Goal: Task Accomplishment & Management: Use online tool/utility

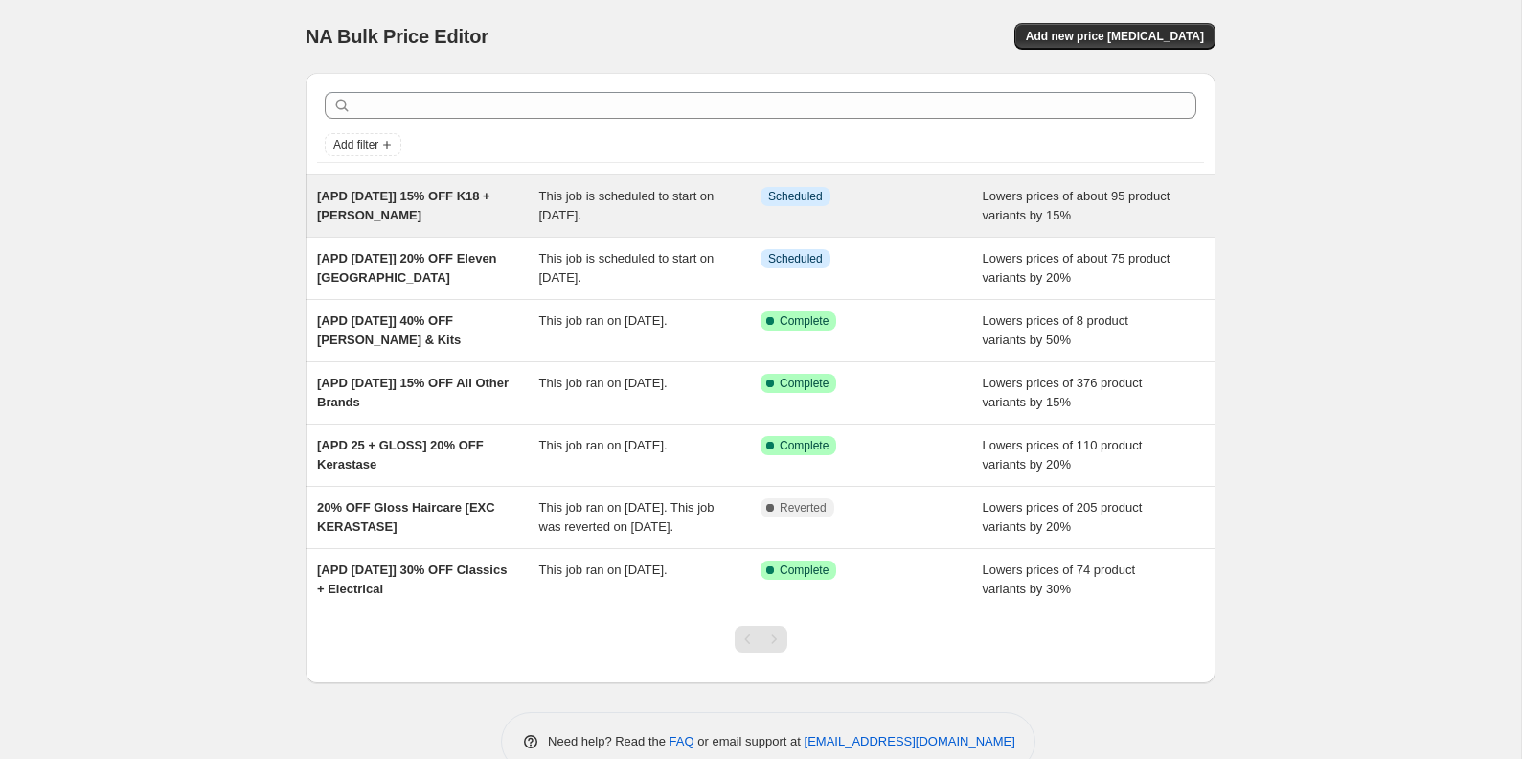
click at [432, 195] on span "[APD AUG25] 15% OFF K18 + KEVIN MURPHY" at bounding box center [403, 206] width 173 height 34
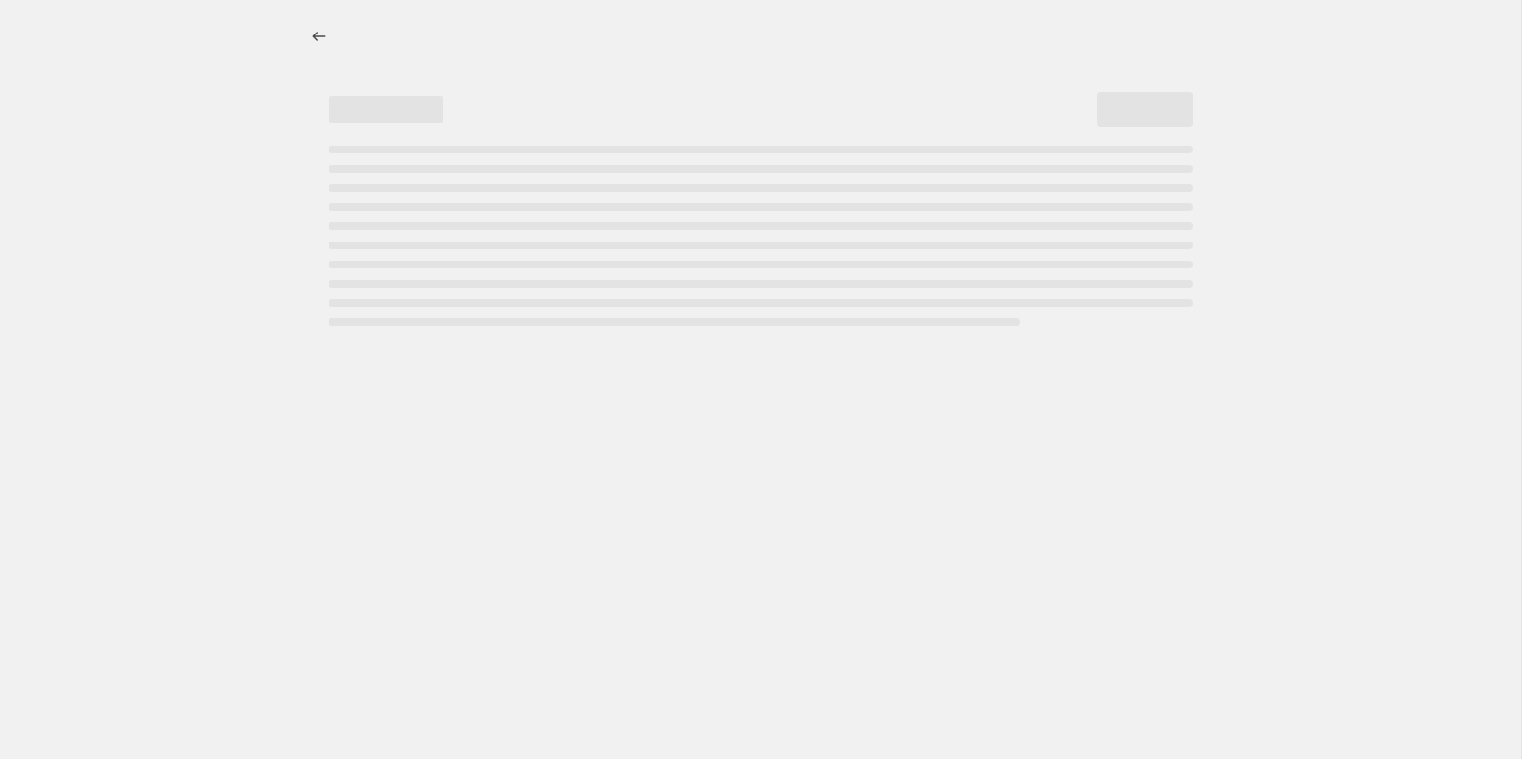
select select "percentage"
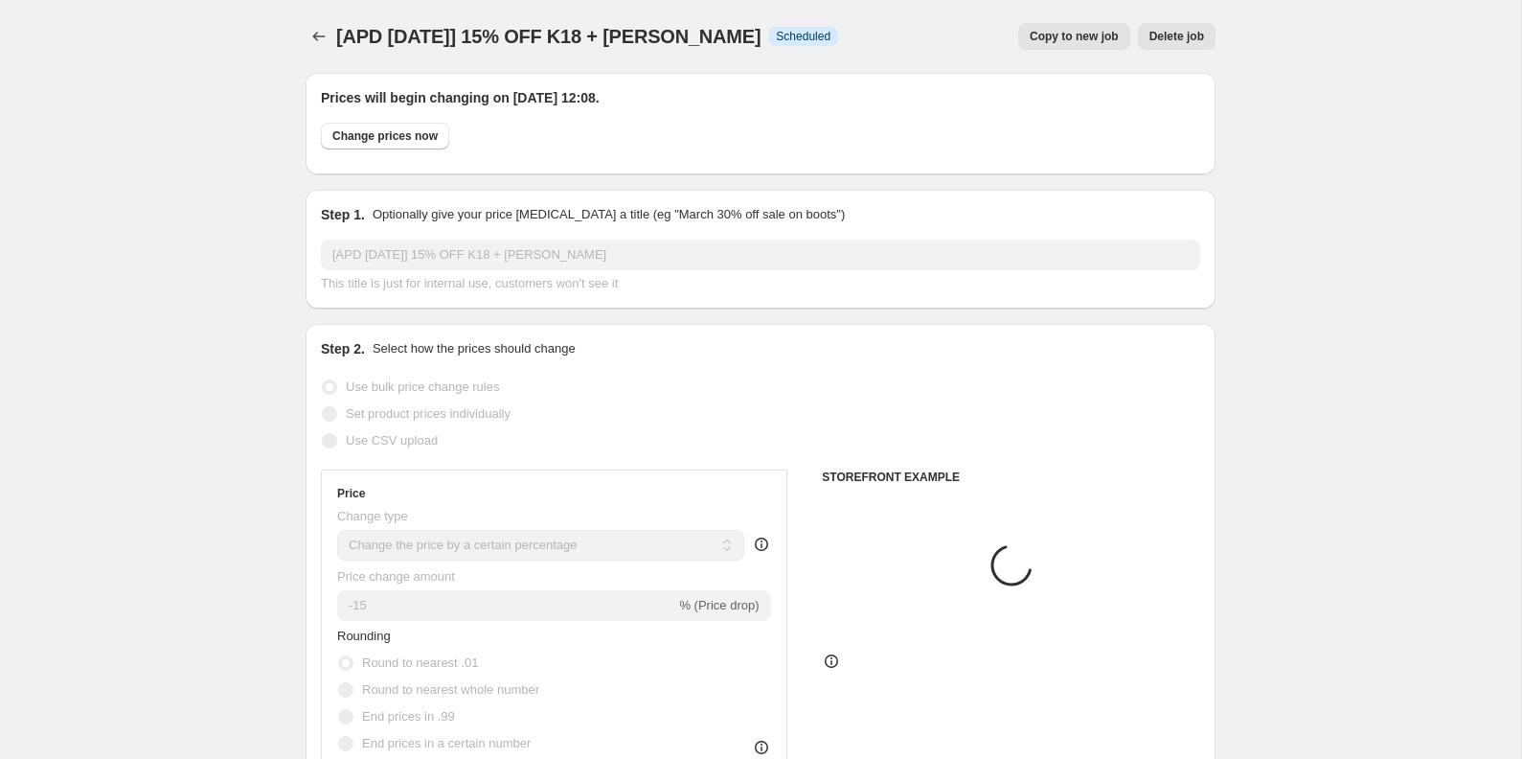
select select "vendor"
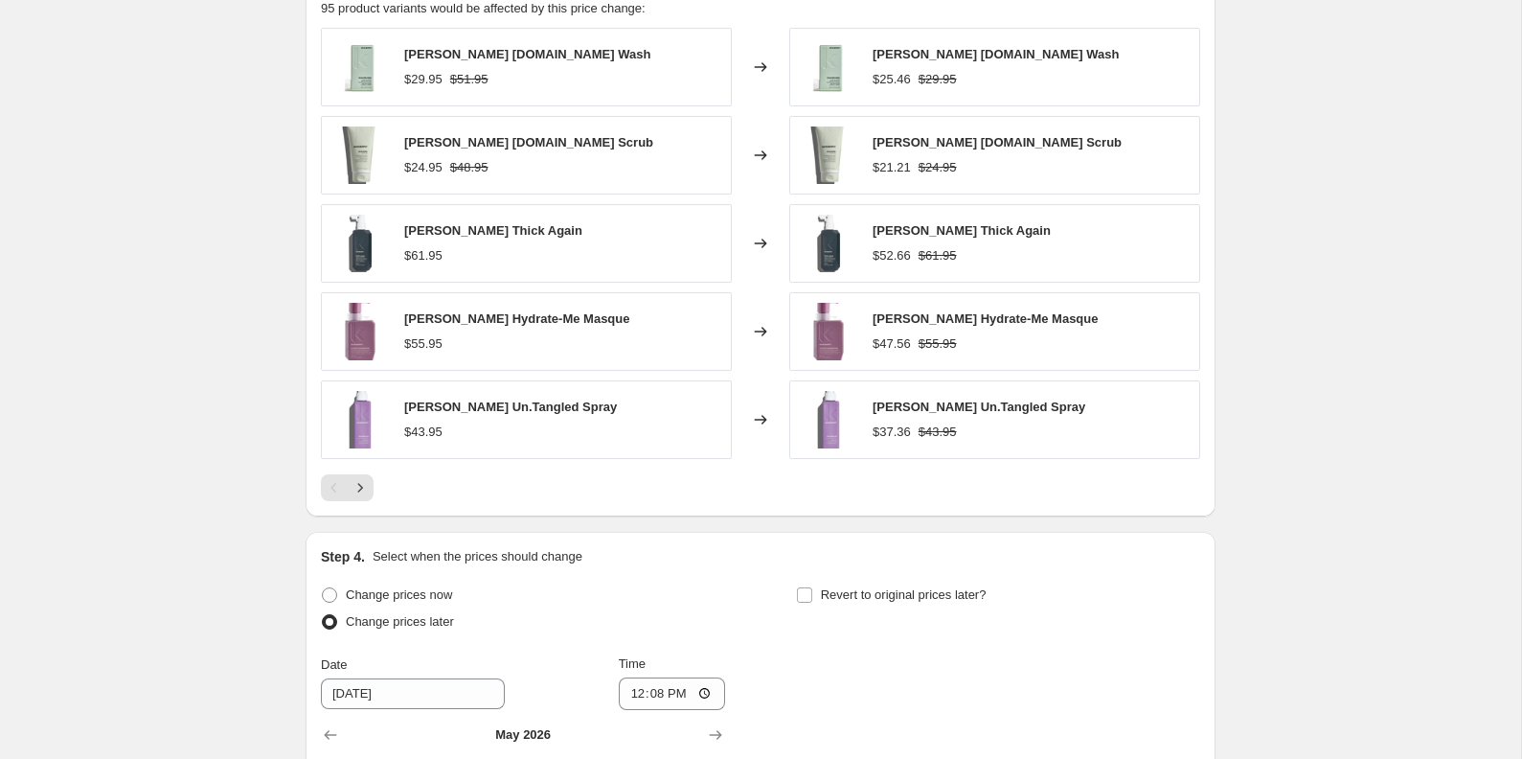
scroll to position [1996, 0]
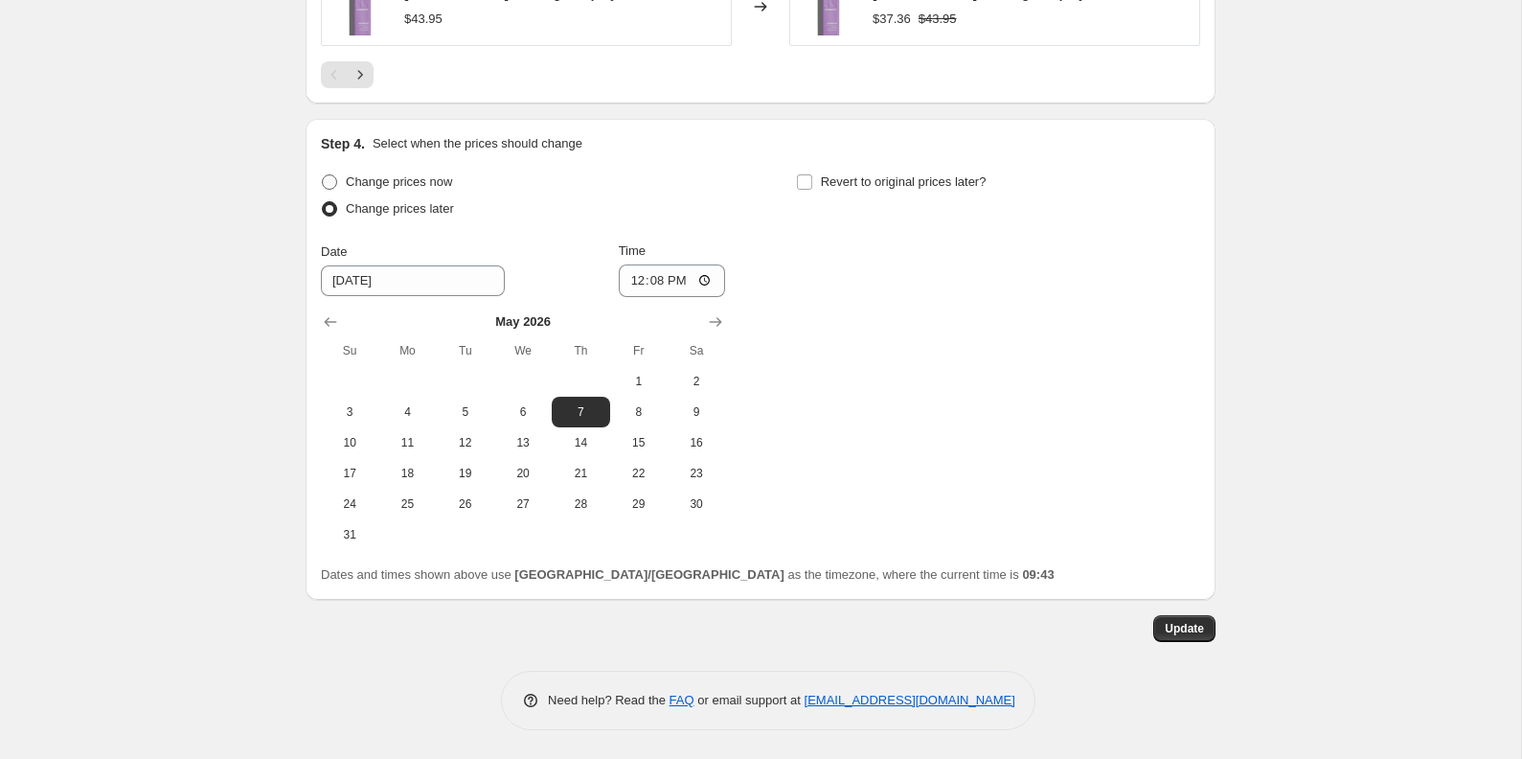
click at [347, 178] on span "Change prices now" at bounding box center [399, 181] width 106 height 14
click at [323, 175] on input "Change prices now" at bounding box center [322, 174] width 1 height 1
radio input "true"
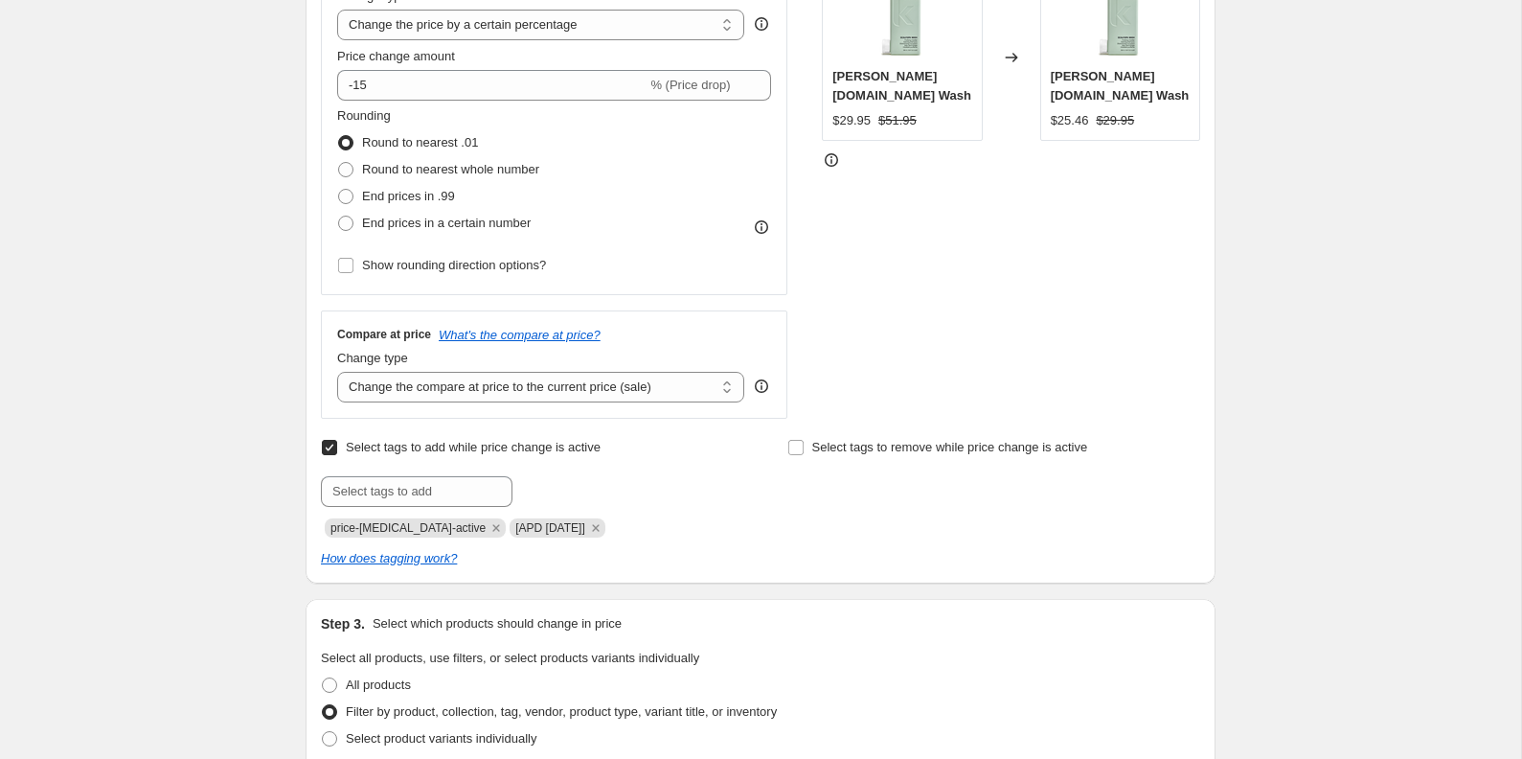
scroll to position [518, 0]
click at [504, 382] on select "Change the compare at price to the current price (sale) Change the compare at p…" at bounding box center [540, 389] width 407 height 31
click at [337, 374] on select "Change the compare at price to the current price (sale) Change the compare at p…" at bounding box center [540, 389] width 407 height 31
click at [932, 388] on div "STOREFRONT EXAMPLE Kevin Murphy Scalp.Spa Wash $29.95 $51.95 Changed to Kevin M…" at bounding box center [1011, 185] width 378 height 469
click at [609, 403] on select "Change the compare at price to the current price (sale) Change the compare at p…" at bounding box center [540, 389] width 407 height 31
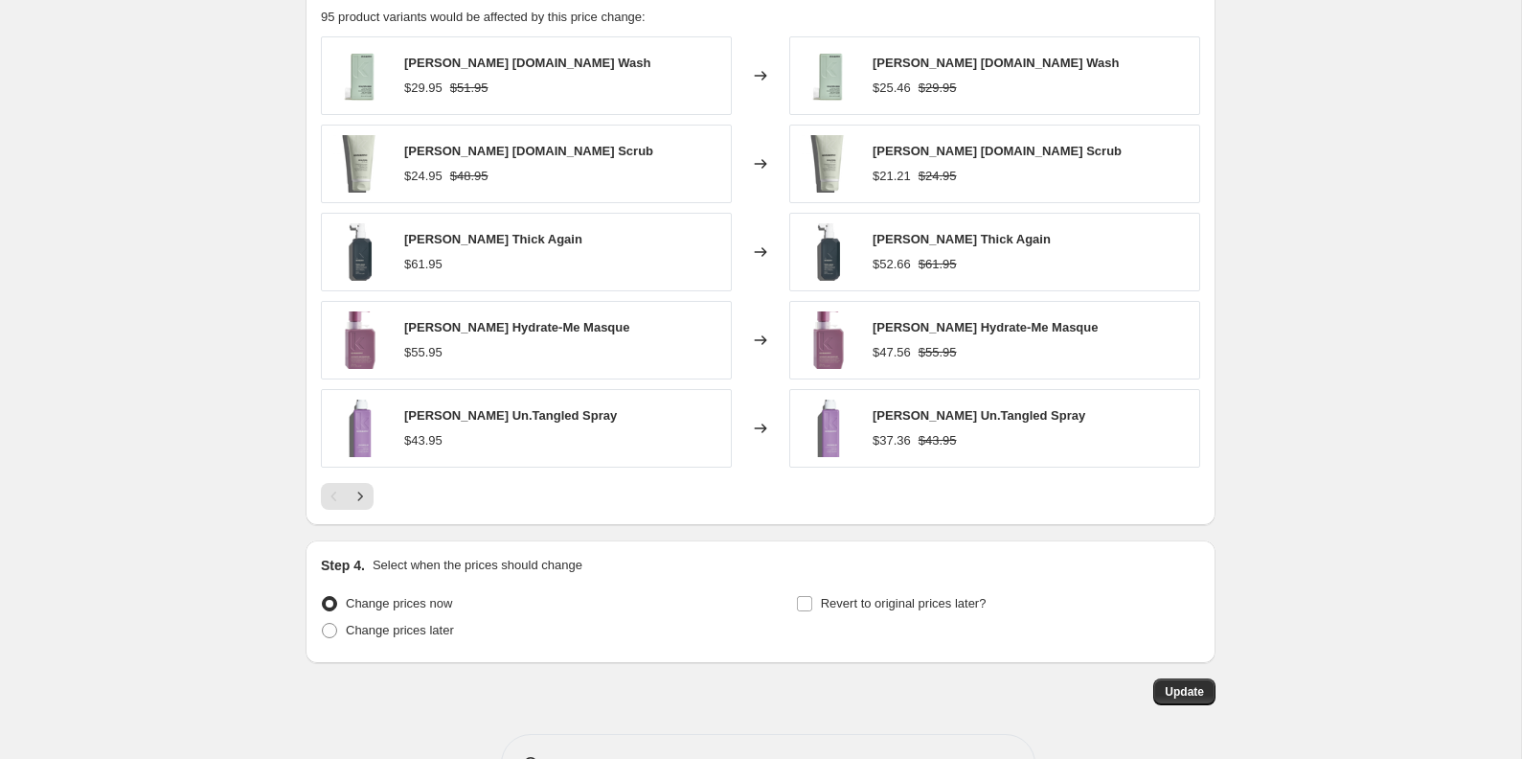
scroll to position [1638, 0]
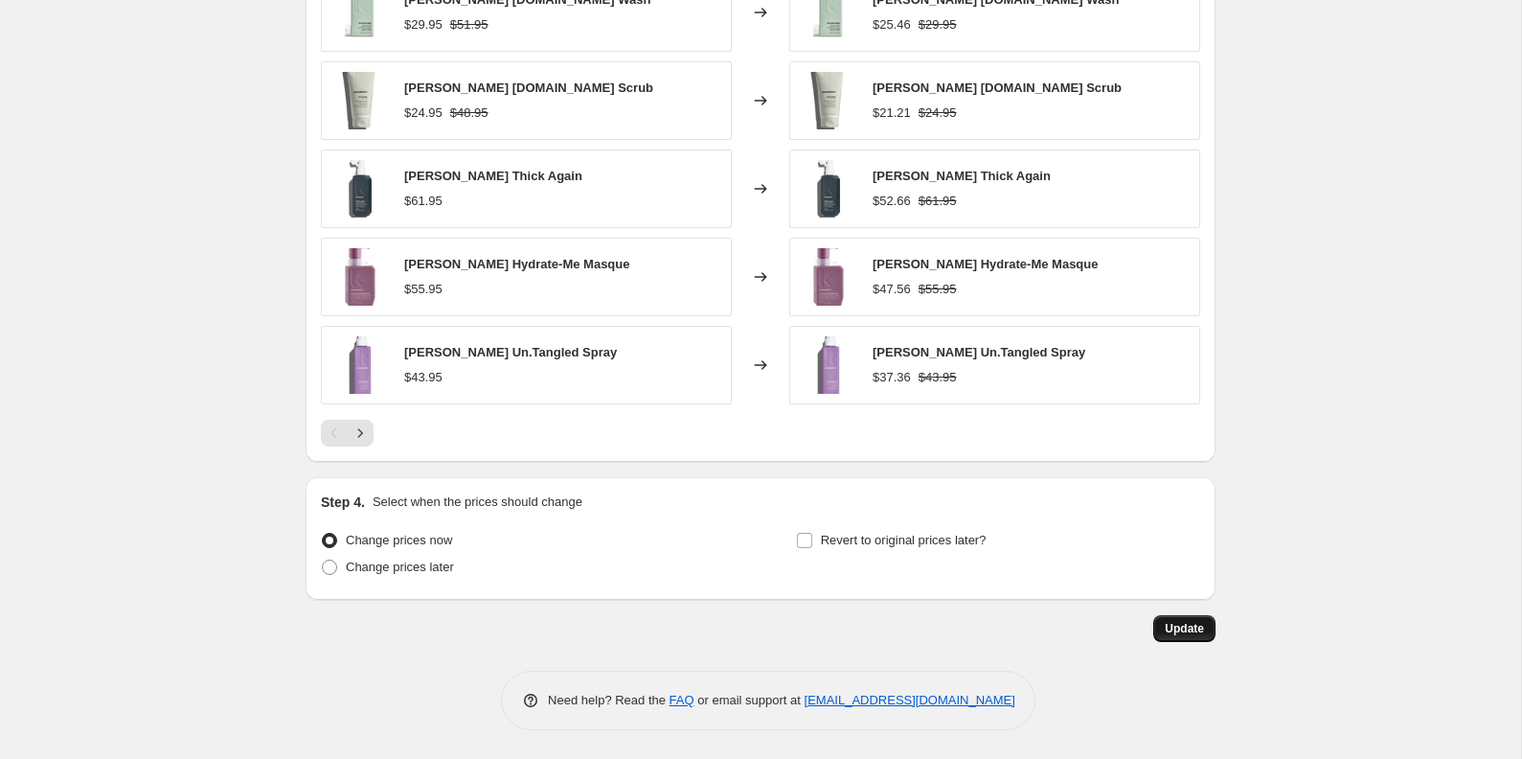
click at [1190, 629] on span "Update" at bounding box center [1184, 628] width 39 height 15
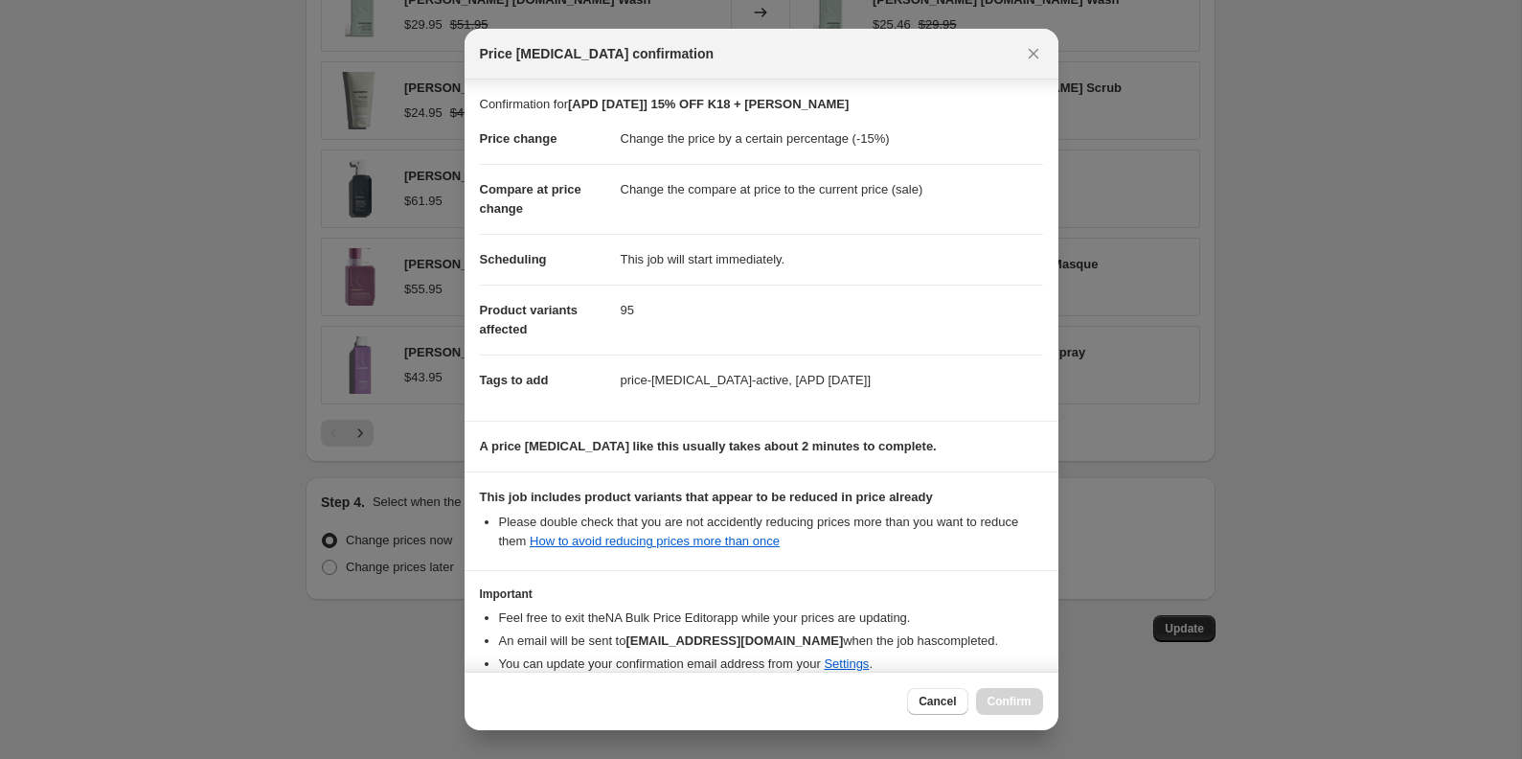
scroll to position [99, 0]
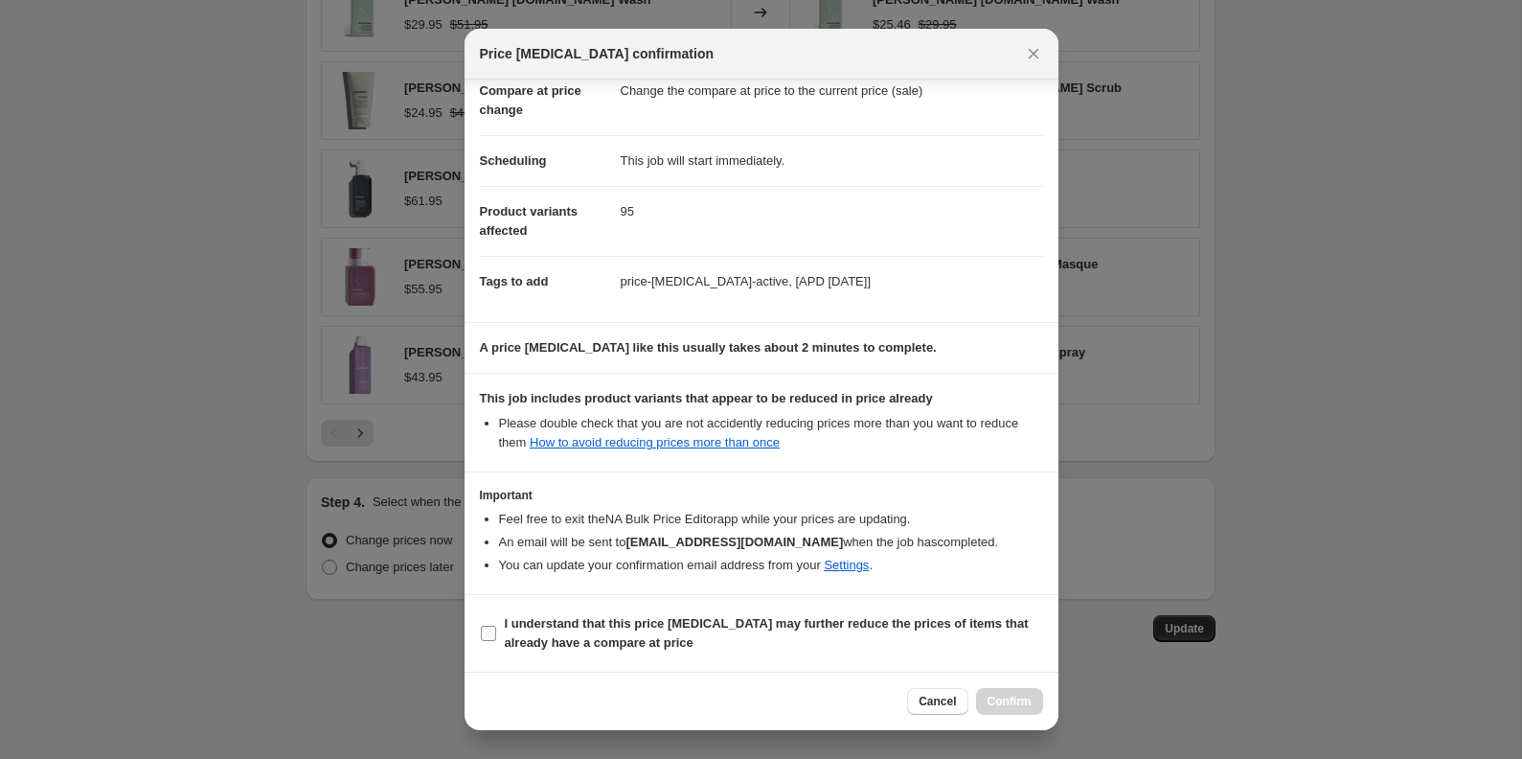
click at [519, 631] on span "I understand that this price change job may further reduce the prices of items …" at bounding box center [774, 633] width 538 height 38
click at [496, 631] on input "I understand that this price change job may further reduce the prices of items …" at bounding box center [488, 632] width 15 height 15
checkbox input "true"
drag, startPoint x: 1032, startPoint y: 48, endPoint x: 1015, endPoint y: 54, distance: 18.2
click at [1032, 48] on icon "Close" at bounding box center [1033, 53] width 19 height 19
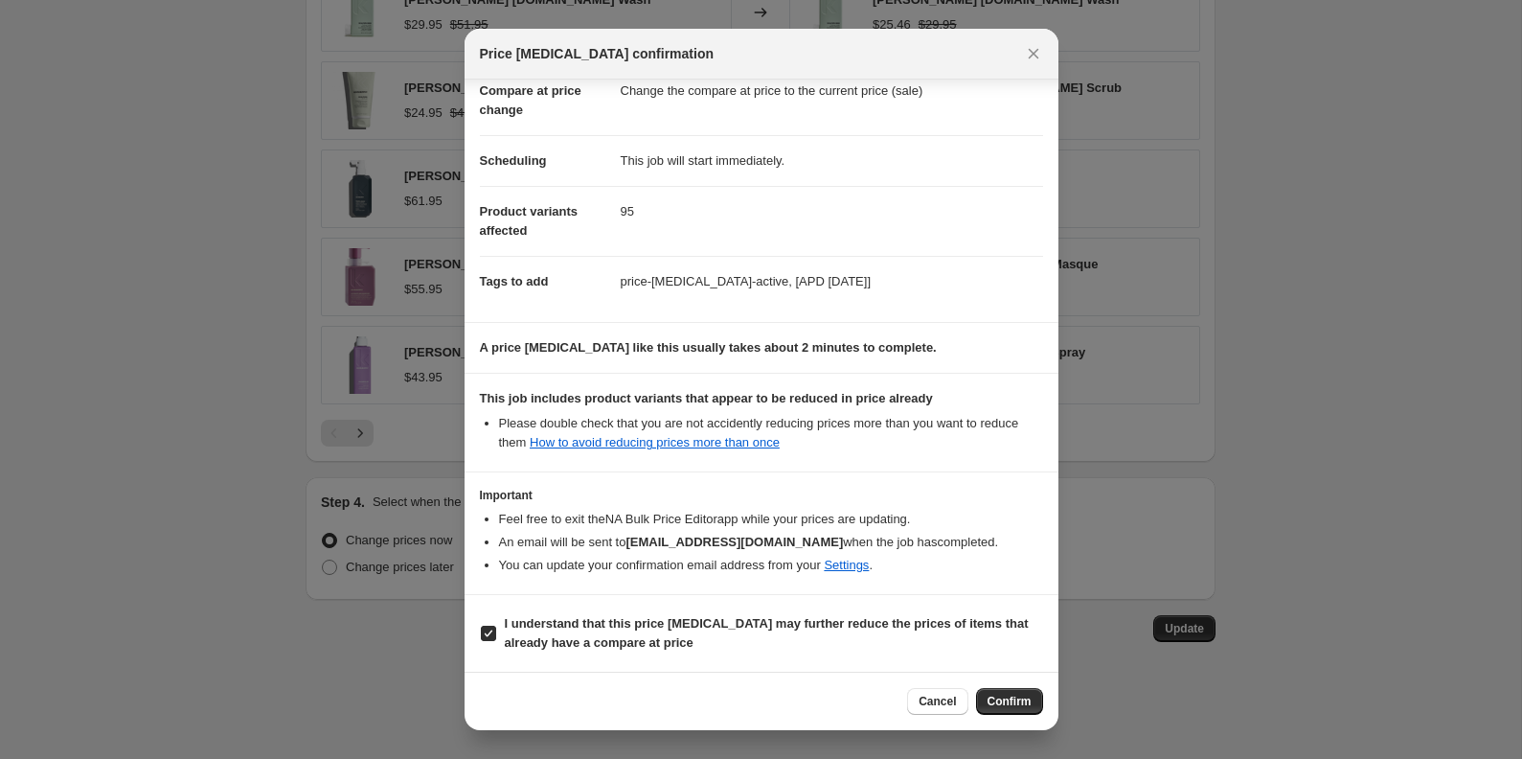
radio input "false"
radio input "true"
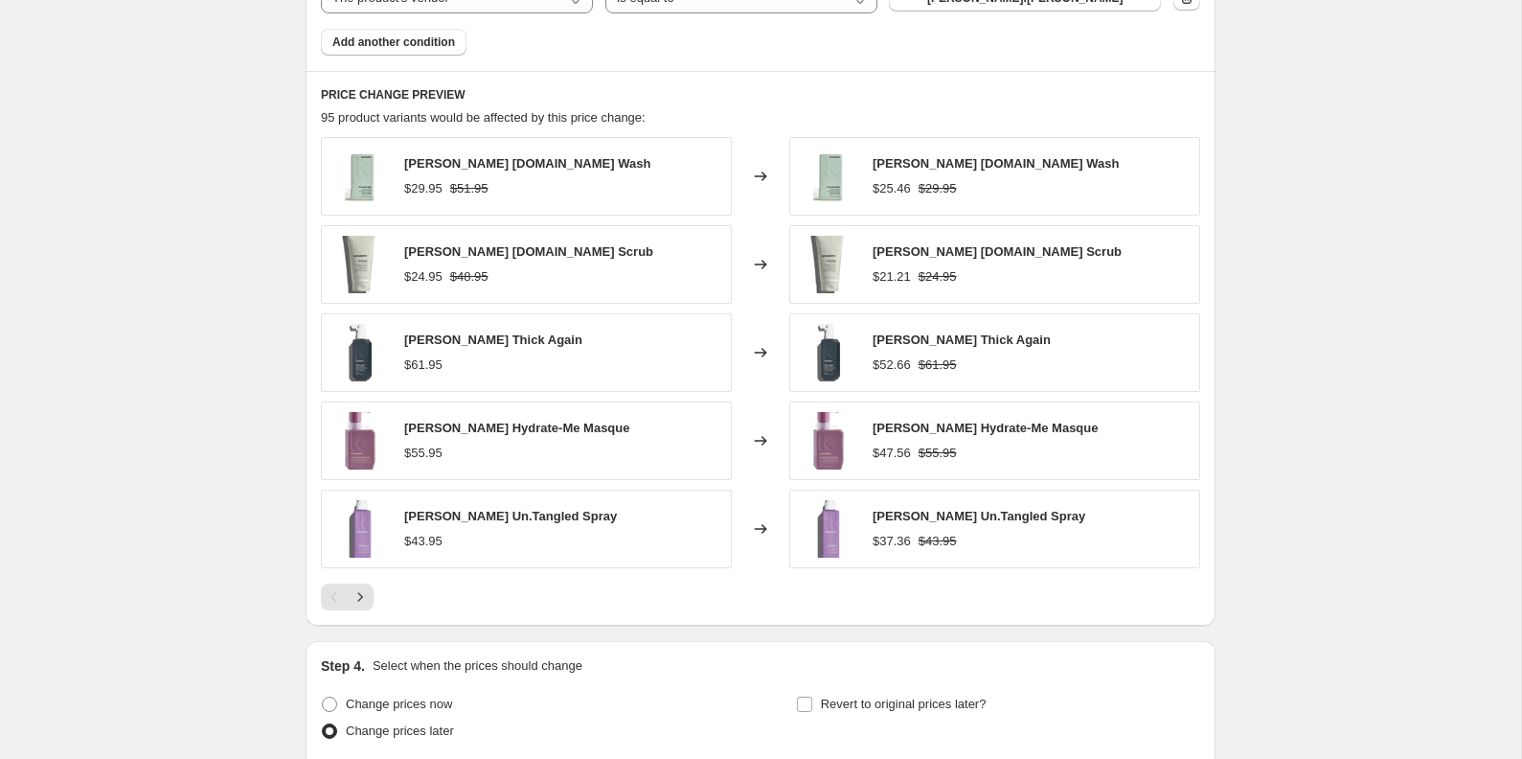
scroll to position [1483, 0]
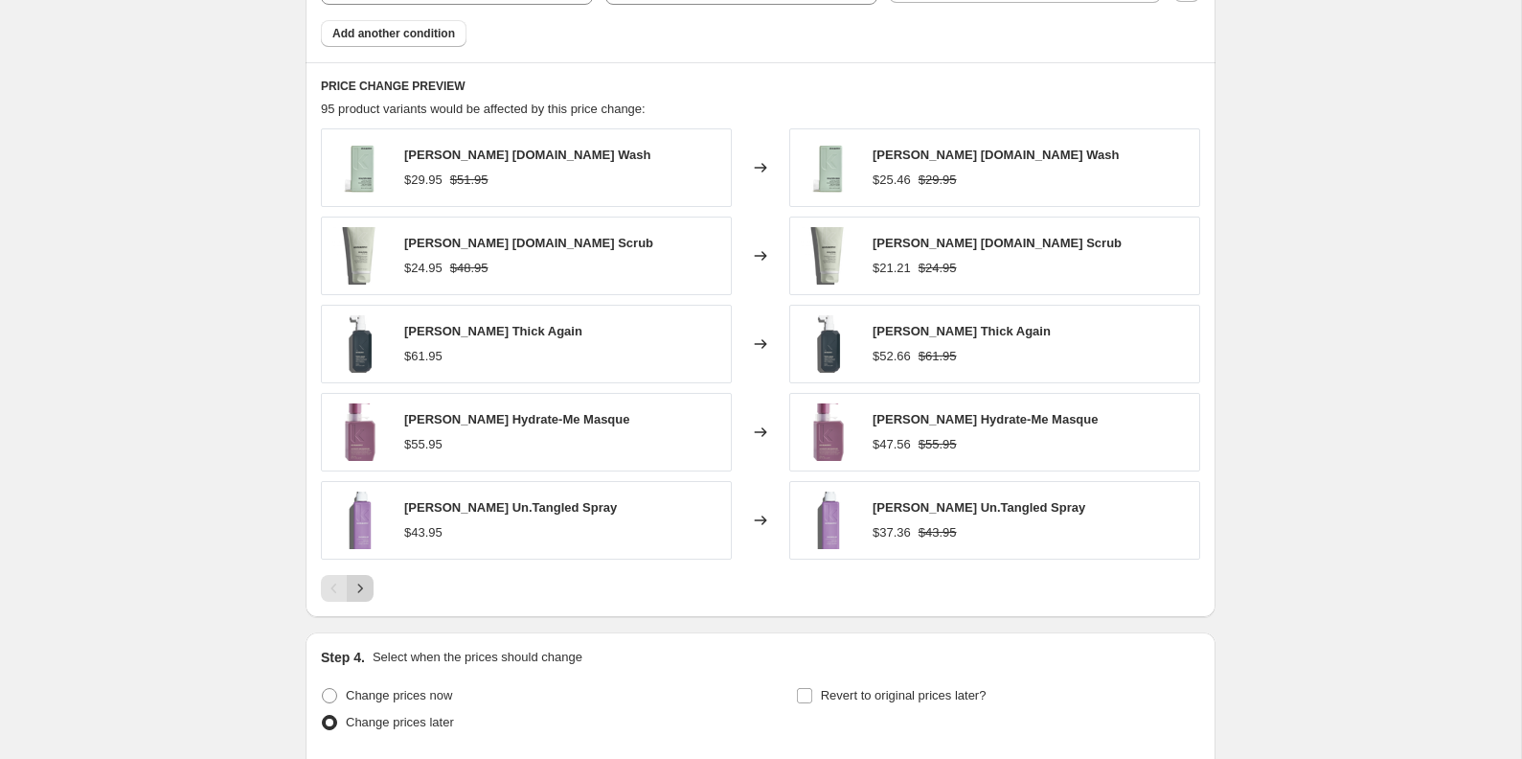
click at [365, 585] on icon "Next" at bounding box center [360, 587] width 19 height 19
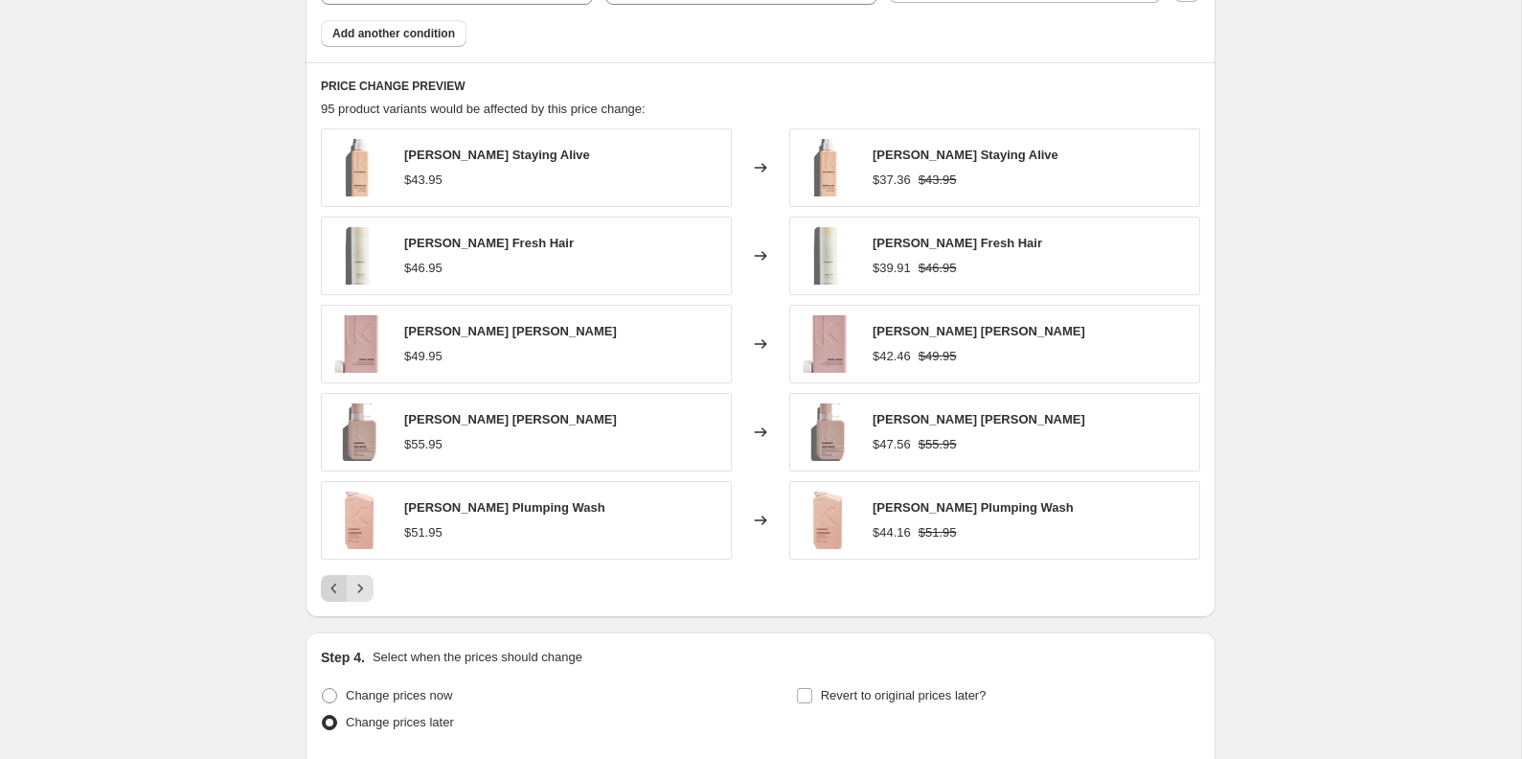
click at [333, 593] on icon "Previous" at bounding box center [334, 587] width 19 height 19
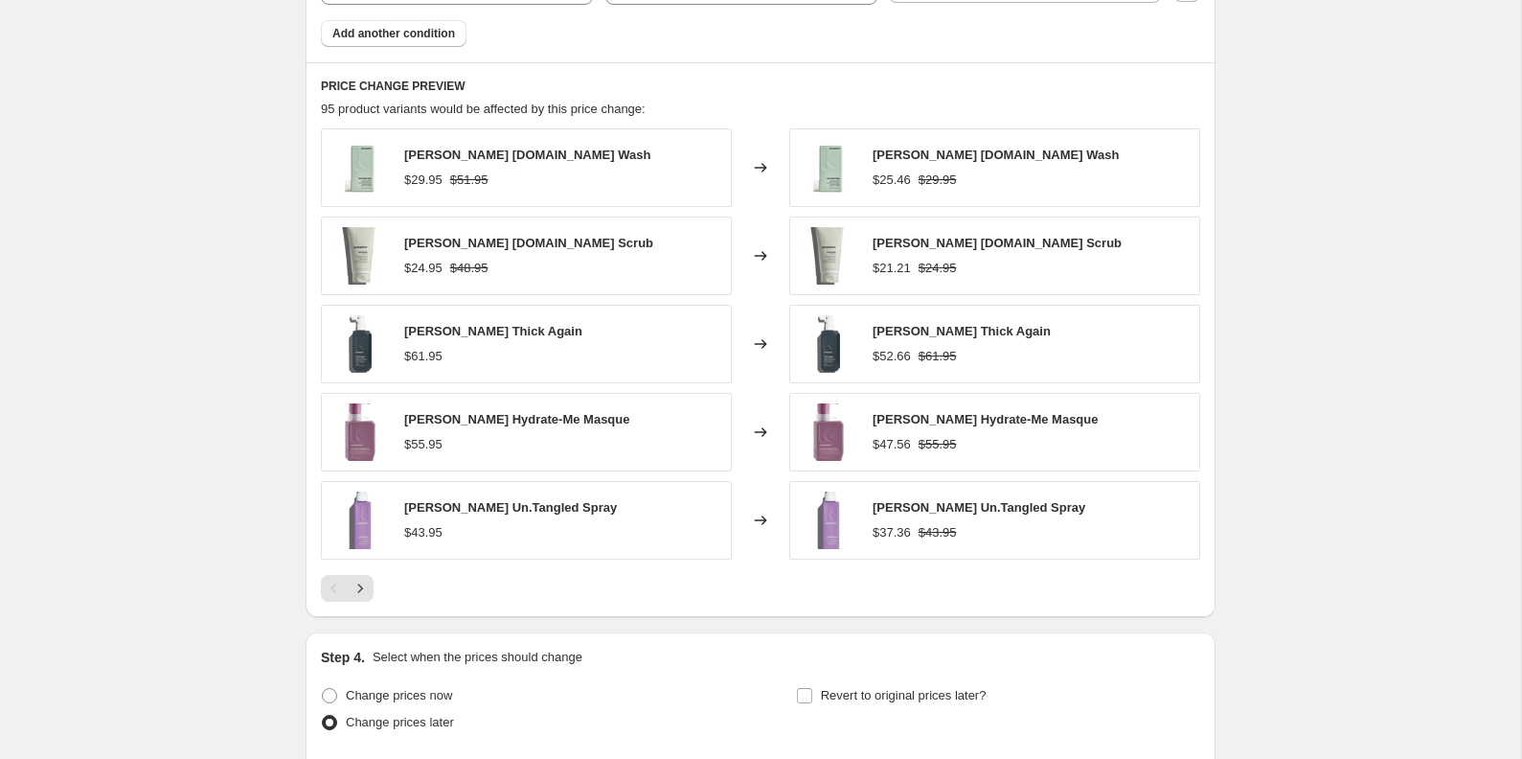
scroll to position [1504, 0]
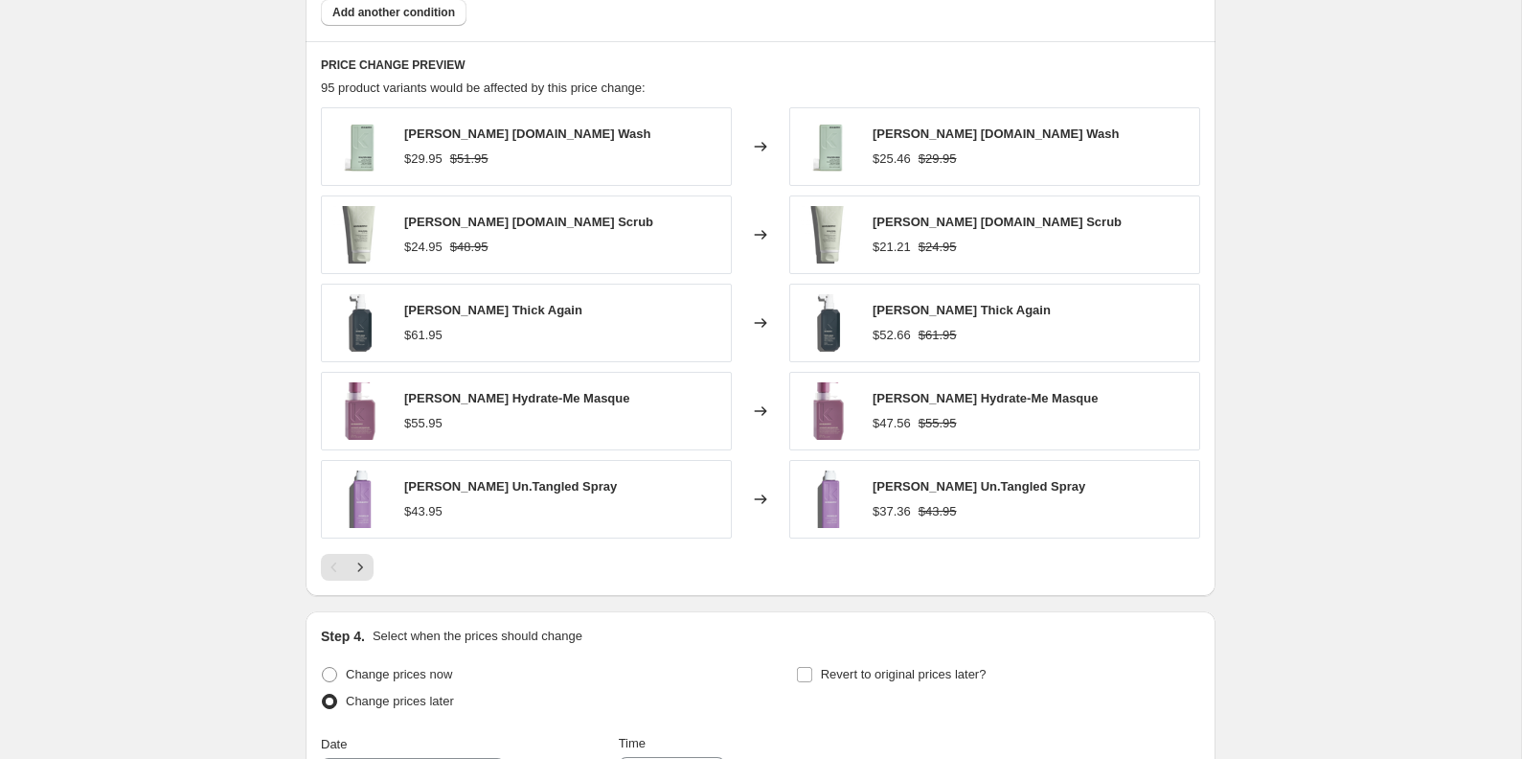
click at [580, 143] on div "Kevin Murphy Scalp.Spa Wash" at bounding box center [527, 134] width 246 height 19
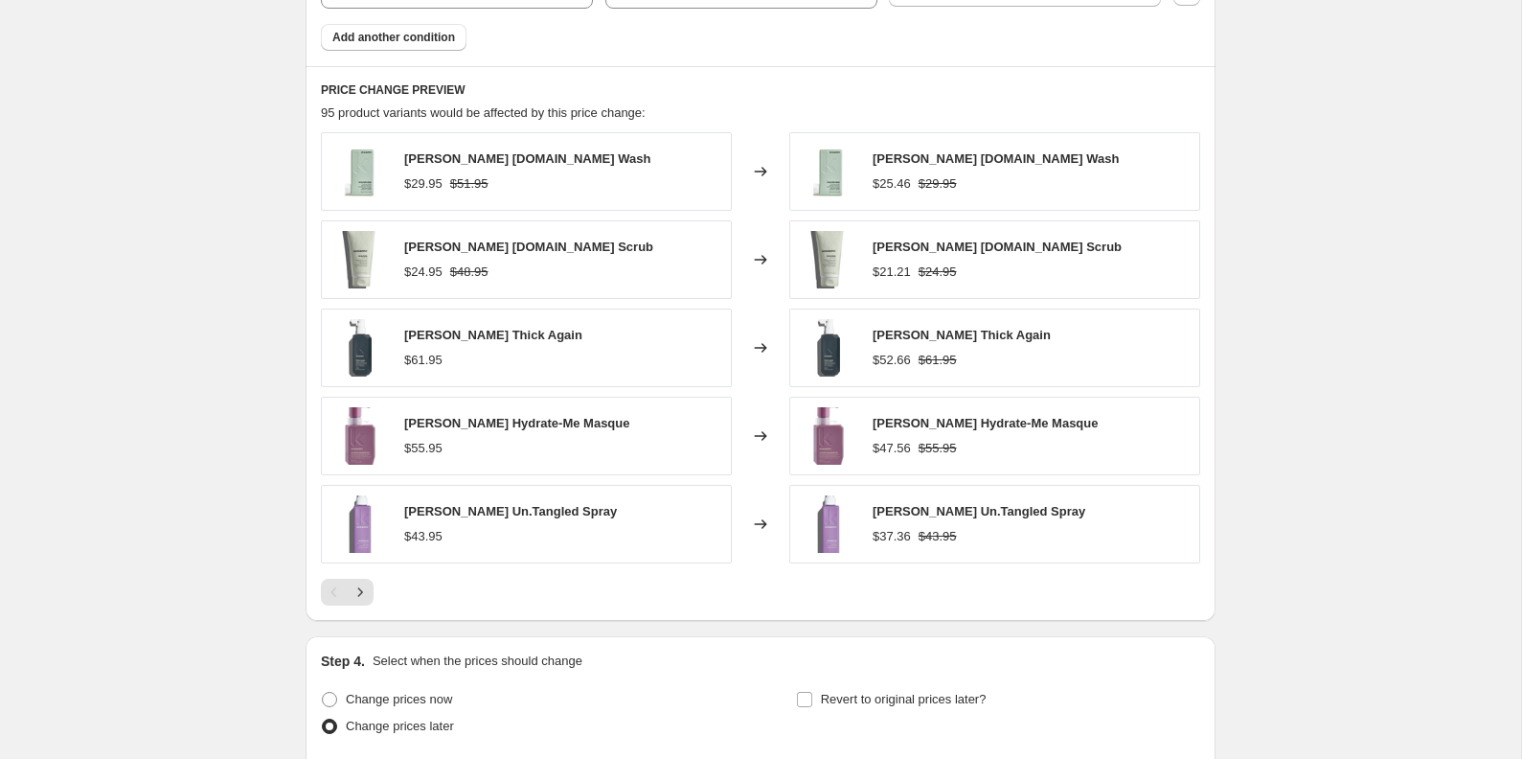
scroll to position [1475, 0]
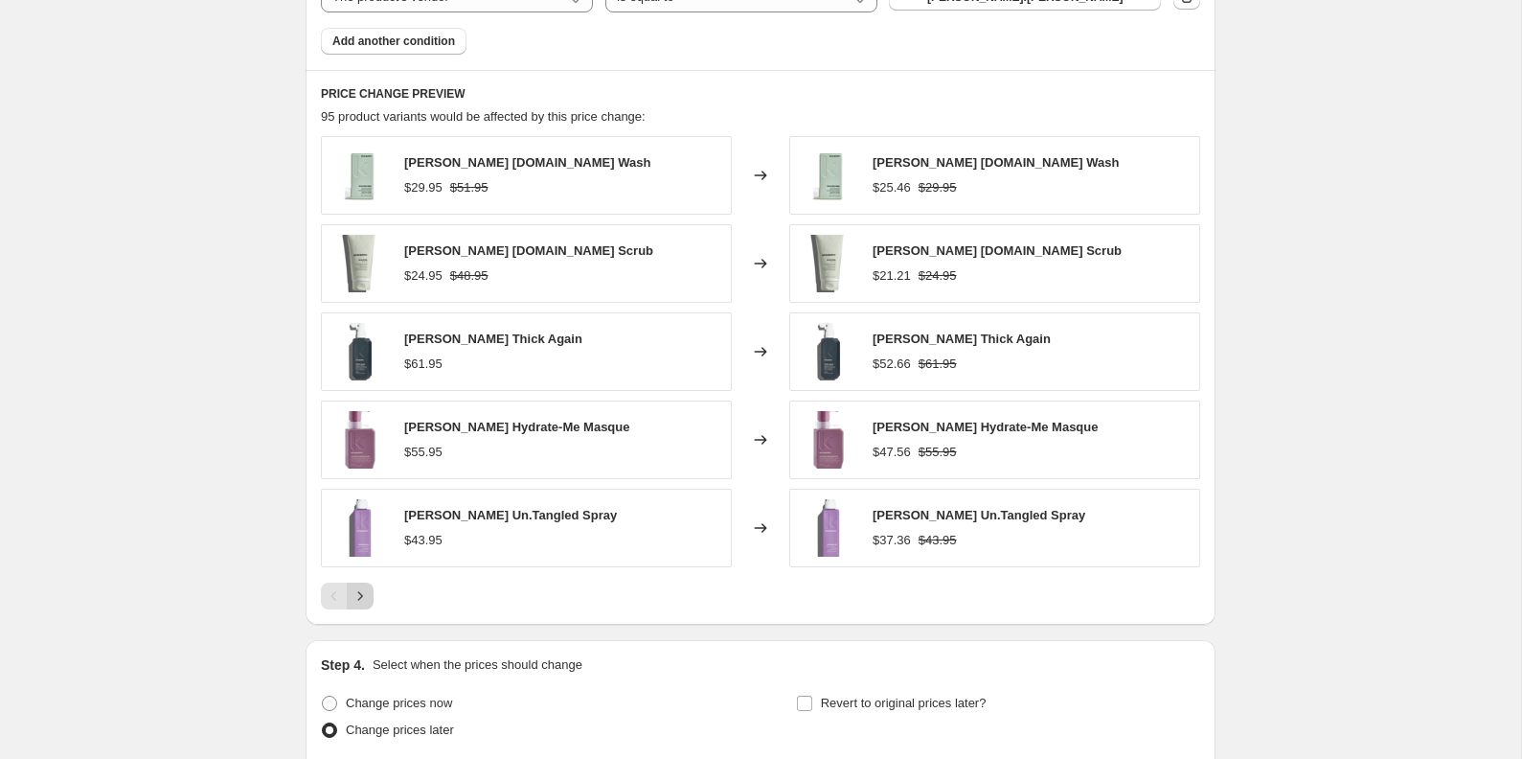
click at [367, 592] on icon "Next" at bounding box center [360, 595] width 19 height 19
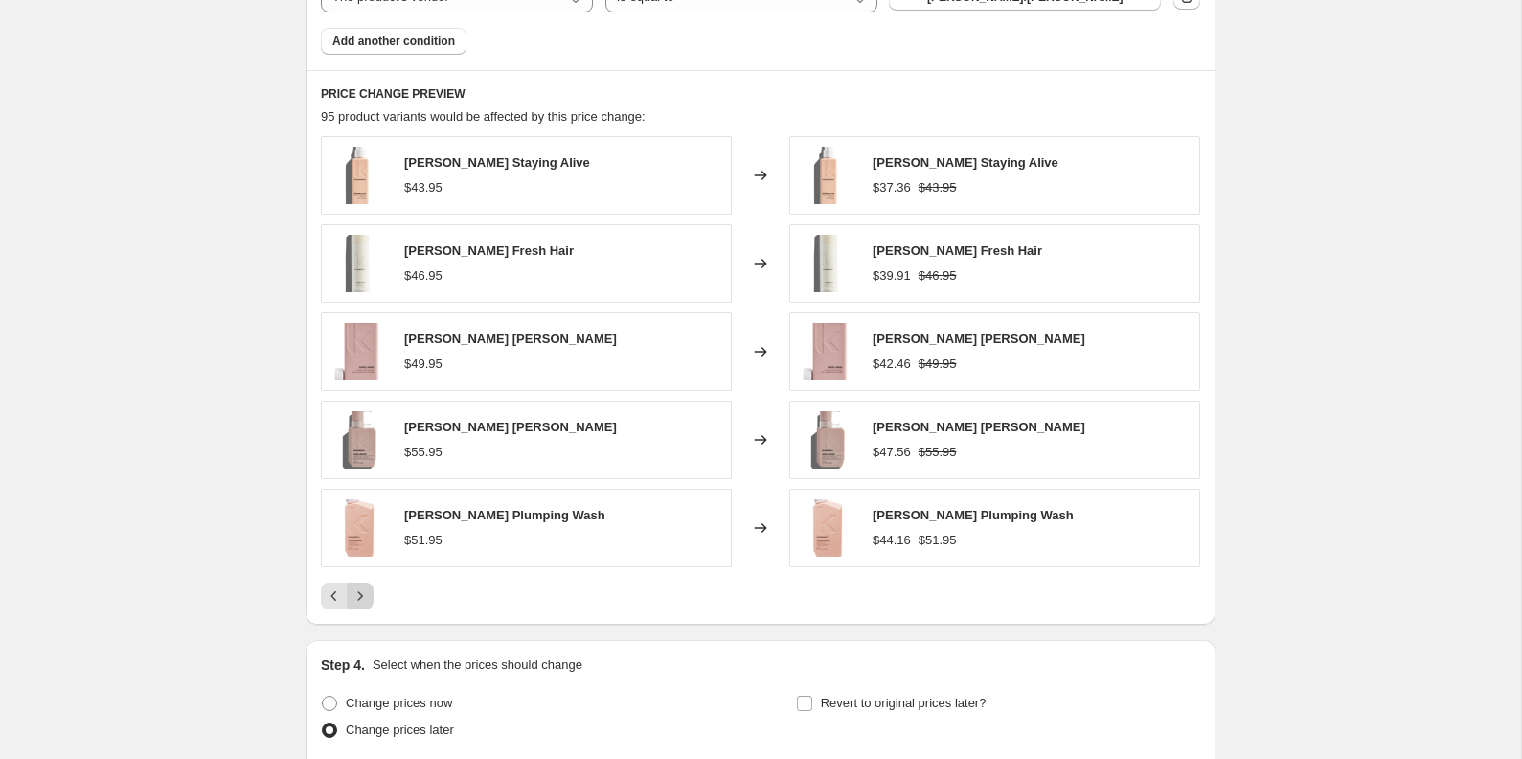
click at [367, 592] on icon "Next" at bounding box center [360, 595] width 19 height 19
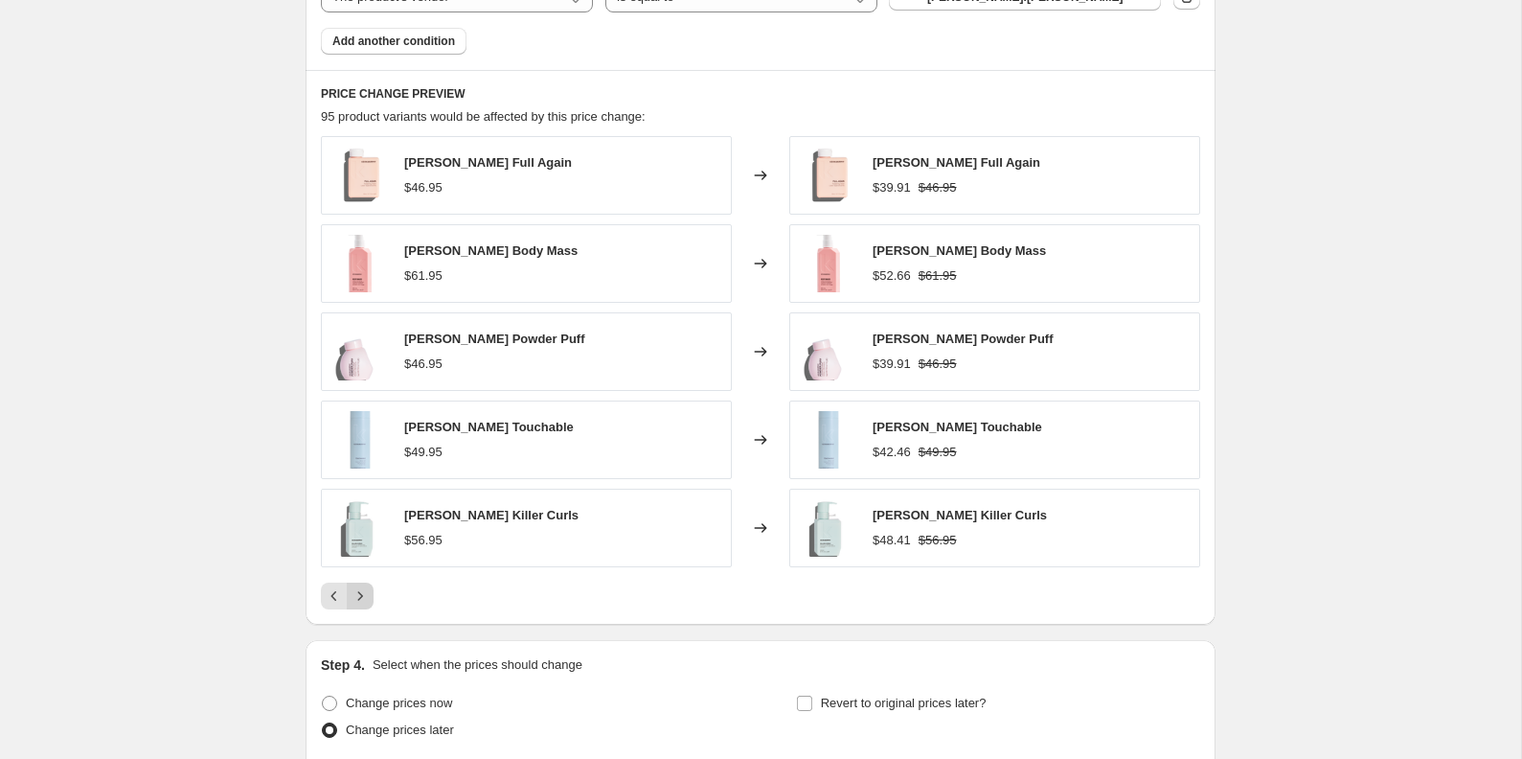
click at [367, 592] on icon "Next" at bounding box center [360, 595] width 19 height 19
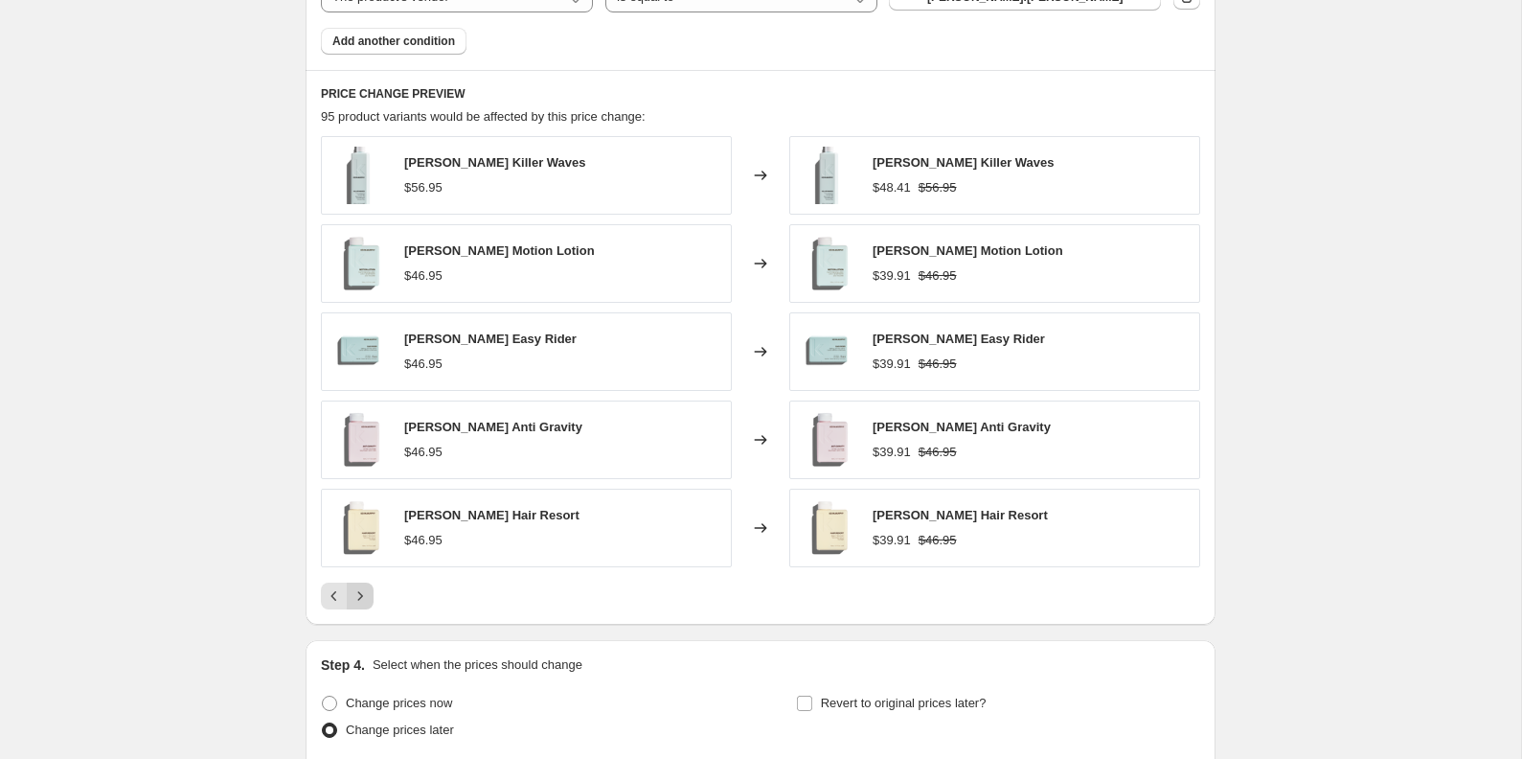
click at [367, 592] on icon "Next" at bounding box center [360, 595] width 19 height 19
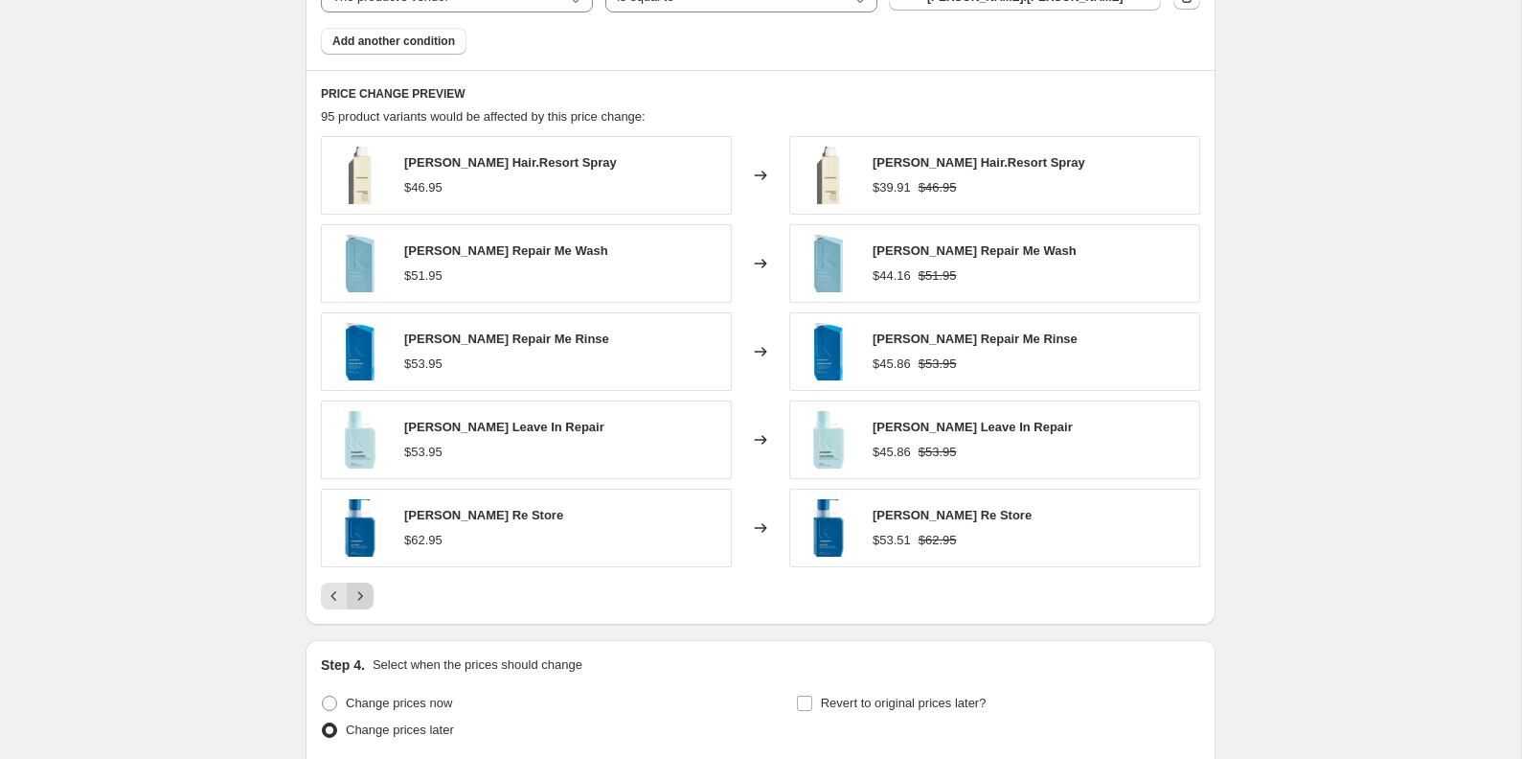
click at [367, 592] on icon "Next" at bounding box center [360, 595] width 19 height 19
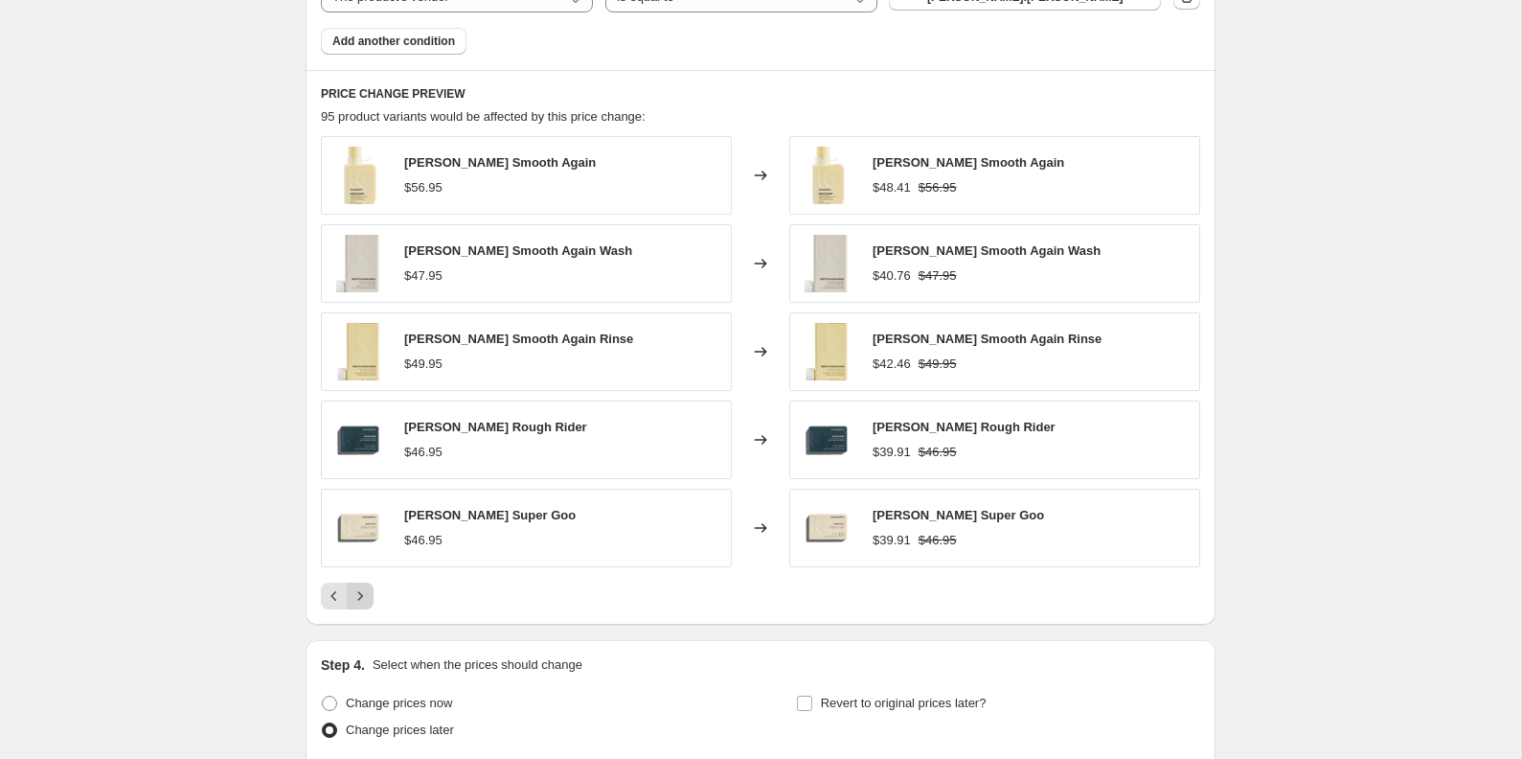
click at [367, 592] on icon "Next" at bounding box center [360, 595] width 19 height 19
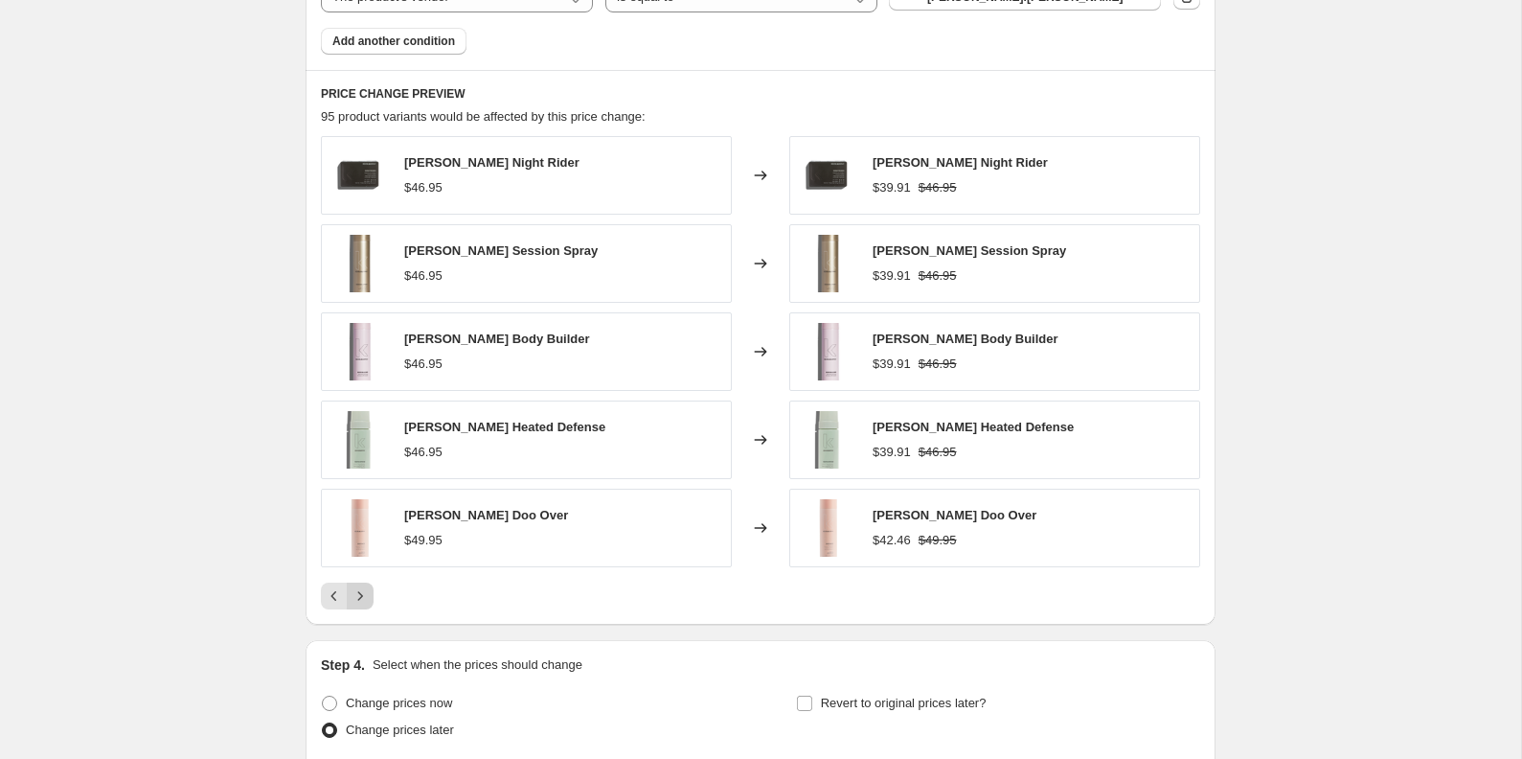
click at [367, 592] on icon "Next" at bounding box center [360, 595] width 19 height 19
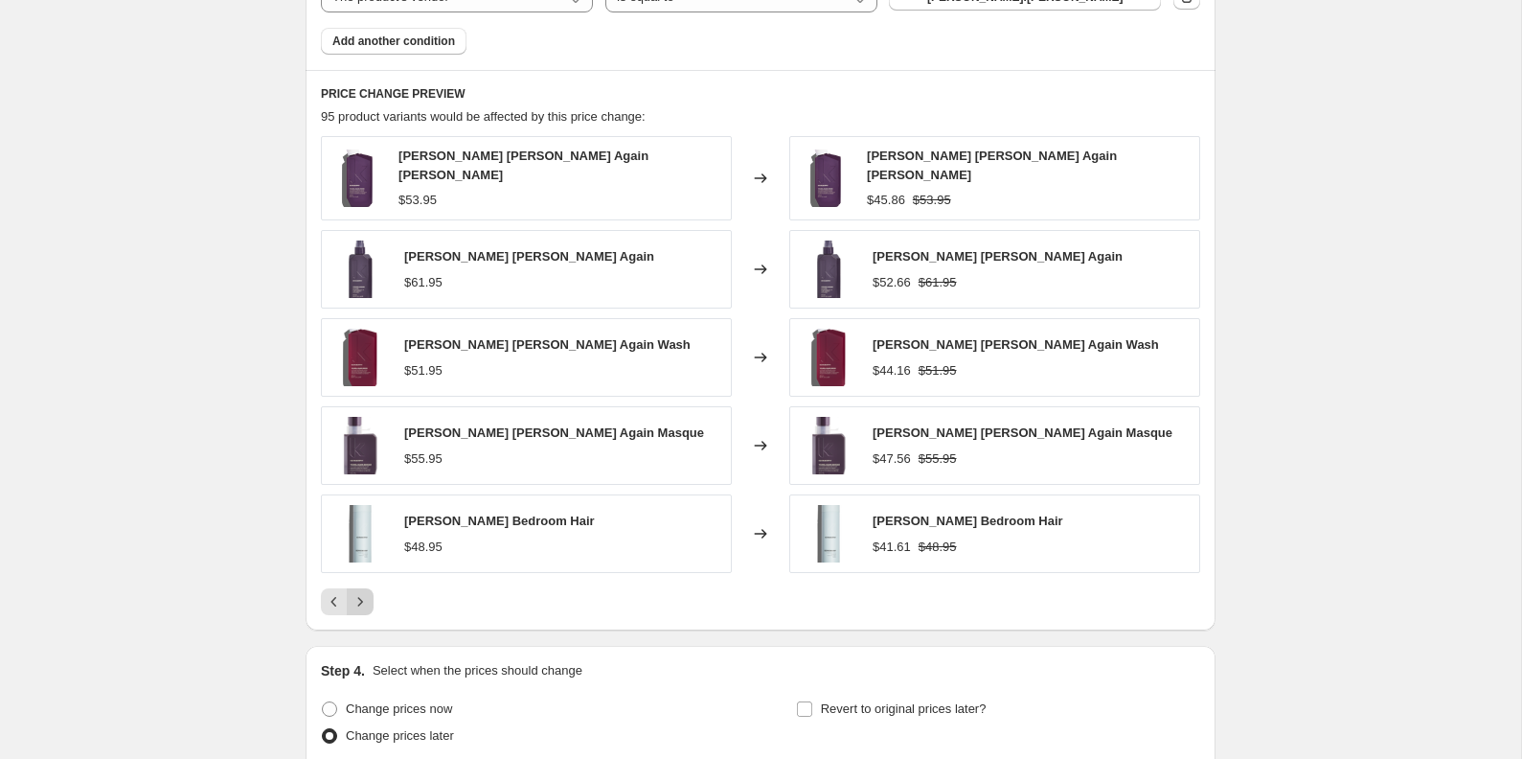
click at [367, 592] on icon "Next" at bounding box center [360, 601] width 19 height 19
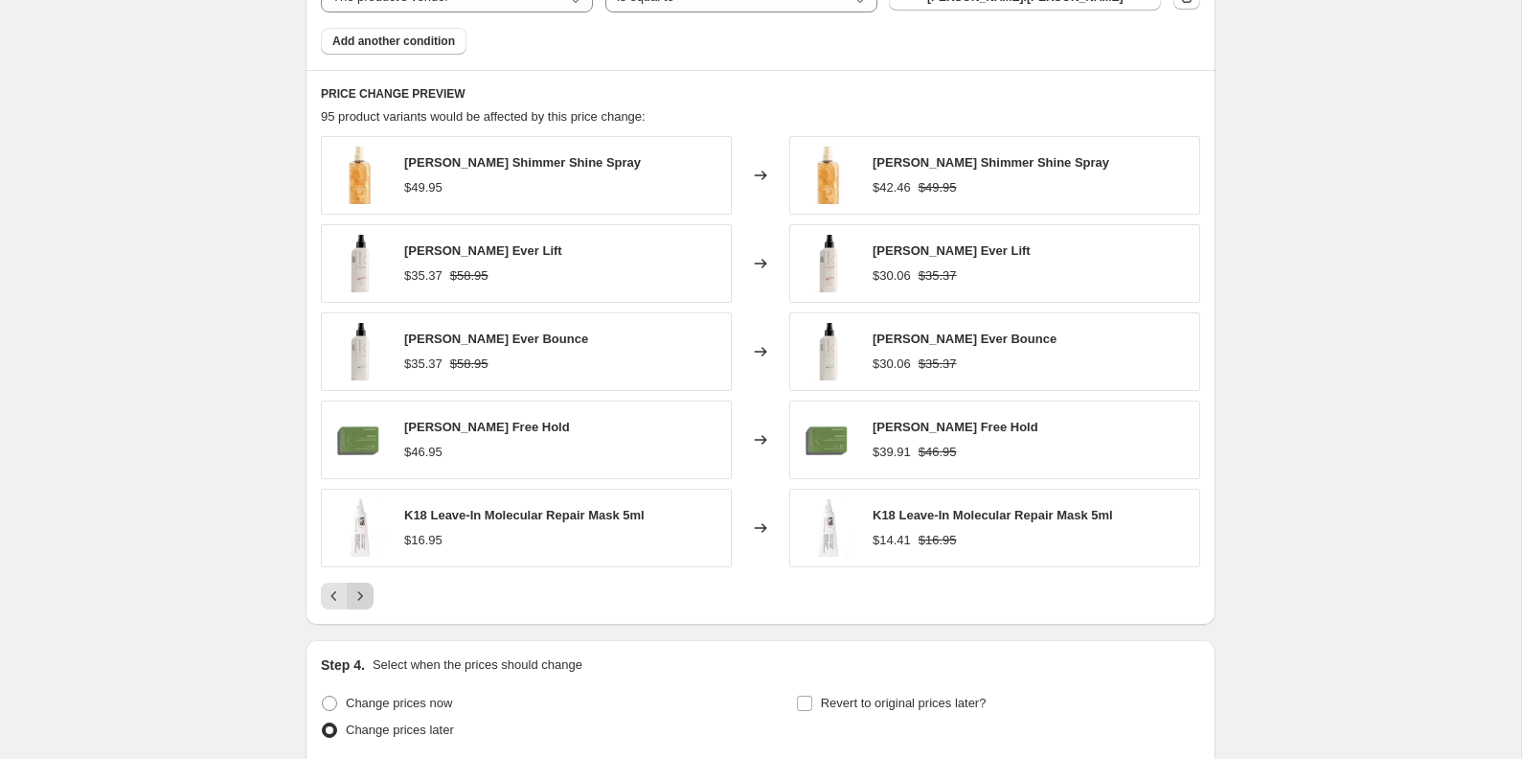
click at [368, 602] on icon "Next" at bounding box center [360, 595] width 19 height 19
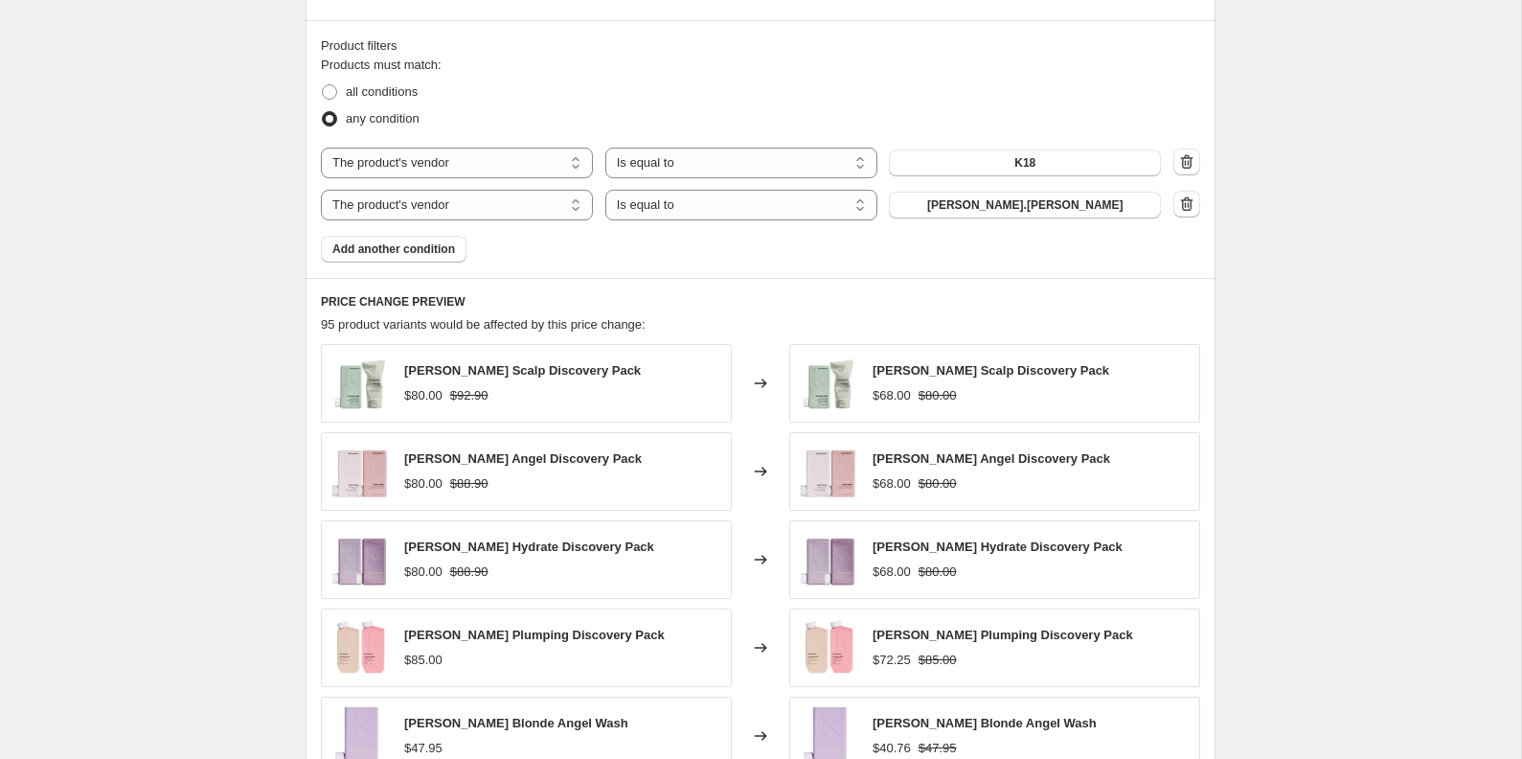
scroll to position [1265, 0]
click at [420, 256] on span "Add another condition" at bounding box center [393, 250] width 123 height 15
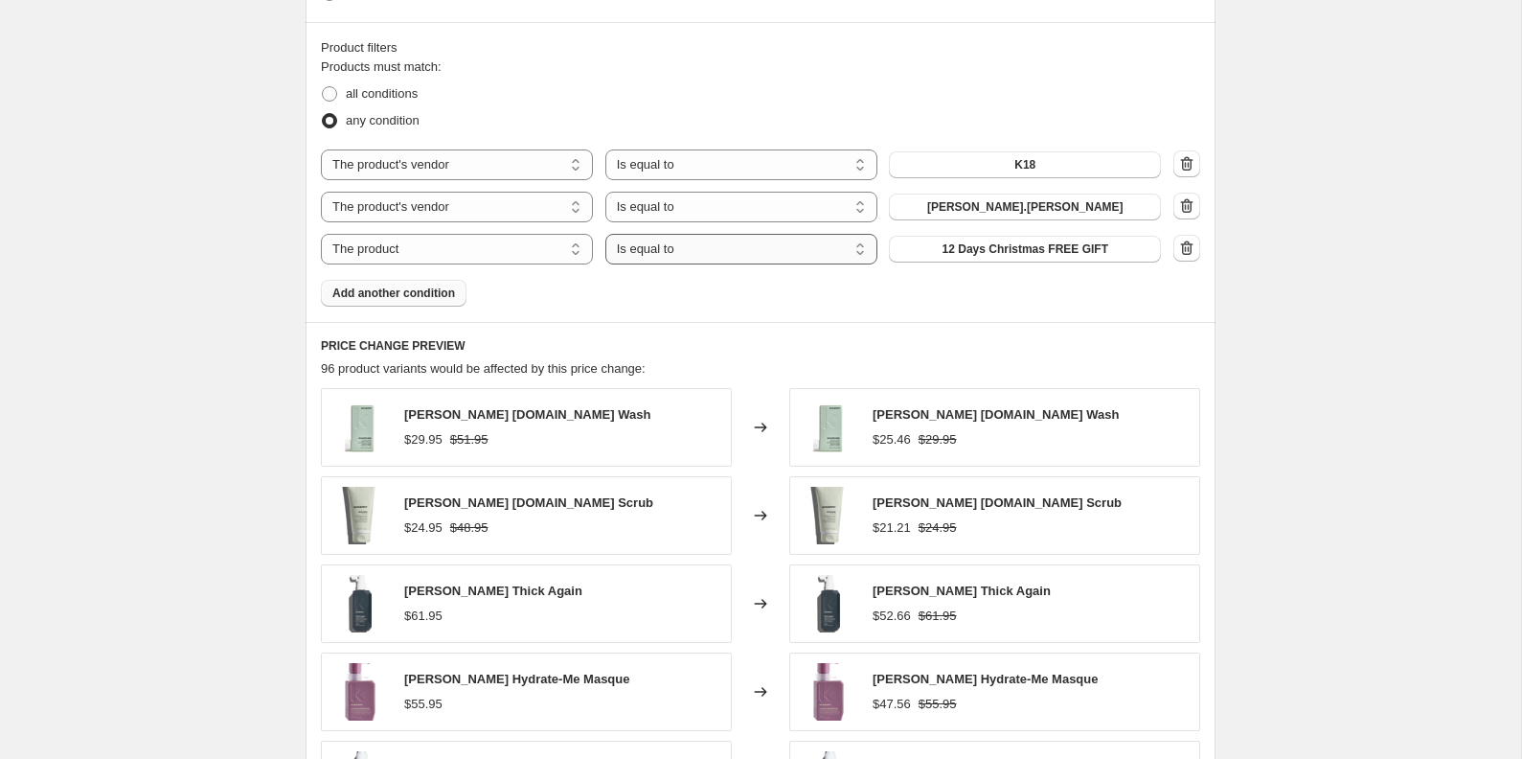
click at [735, 250] on select "Is equal to Is not equal to" at bounding box center [741, 249] width 272 height 31
click at [463, 246] on select "The product The product's collection The product's tag The product's vendor The…" at bounding box center [457, 249] width 272 height 31
select select "product_status"
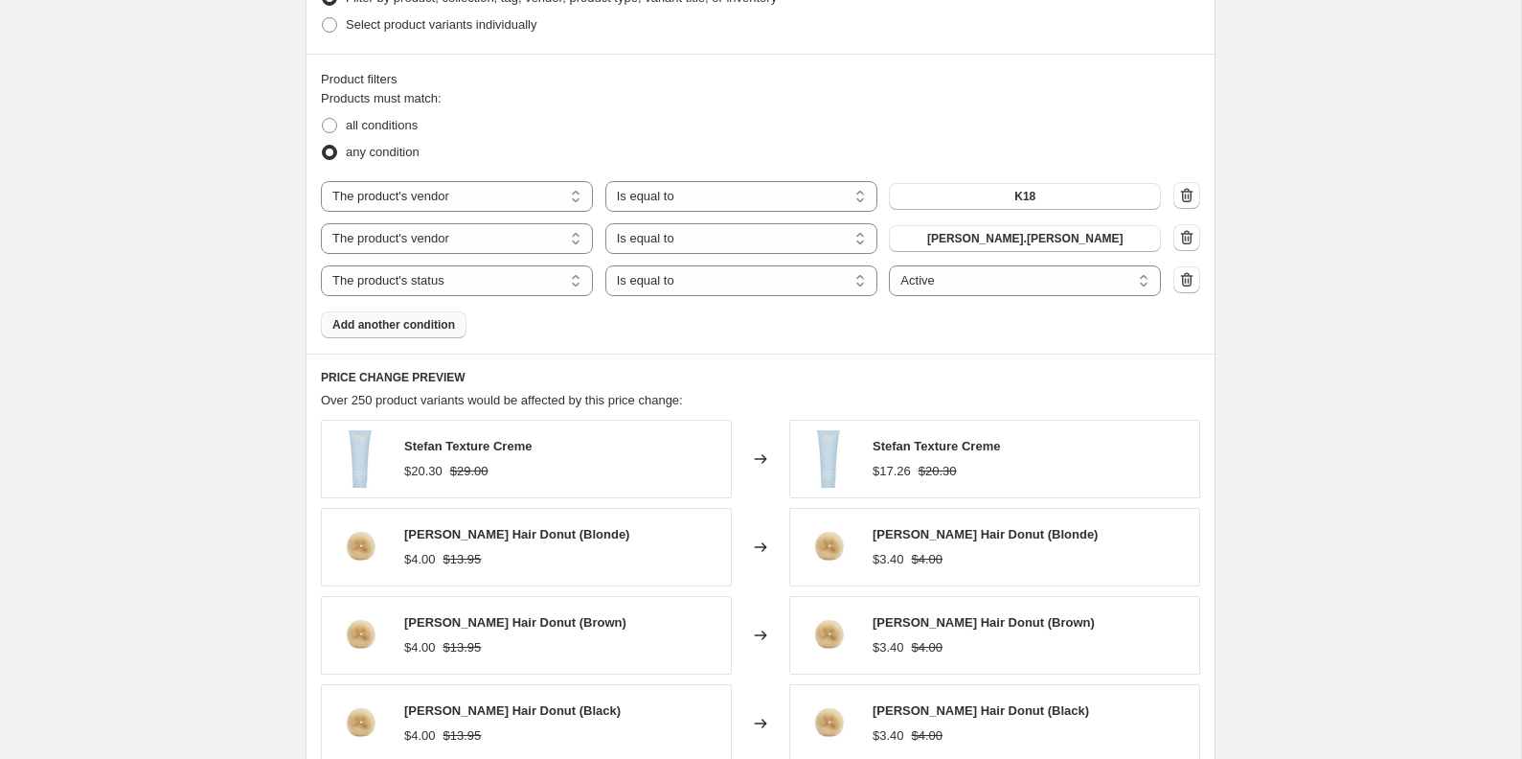
scroll to position [1225, 0]
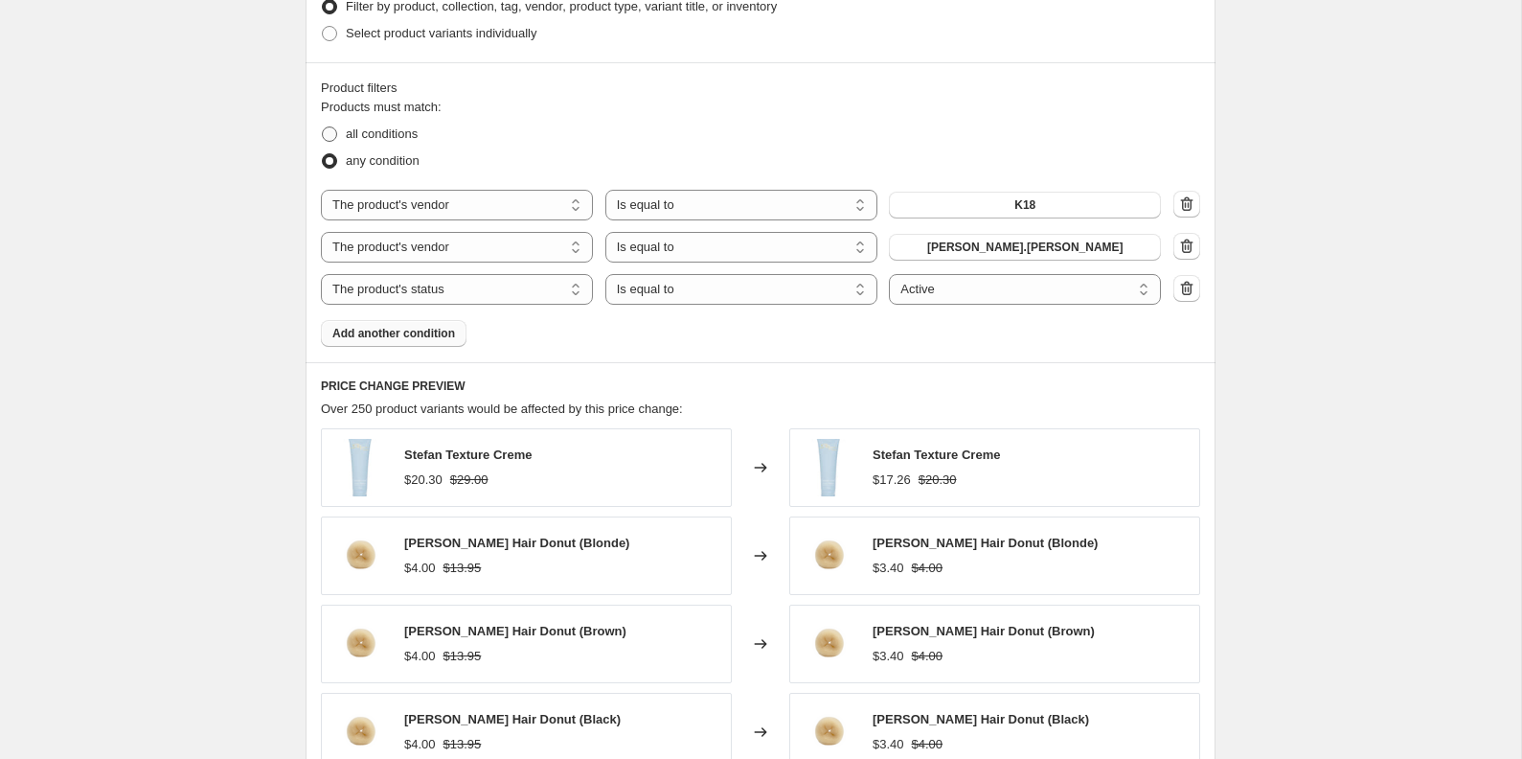
click at [327, 133] on span at bounding box center [329, 133] width 15 height 15
click at [323, 127] on input "all conditions" at bounding box center [322, 126] width 1 height 1
radio input "true"
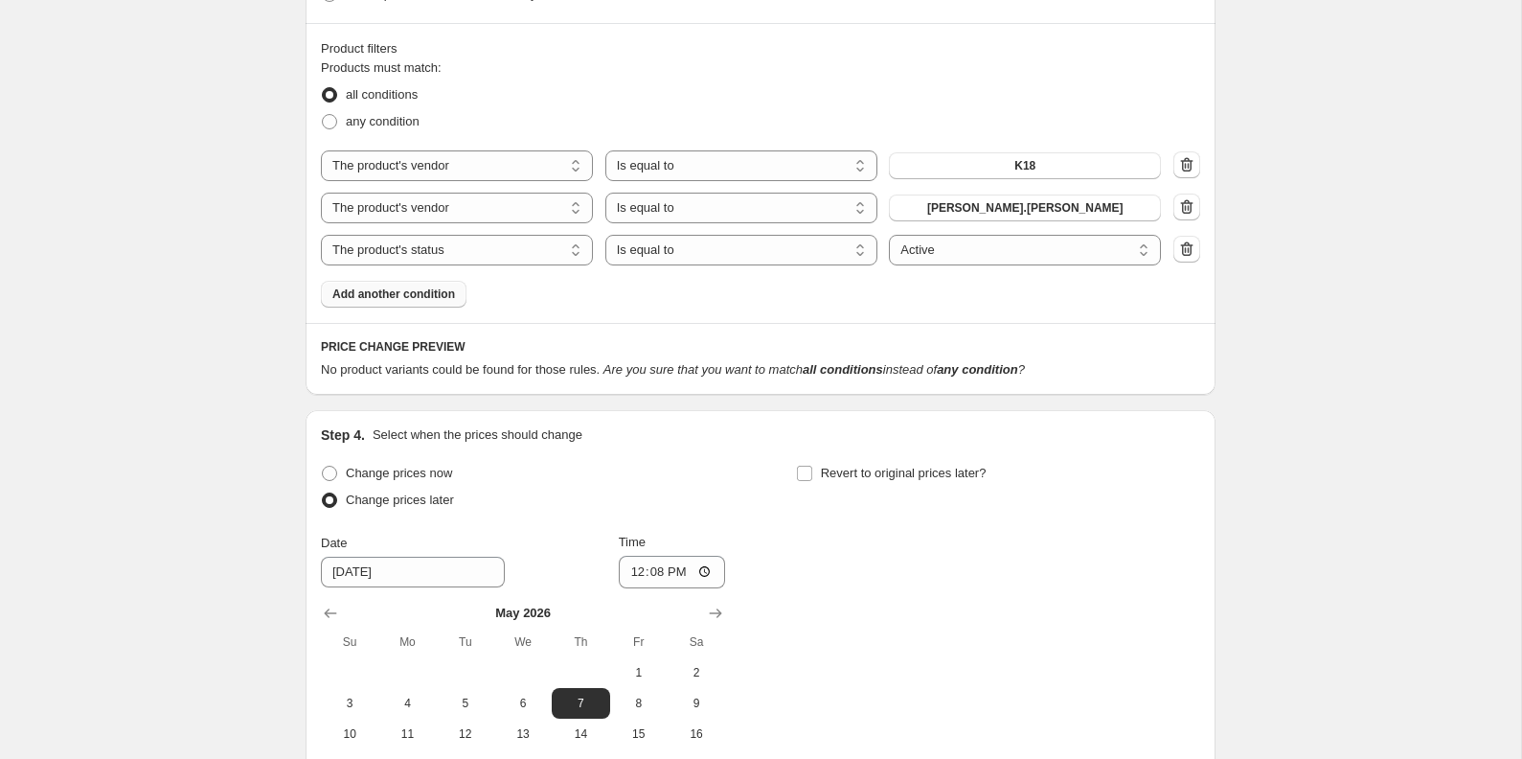
scroll to position [1259, 0]
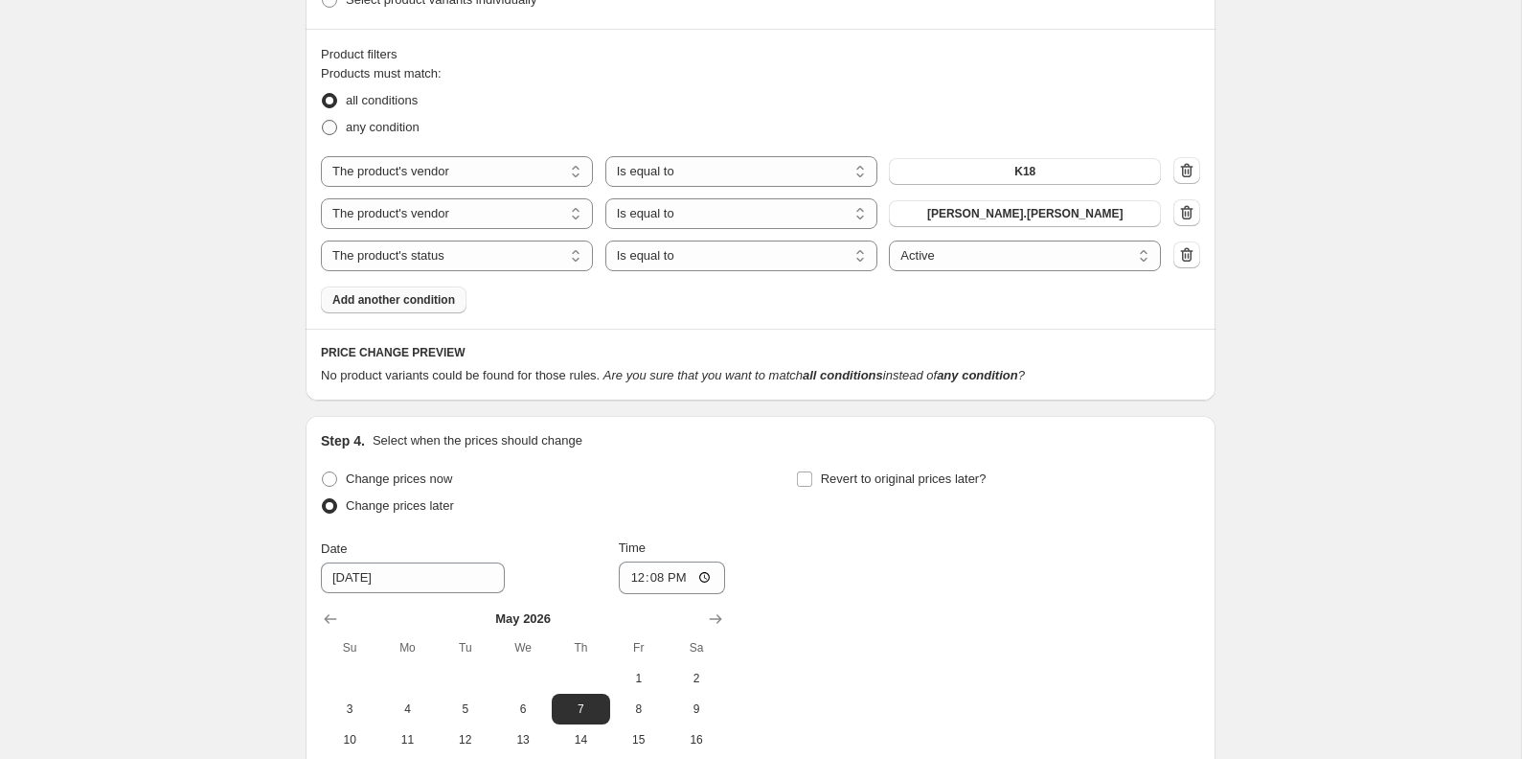
click at [338, 125] on label "any condition" at bounding box center [370, 127] width 99 height 27
click at [323, 121] on input "any condition" at bounding box center [322, 120] width 1 height 1
radio input "true"
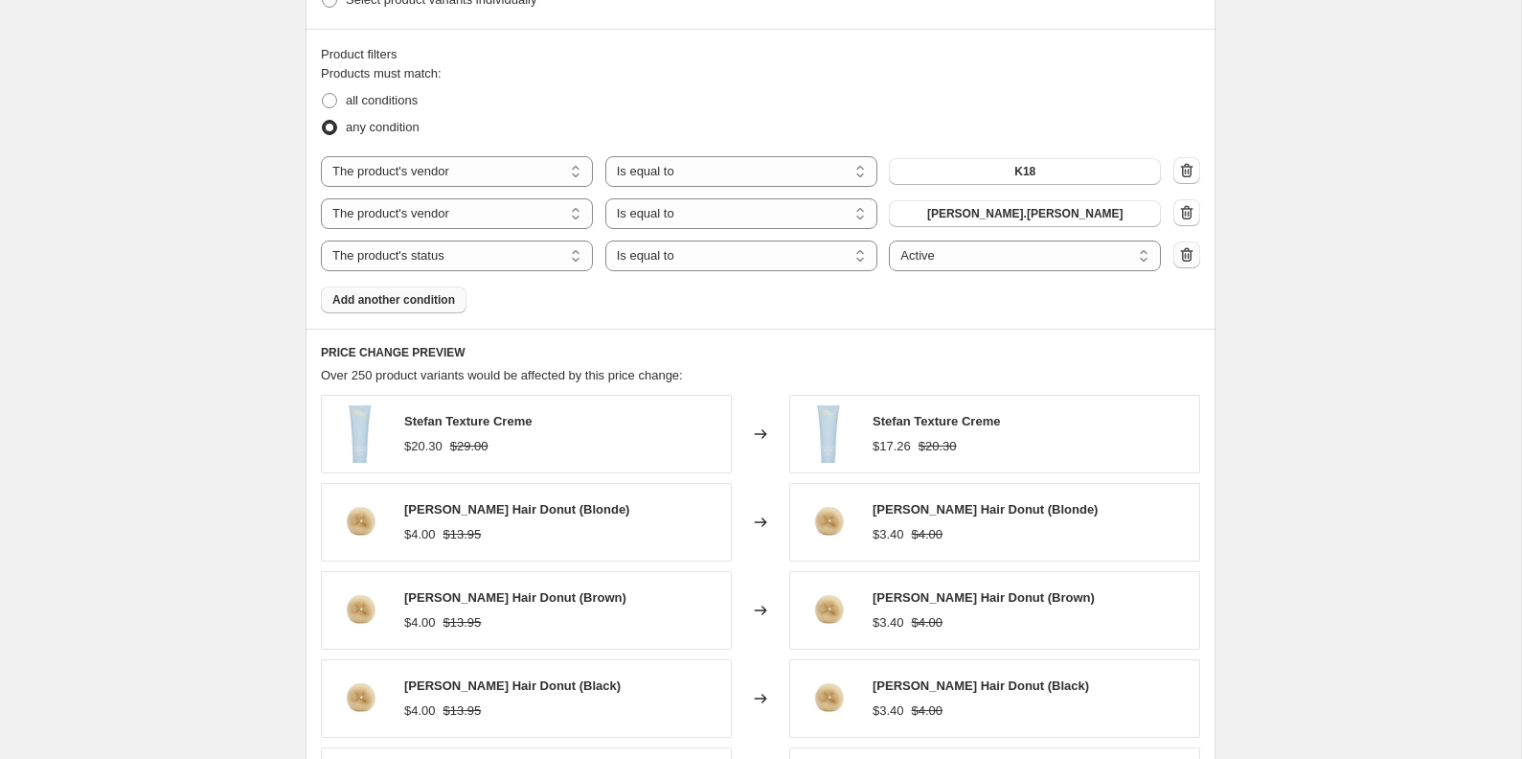
click at [1182, 261] on icon "button" at bounding box center [1186, 254] width 19 height 19
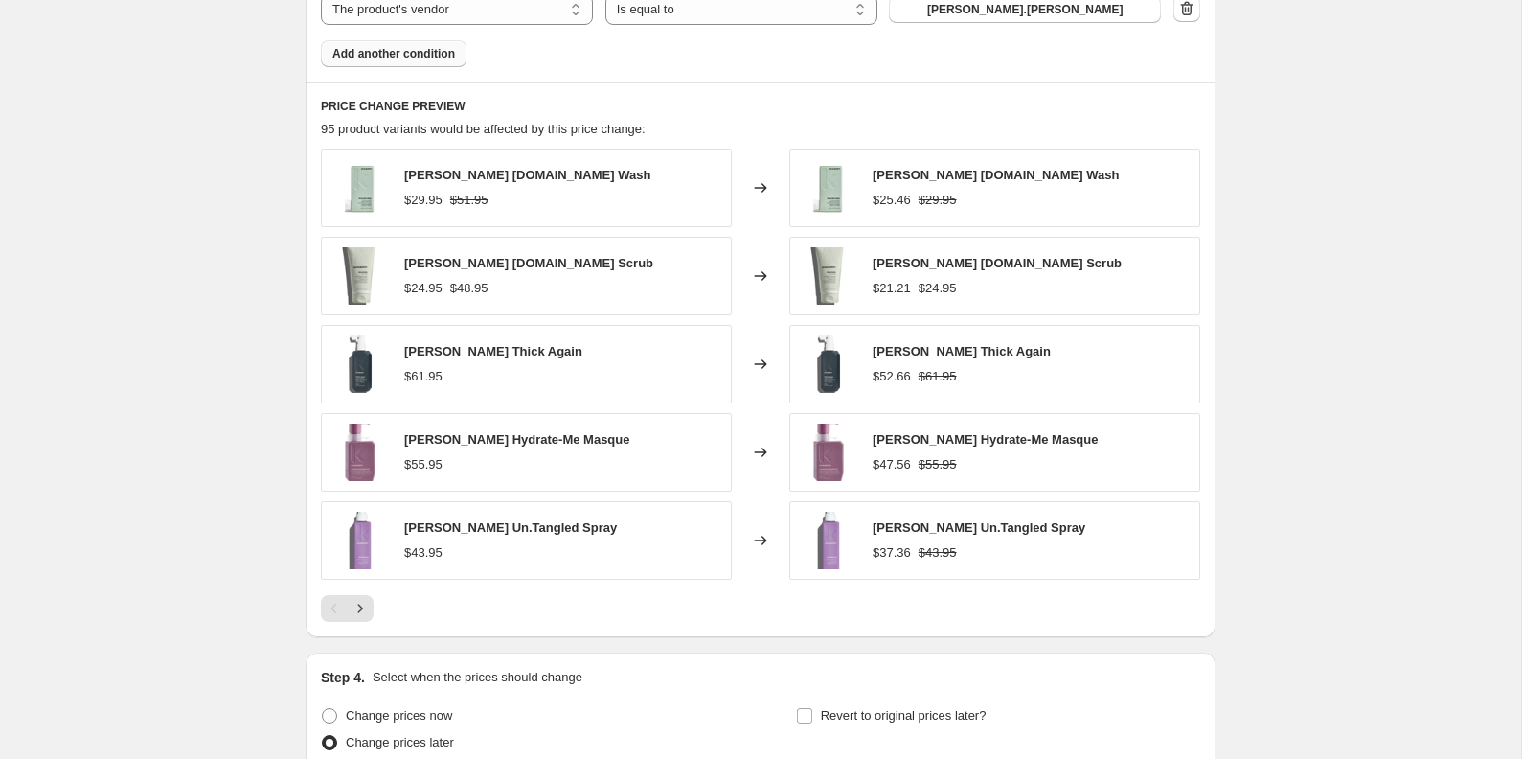
scroll to position [1464, 0]
click at [362, 601] on icon "Next" at bounding box center [360, 606] width 19 height 19
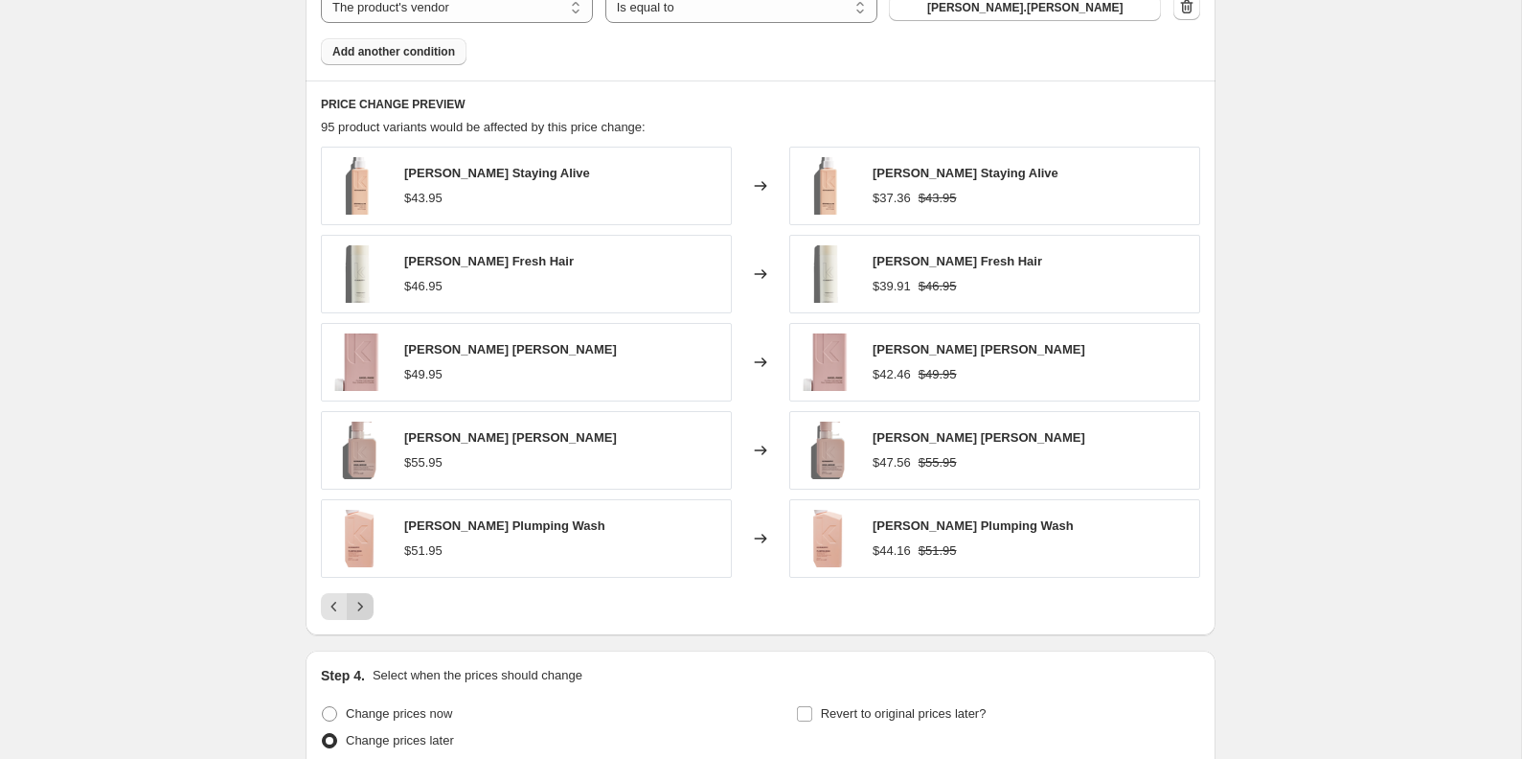
click at [361, 601] on icon "Next" at bounding box center [360, 606] width 19 height 19
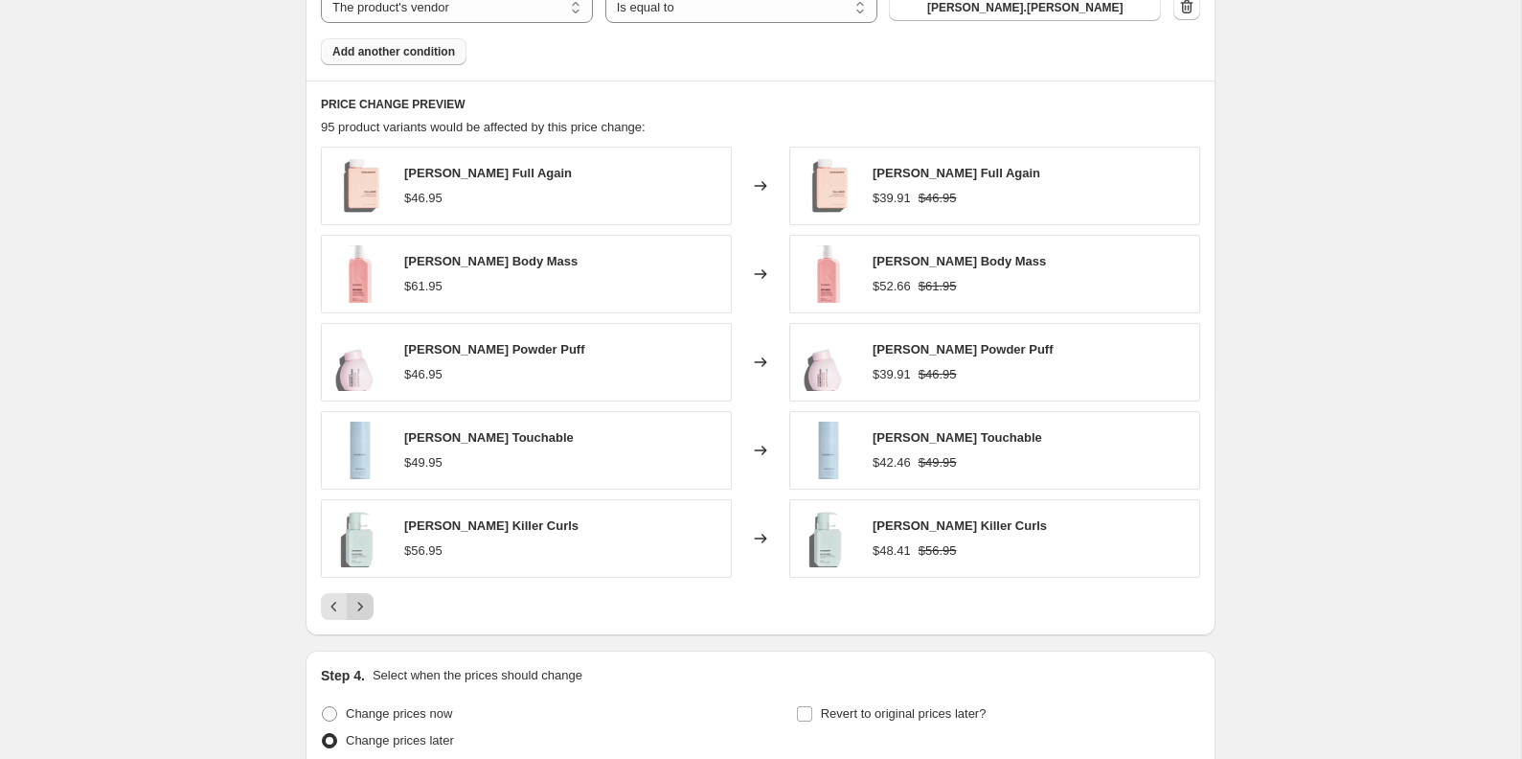
click at [361, 601] on icon "Next" at bounding box center [360, 606] width 19 height 19
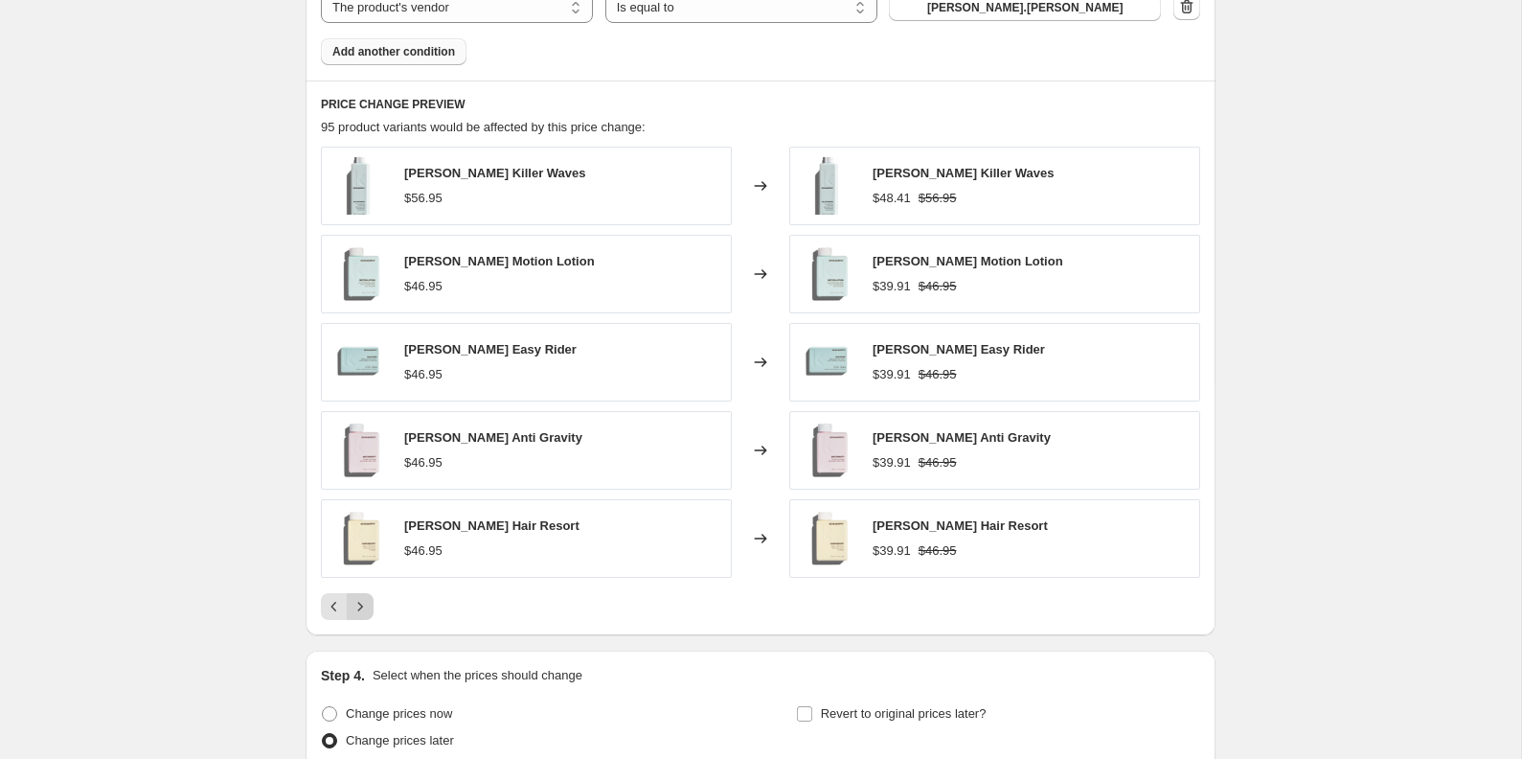
click at [361, 601] on icon "Next" at bounding box center [360, 606] width 19 height 19
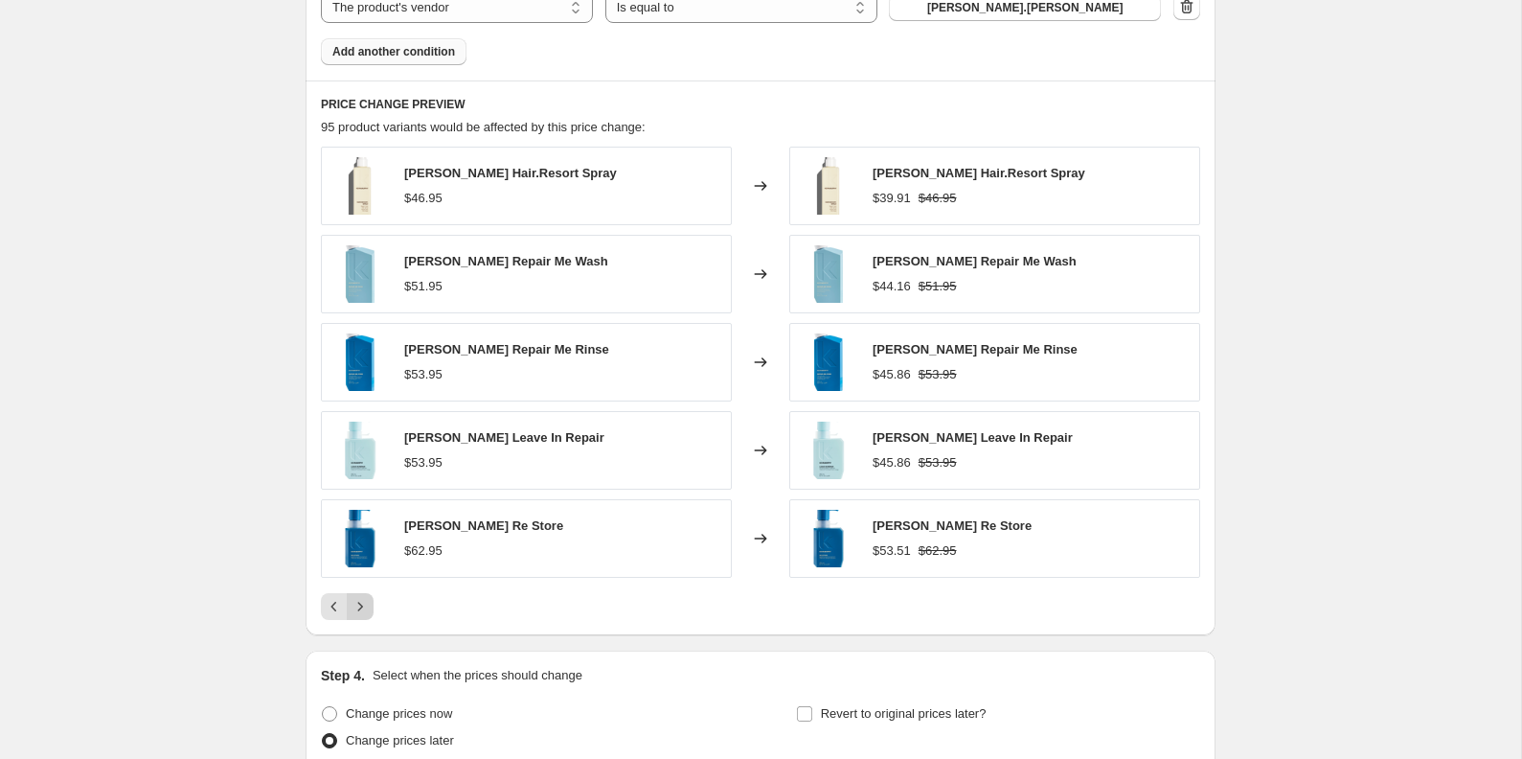
click at [361, 601] on icon "Next" at bounding box center [360, 606] width 19 height 19
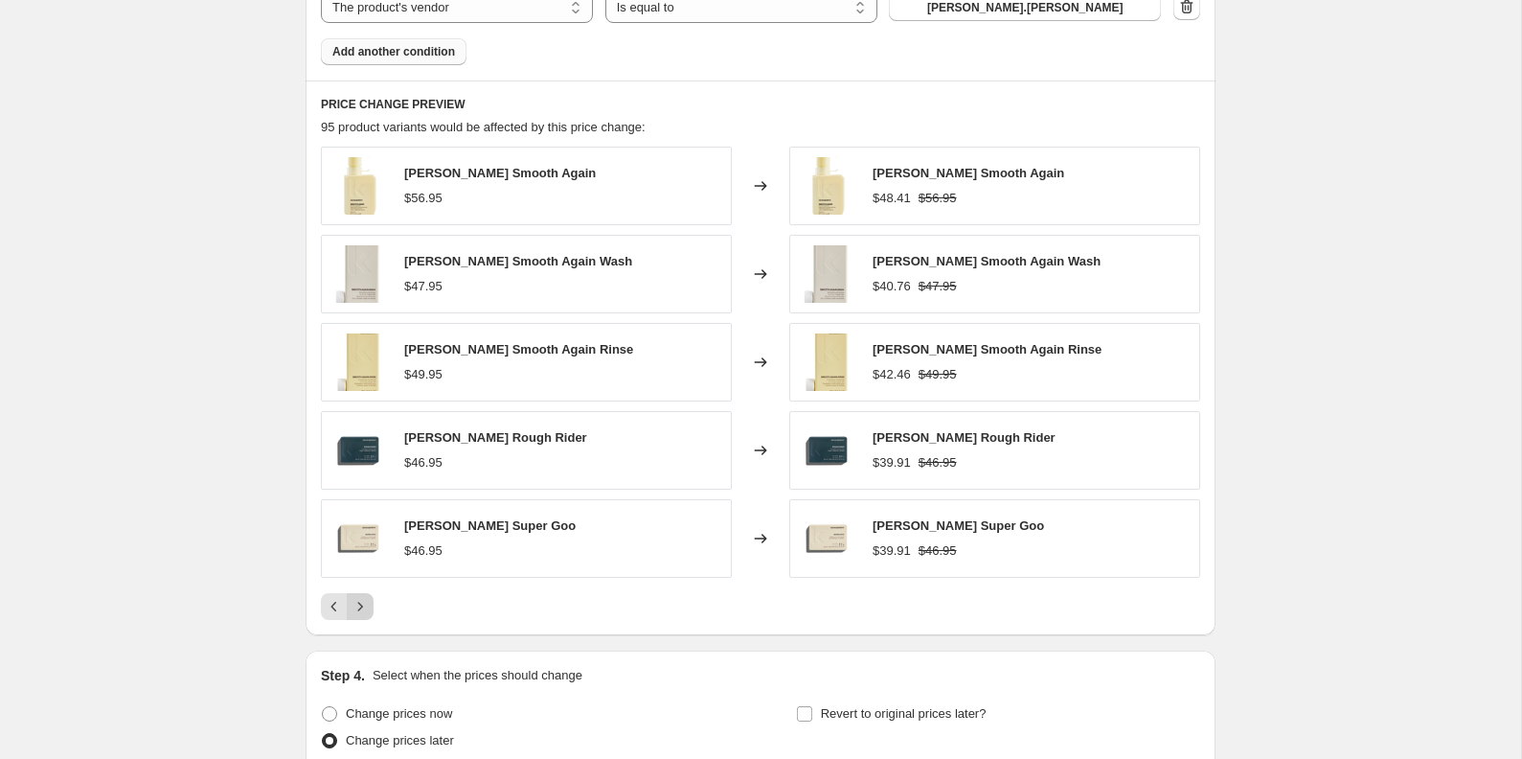
click at [361, 601] on icon "Next" at bounding box center [360, 606] width 19 height 19
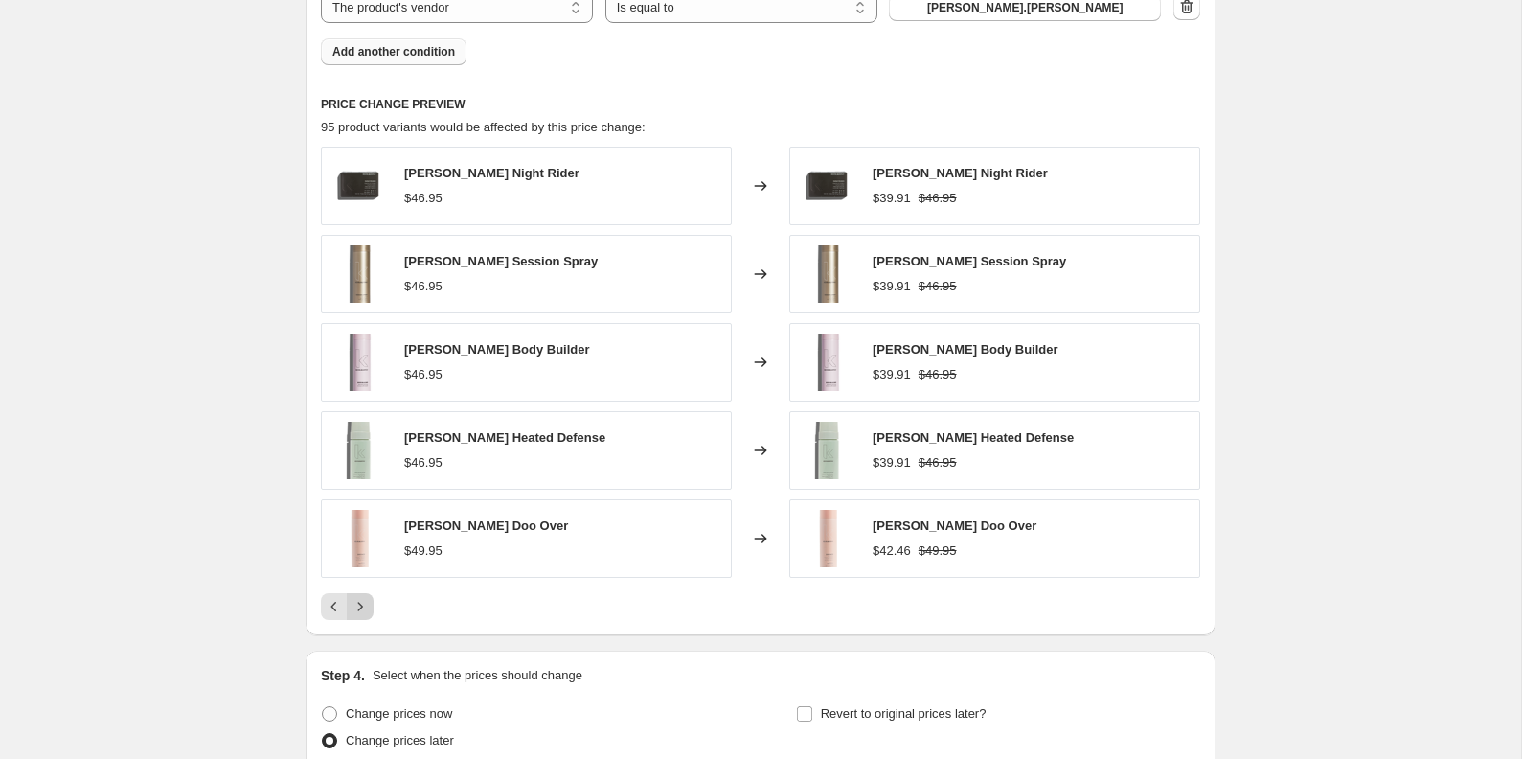
click at [361, 601] on icon "Next" at bounding box center [360, 606] width 19 height 19
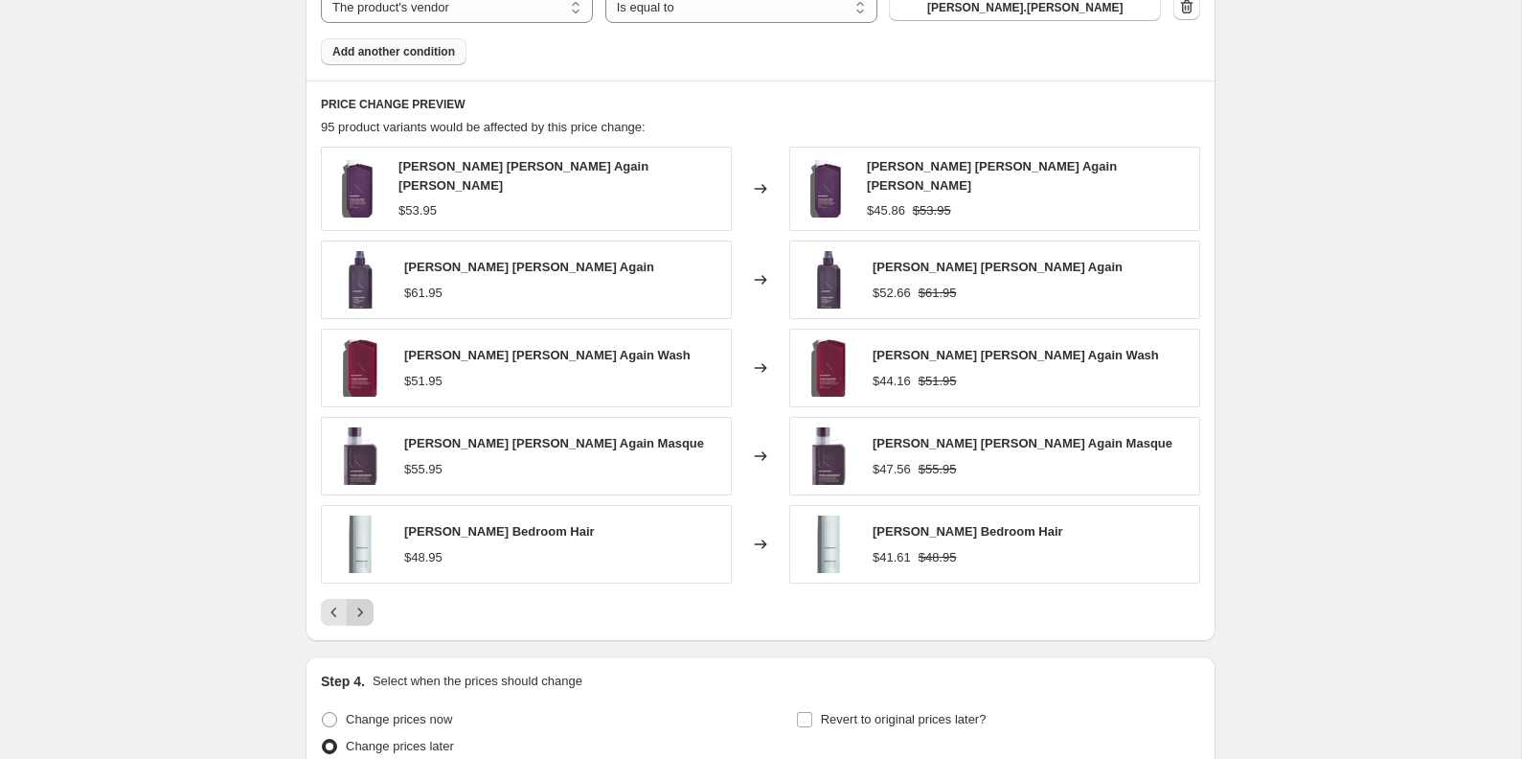
click at [361, 602] on icon "Next" at bounding box center [360, 611] width 19 height 19
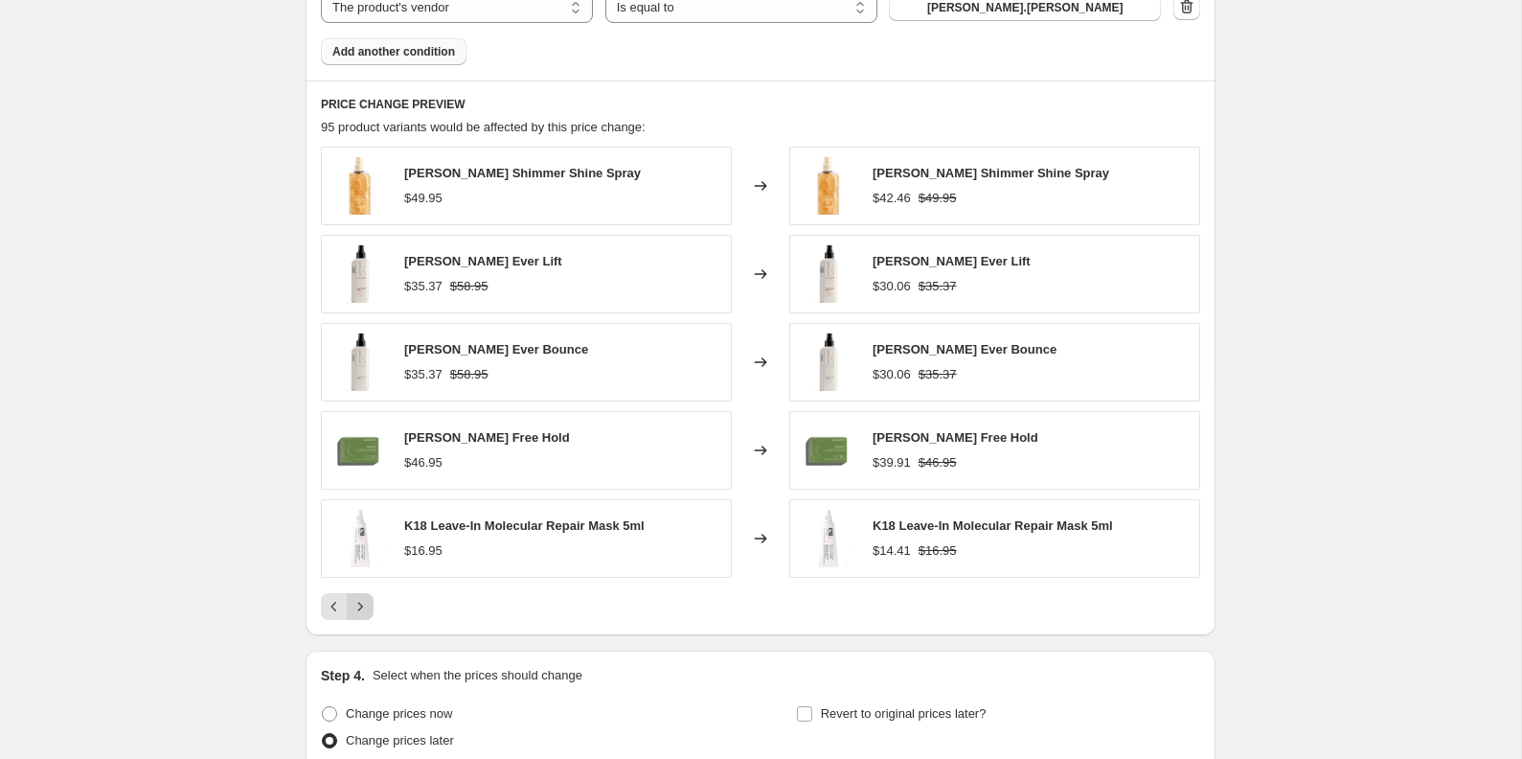
click at [361, 601] on icon "Next" at bounding box center [360, 606] width 19 height 19
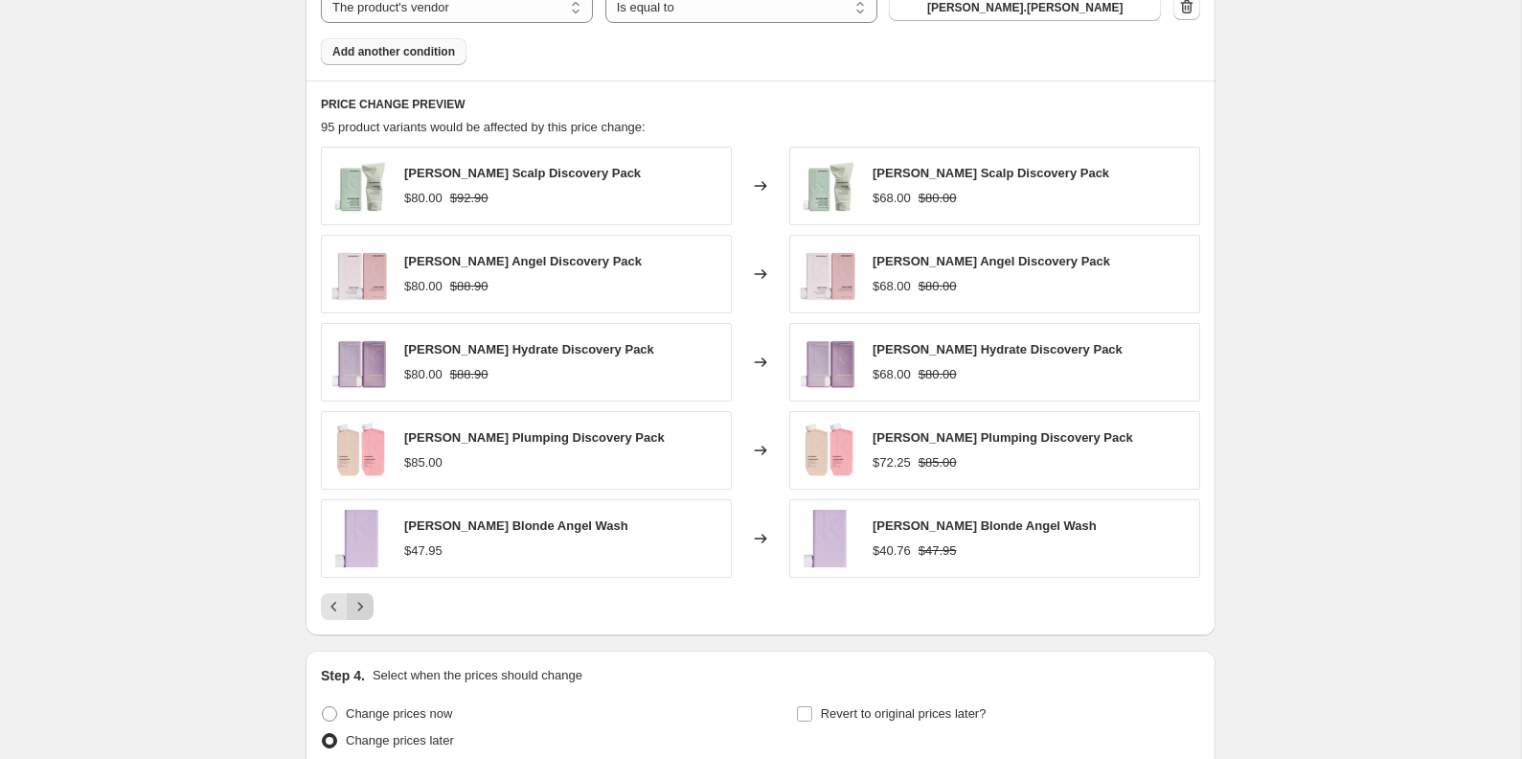
click at [361, 601] on icon "Next" at bounding box center [360, 606] width 19 height 19
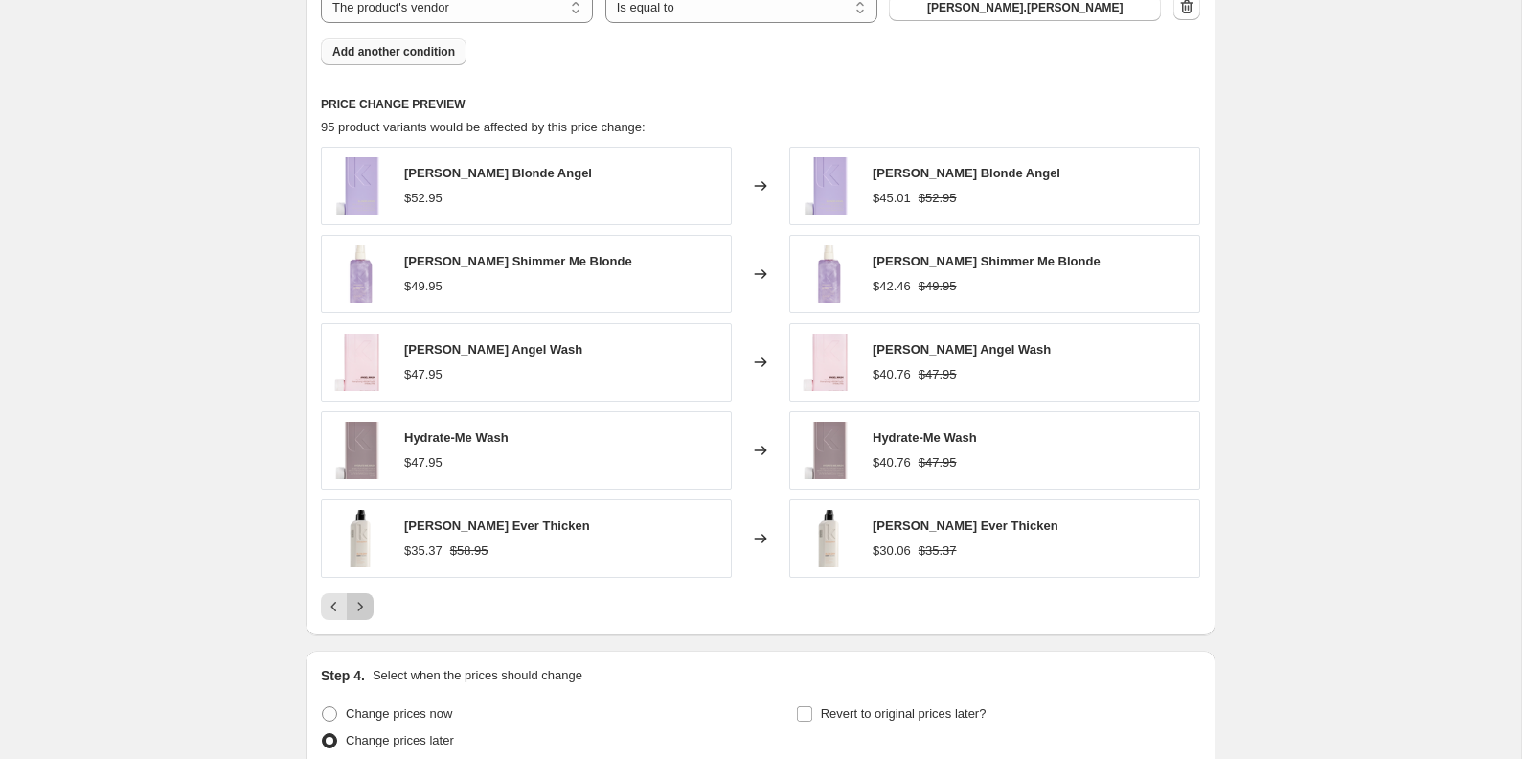
click at [366, 606] on icon "Next" at bounding box center [360, 606] width 19 height 19
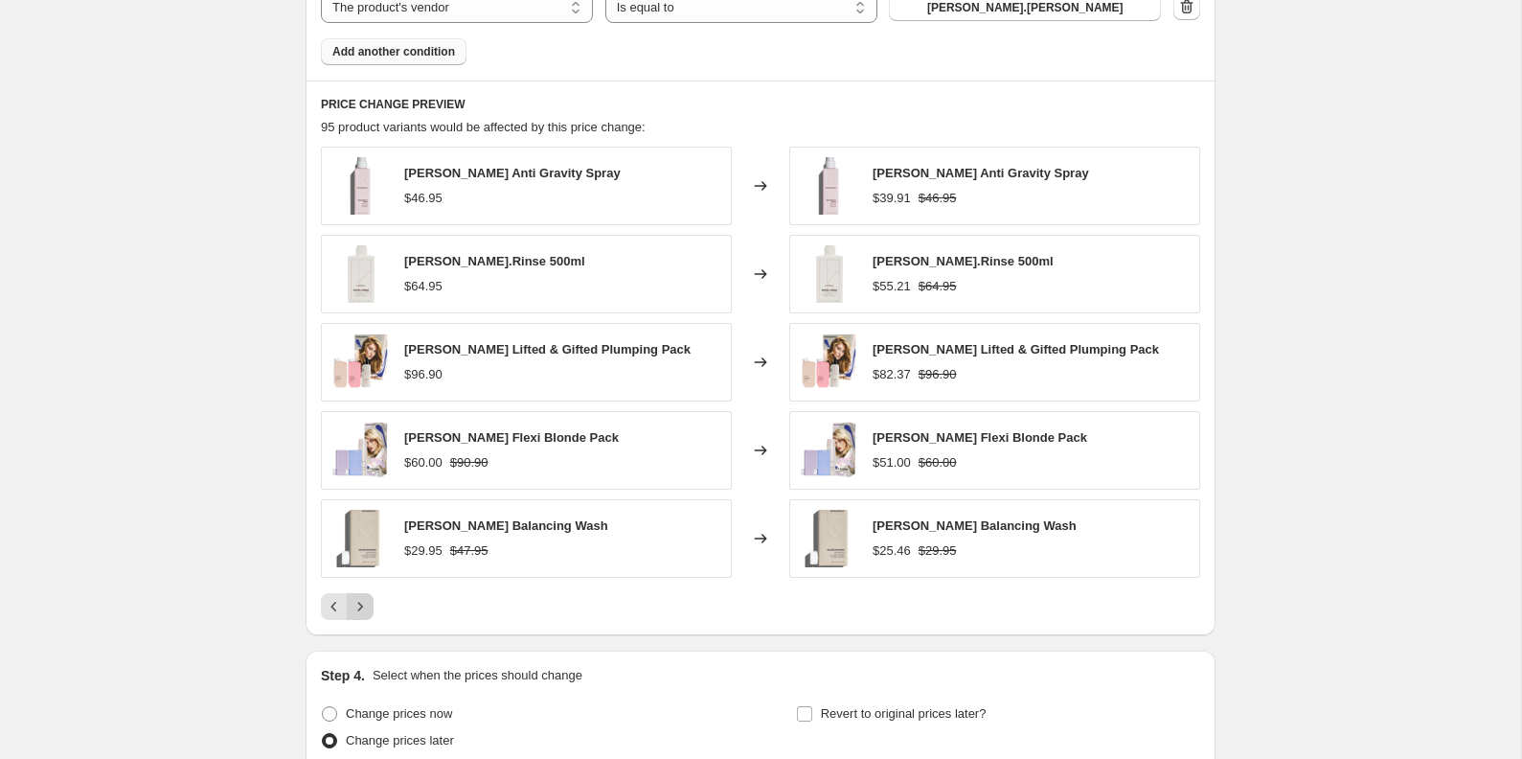
click at [366, 606] on icon "Next" at bounding box center [360, 606] width 19 height 19
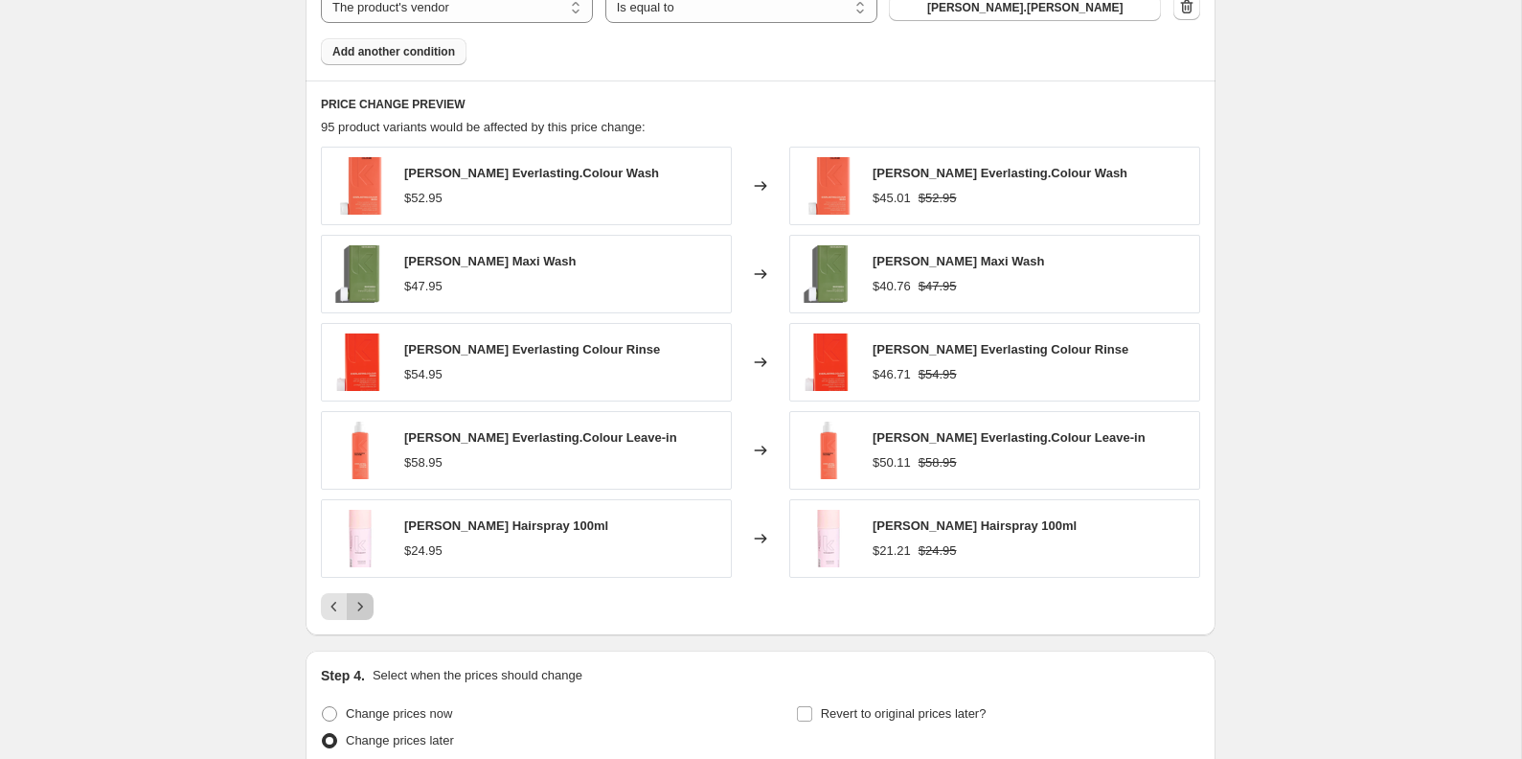
click at [366, 606] on icon "Next" at bounding box center [360, 606] width 19 height 19
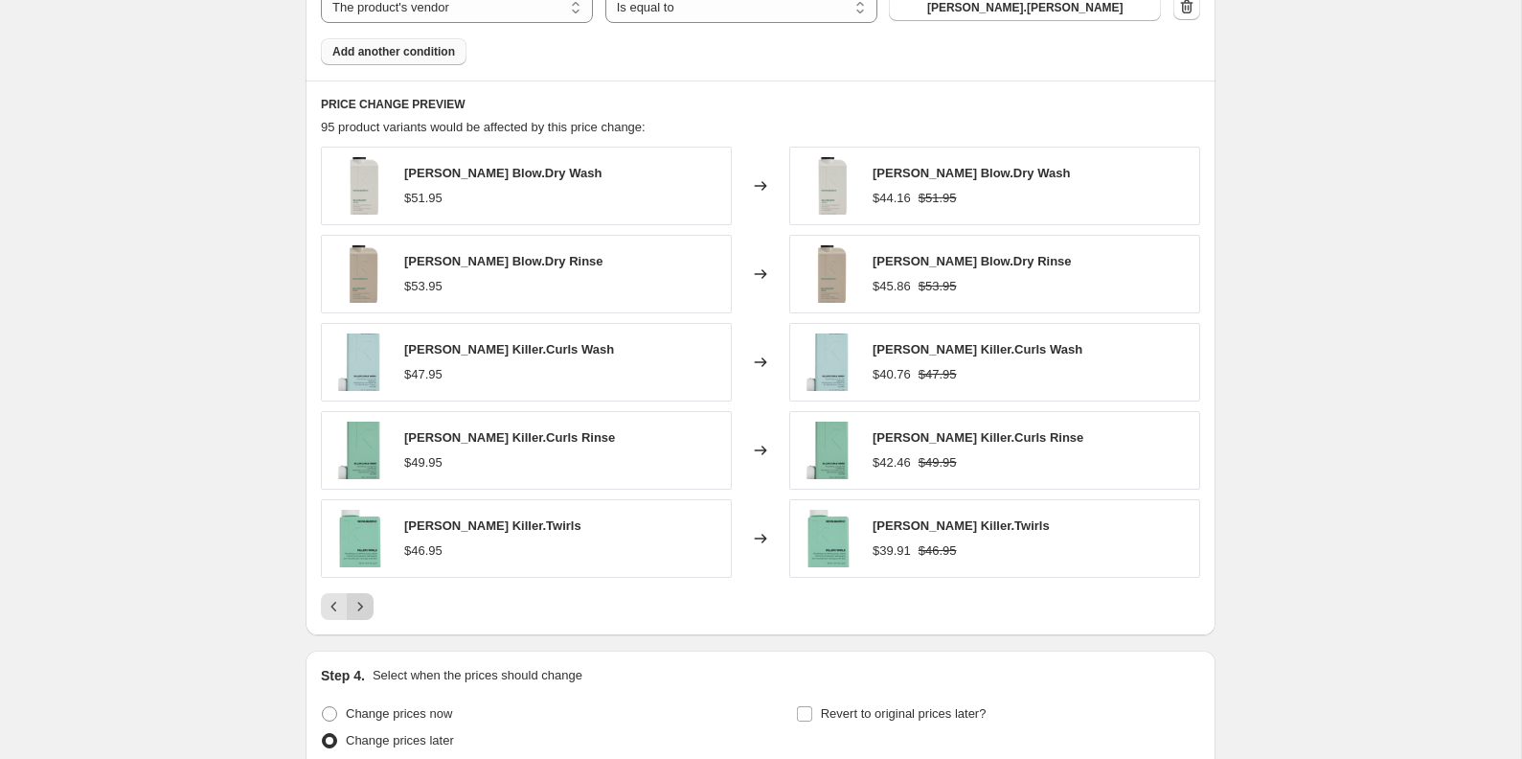
click at [366, 606] on icon "Next" at bounding box center [360, 606] width 19 height 19
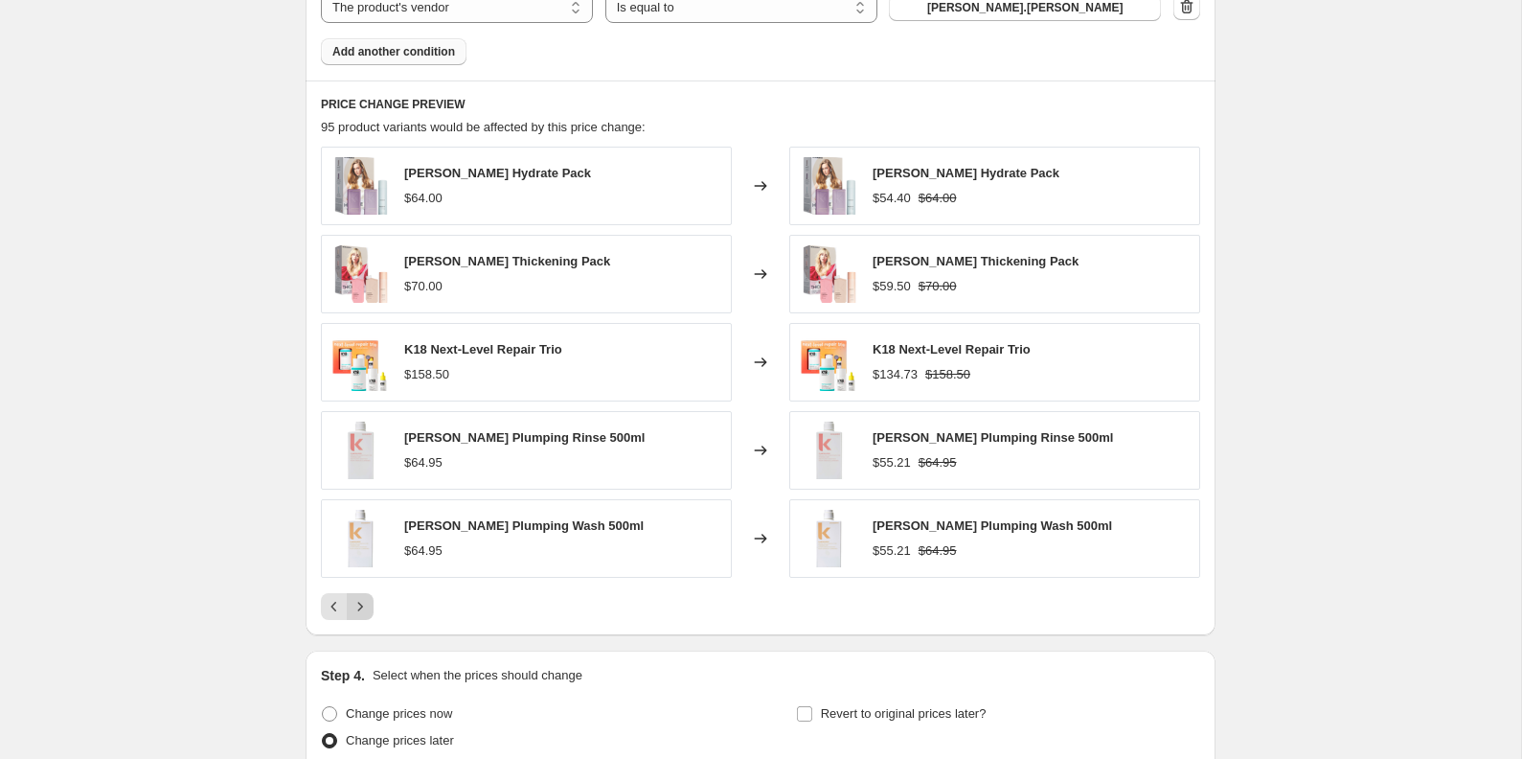
click at [366, 606] on icon "Next" at bounding box center [360, 606] width 19 height 19
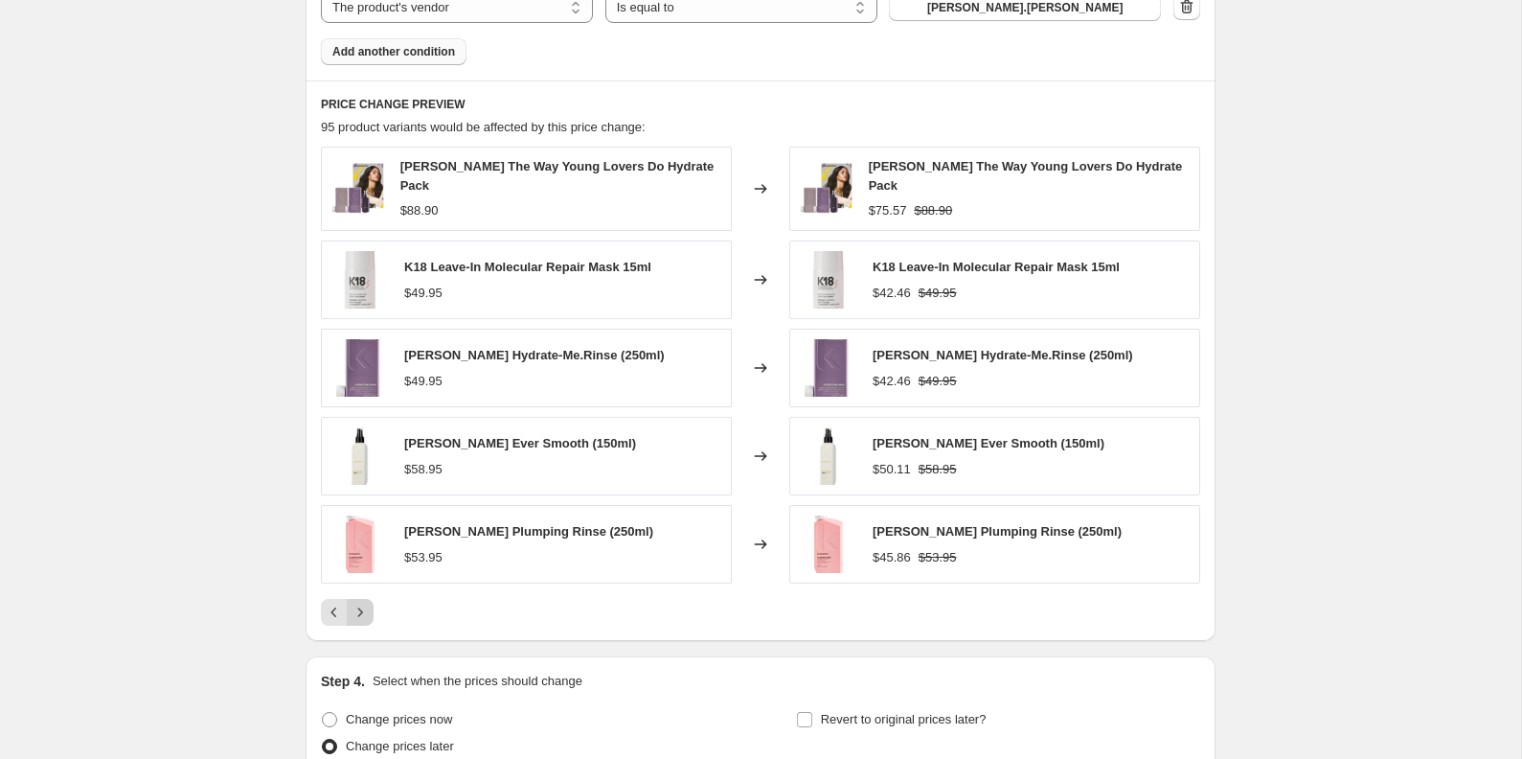
click at [366, 606] on icon "Next" at bounding box center [360, 611] width 19 height 19
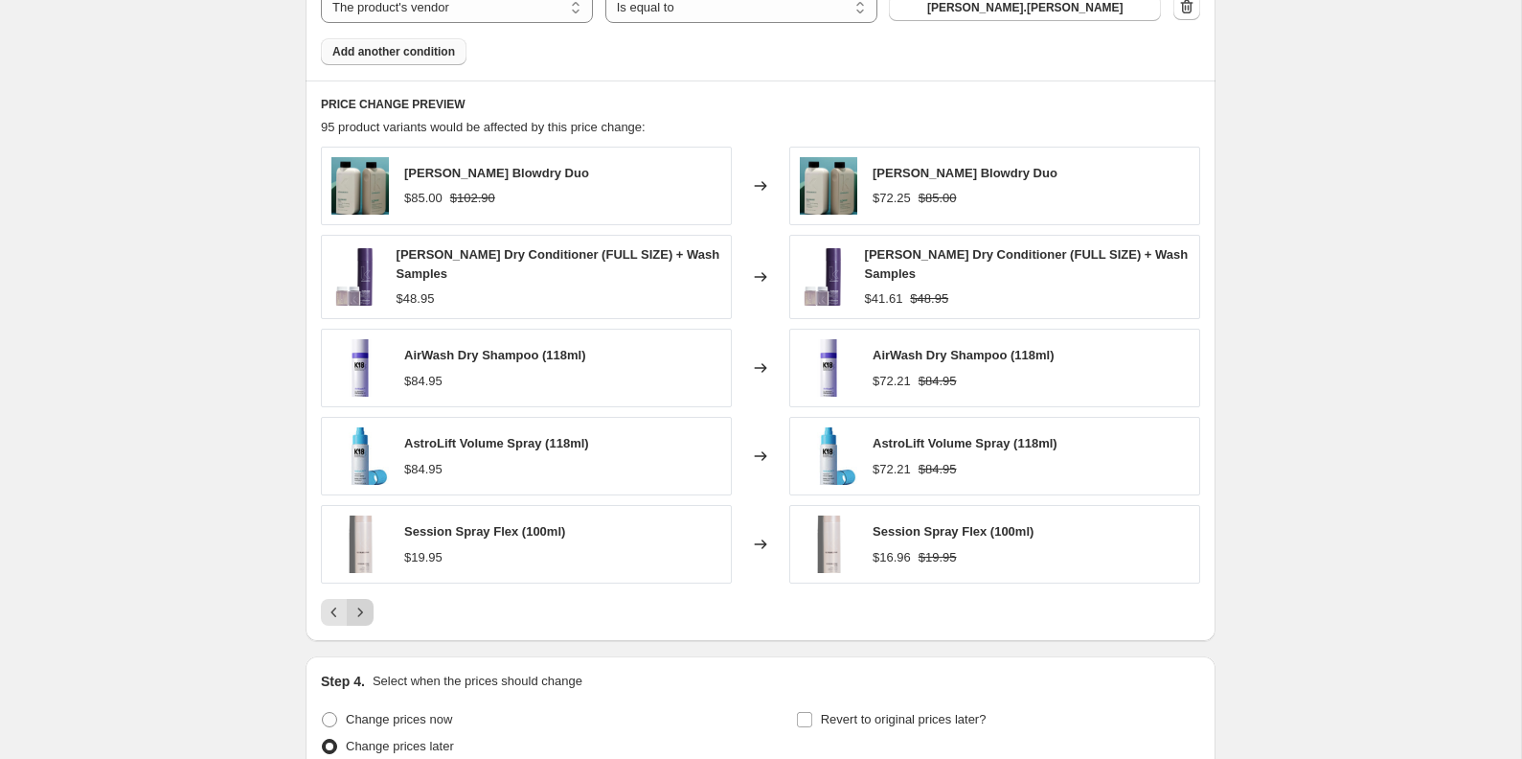
click at [366, 606] on icon "Next" at bounding box center [360, 611] width 19 height 19
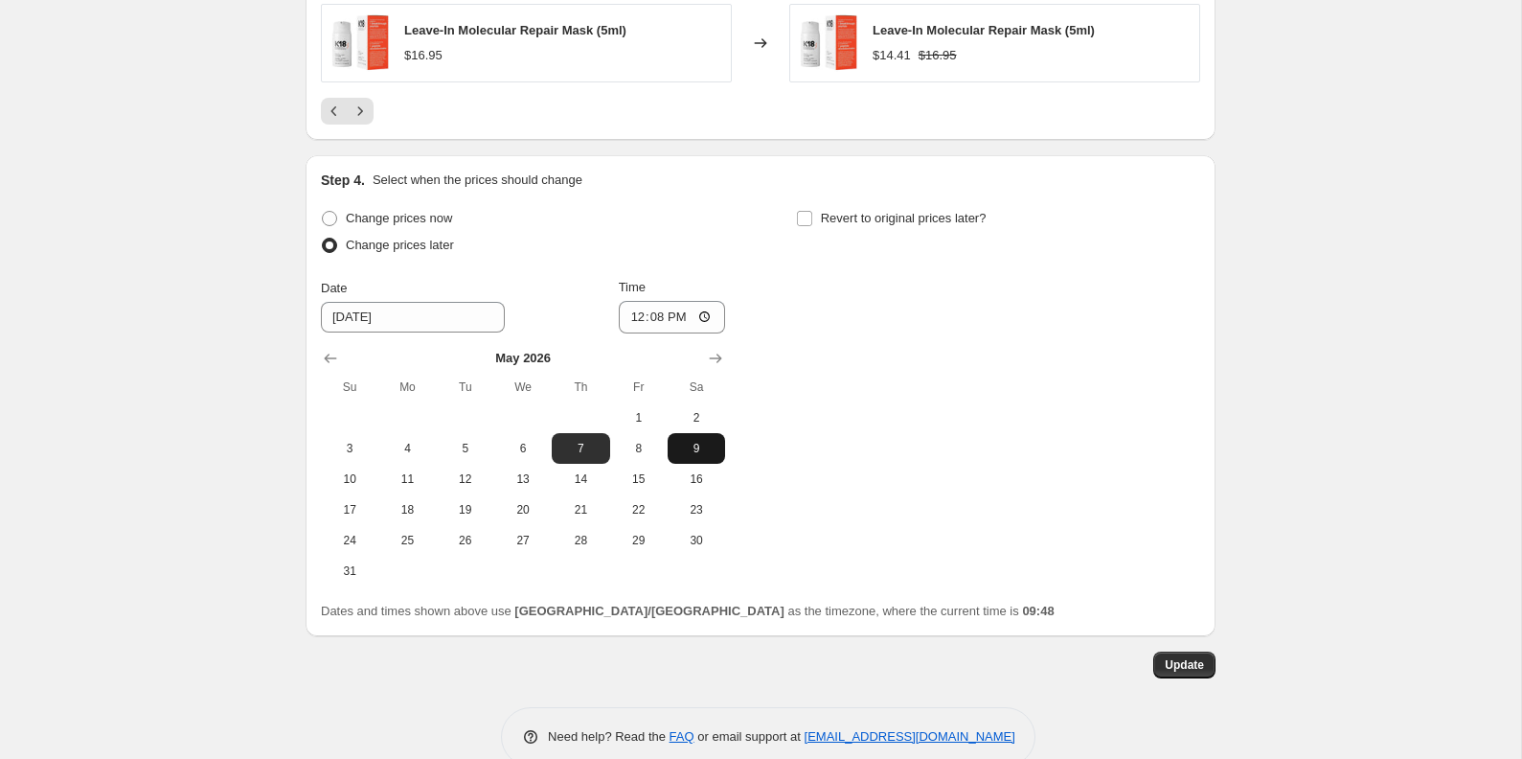
scroll to position [2002, 0]
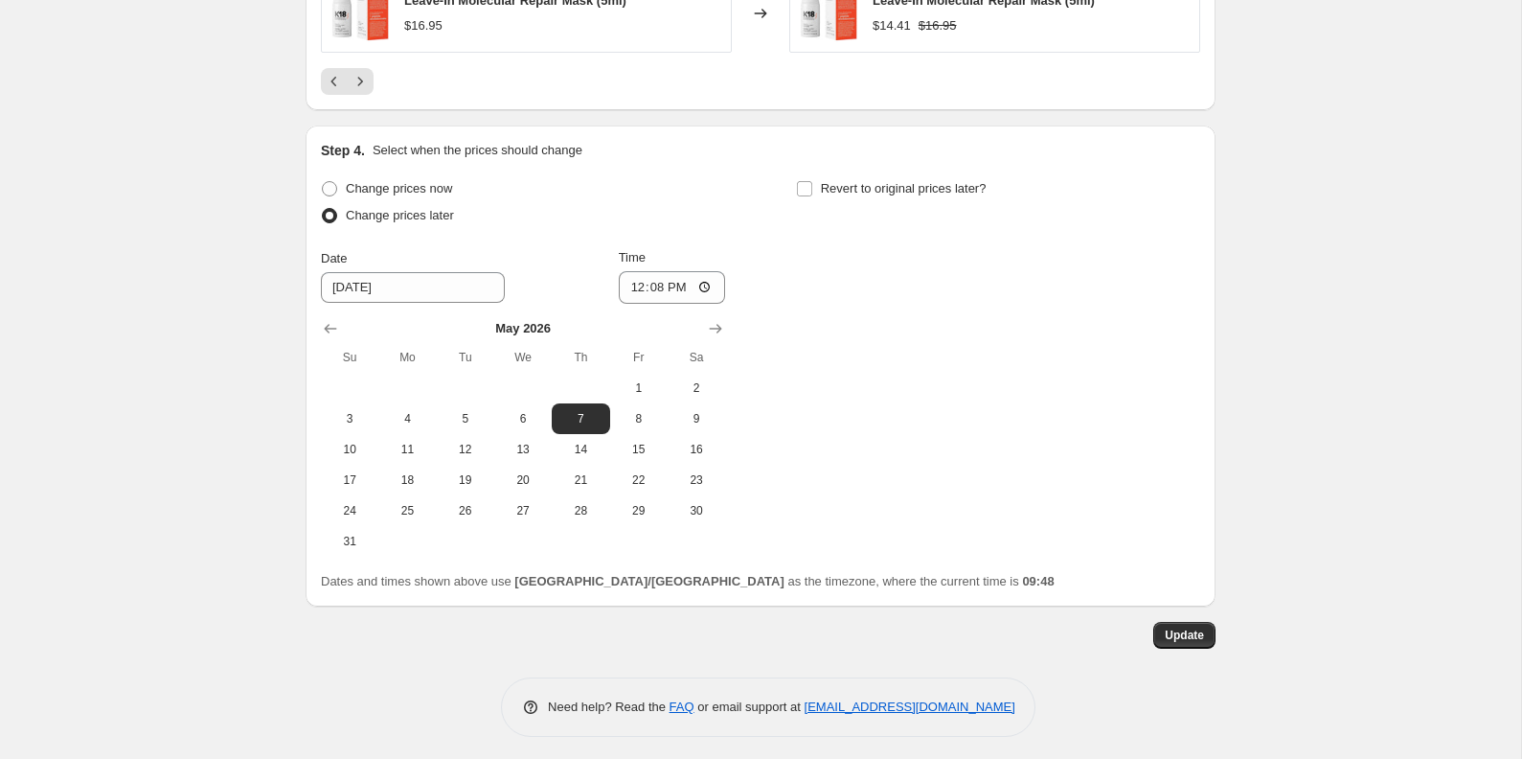
drag, startPoint x: 373, startPoint y: 179, endPoint x: 487, endPoint y: 250, distance: 134.2
click at [373, 181] on span "Change prices now" at bounding box center [399, 188] width 106 height 14
click at [323, 181] on input "Change prices now" at bounding box center [322, 181] width 1 height 1
radio input "true"
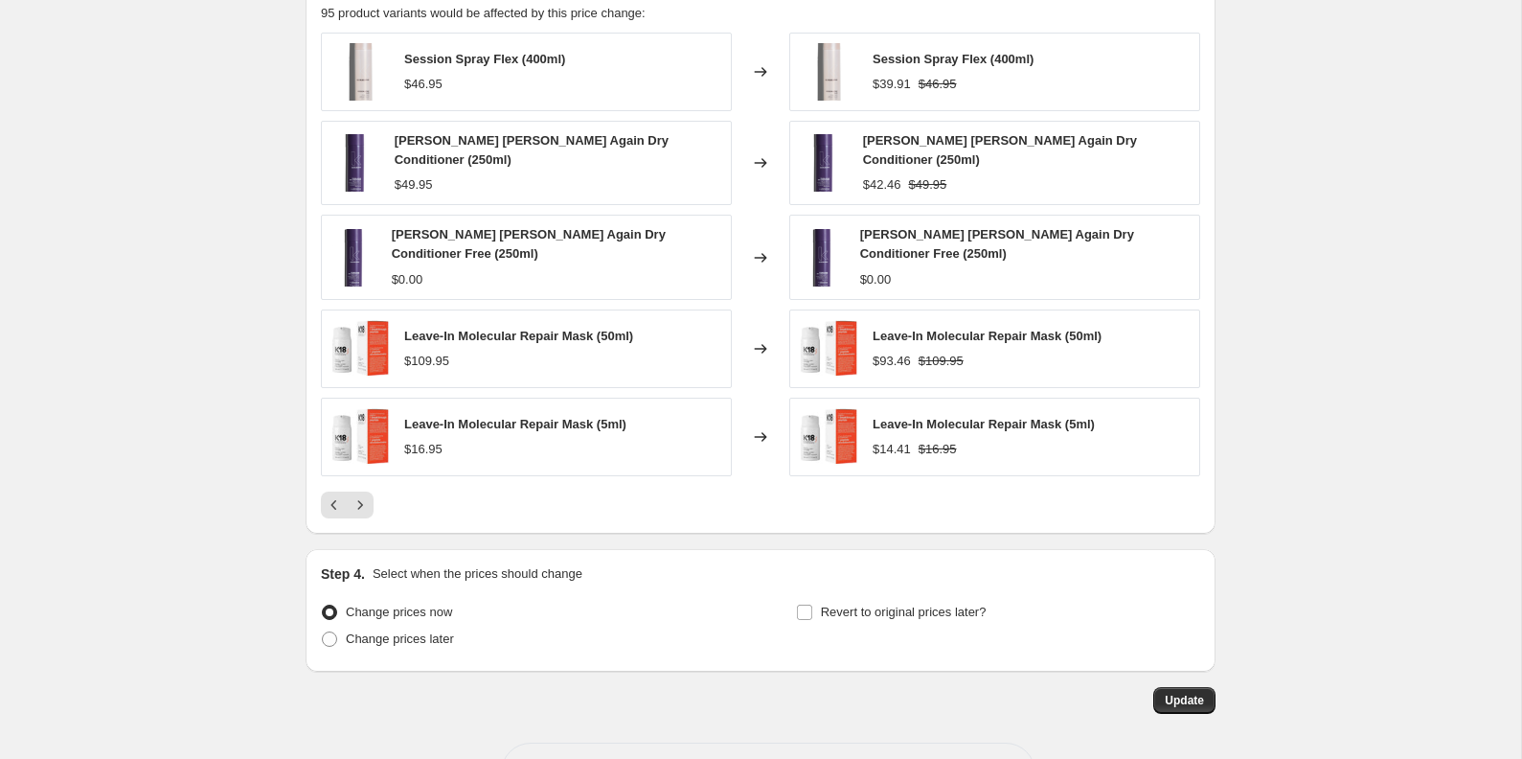
scroll to position [1570, 0]
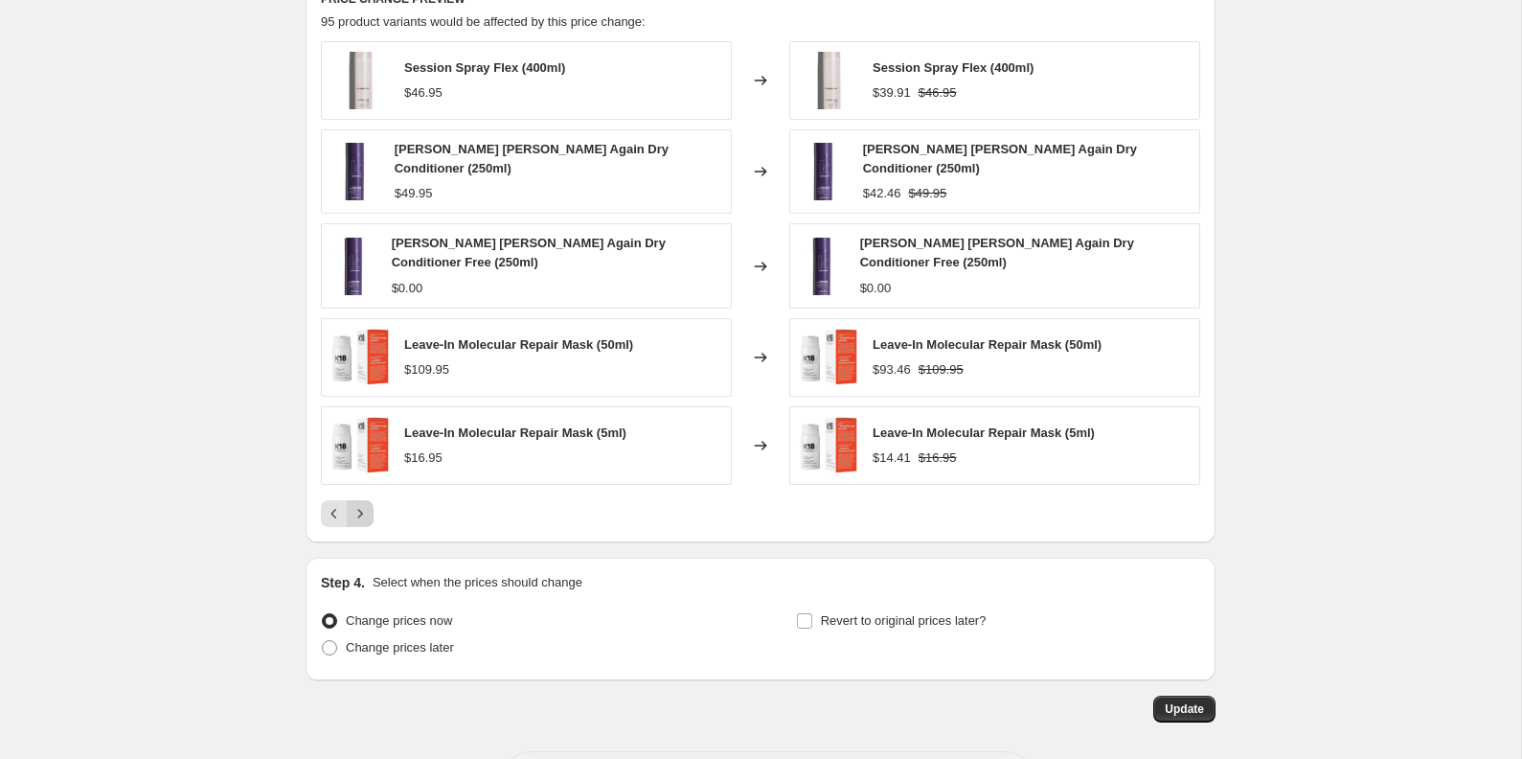
click at [353, 508] on icon "Next" at bounding box center [360, 513] width 19 height 19
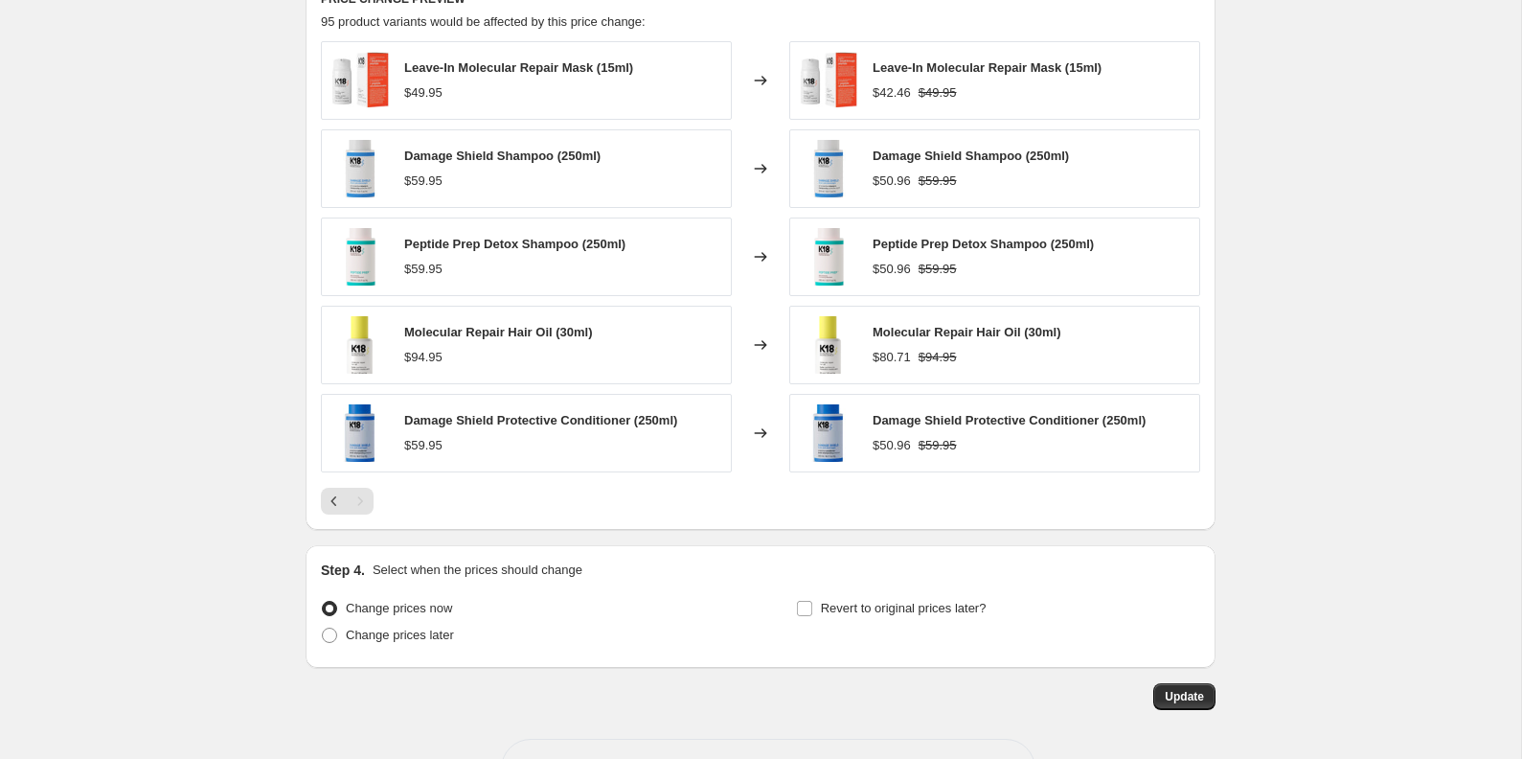
click at [362, 508] on div "Pagination" at bounding box center [360, 501] width 27 height 27
click at [1188, 701] on span "Update" at bounding box center [1184, 696] width 39 height 15
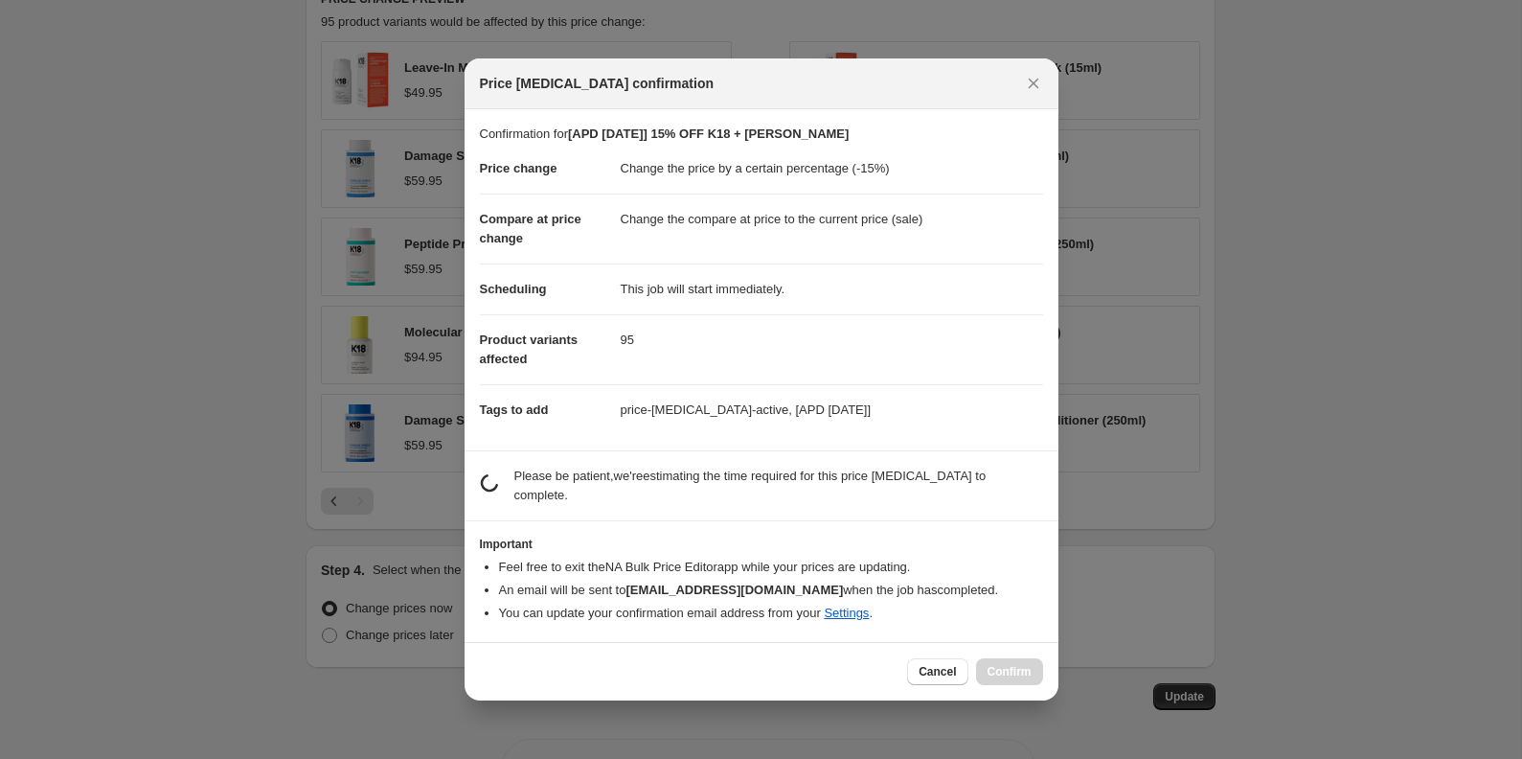
scroll to position [99, 0]
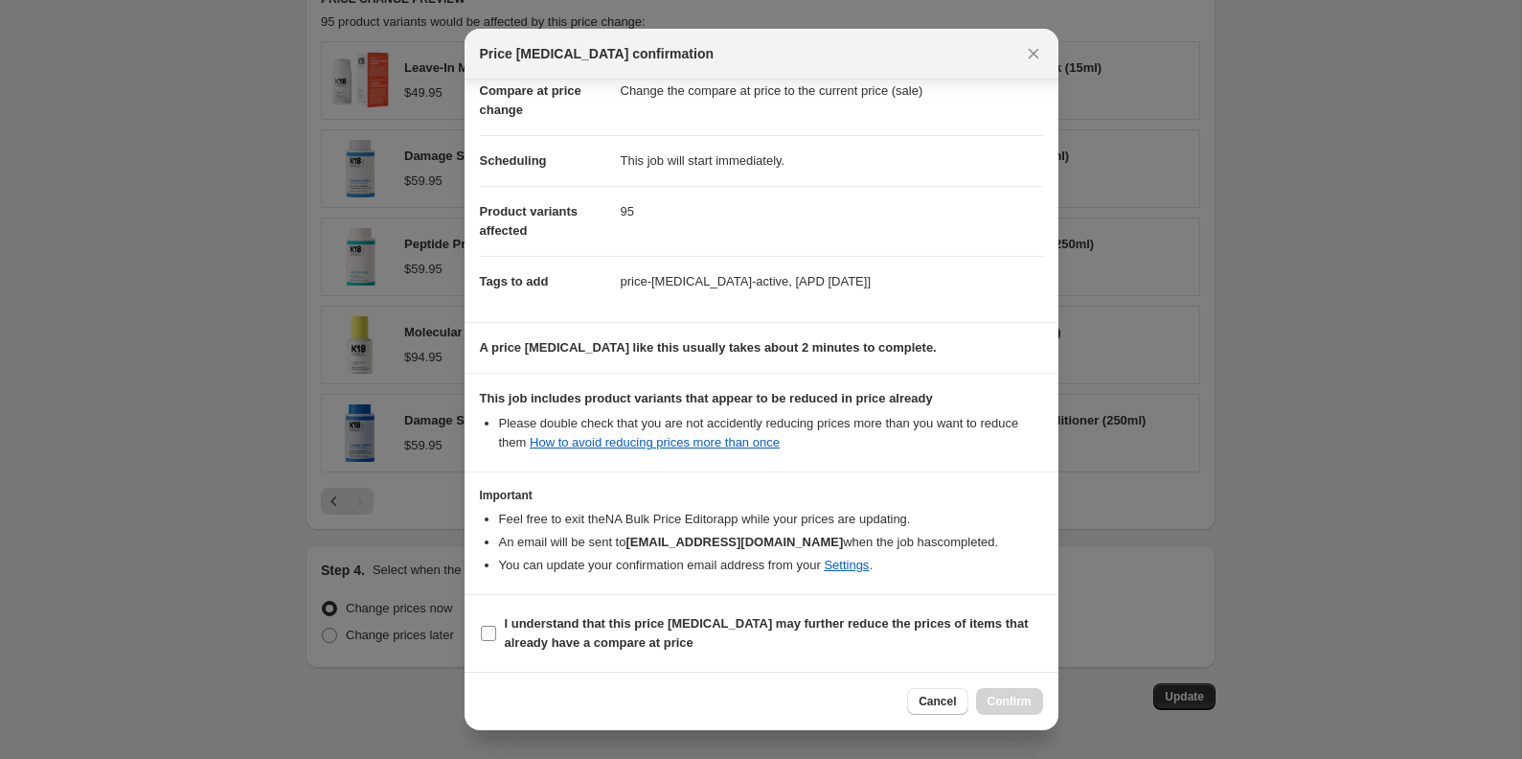
drag, startPoint x: 554, startPoint y: 624, endPoint x: 833, endPoint y: 643, distance: 280.3
click at [555, 624] on b "I understand that this price change job may further reduce the prices of items …" at bounding box center [767, 633] width 524 height 34
click at [496, 625] on input "I understand that this price change job may further reduce the prices of items …" at bounding box center [488, 632] width 15 height 15
checkbox input "true"
click at [1013, 694] on span "Confirm" at bounding box center [1009, 700] width 44 height 15
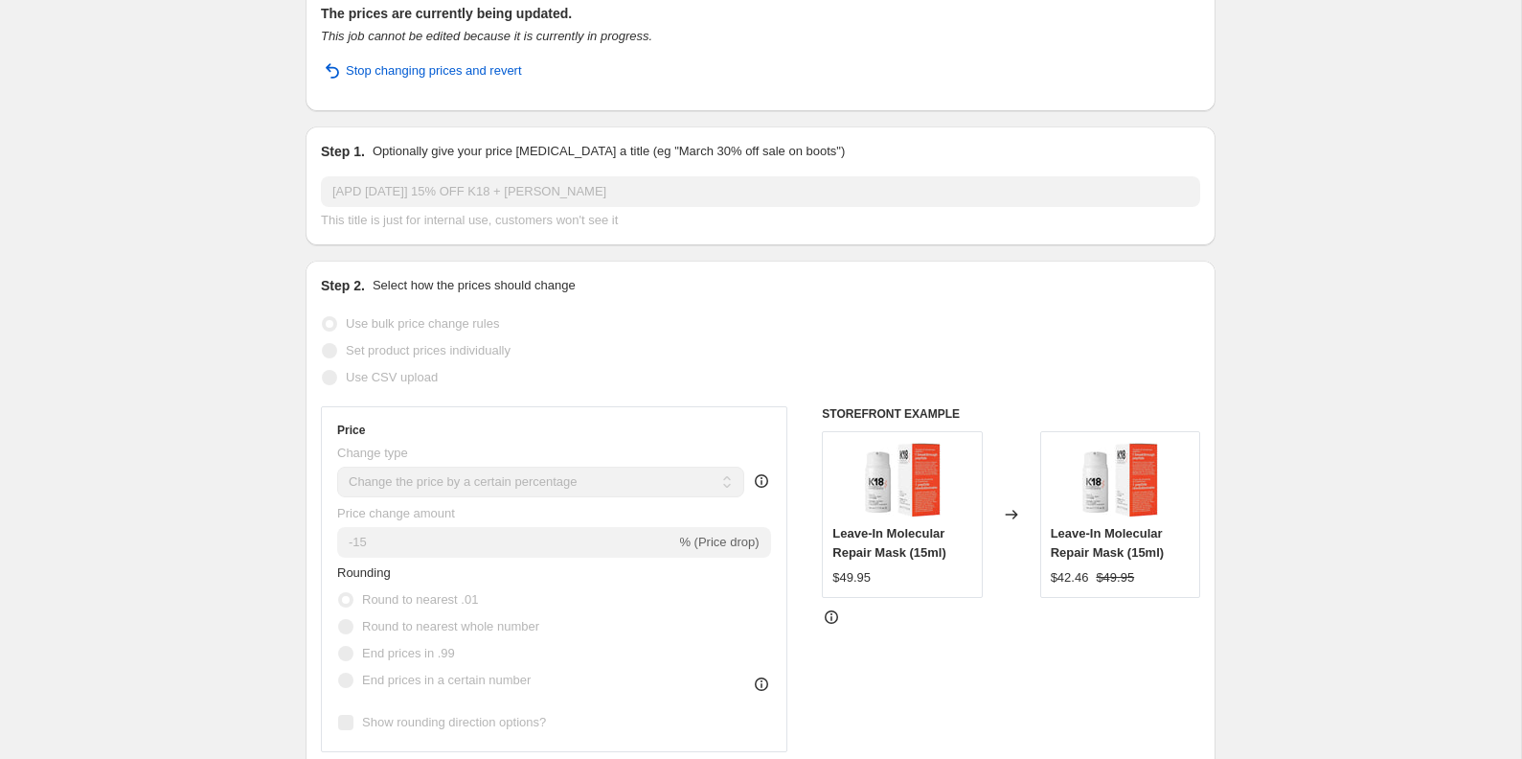
scroll to position [0, 0]
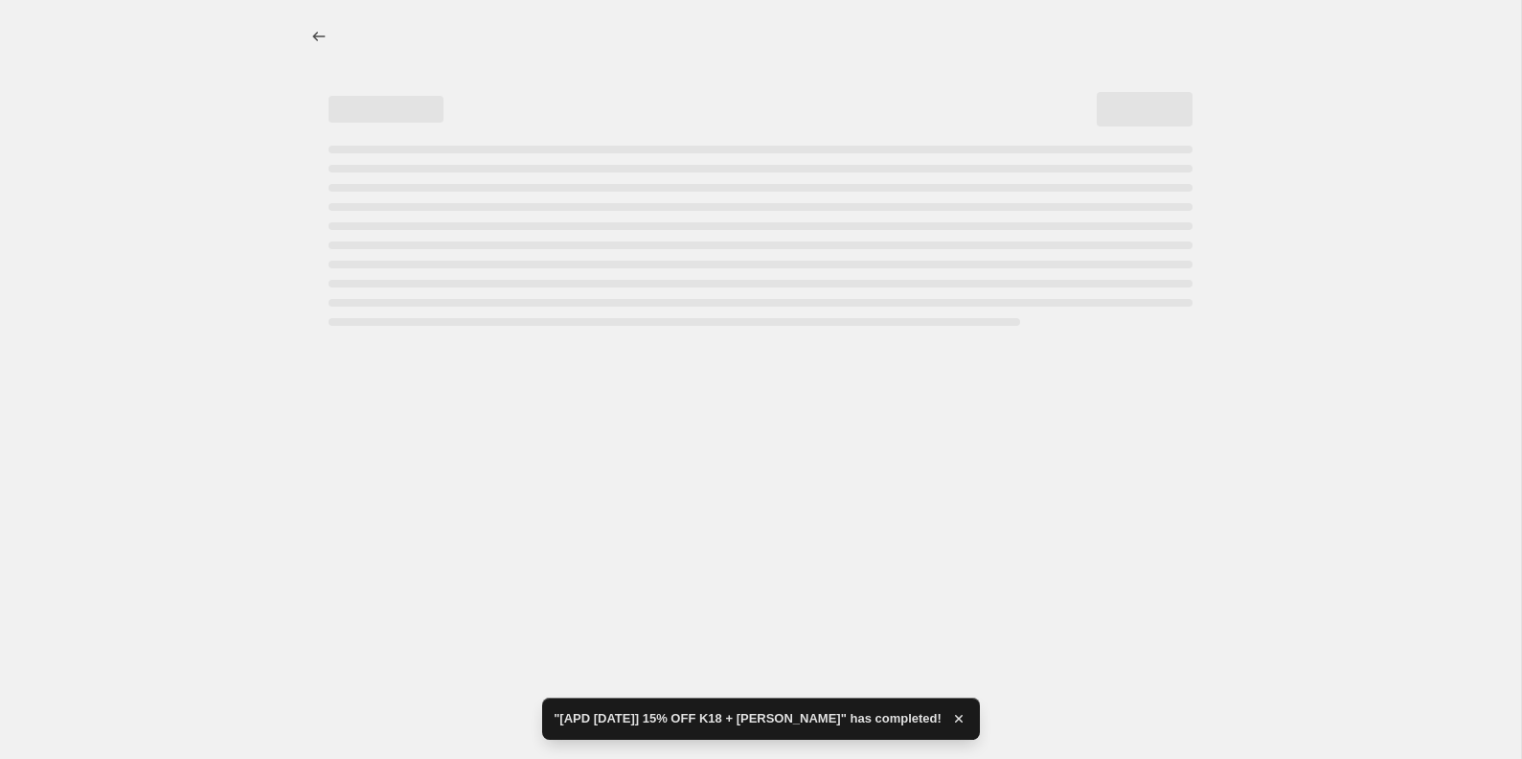
select select "percentage"
select select "vendor"
